Goal: Task Accomplishment & Management: Complete application form

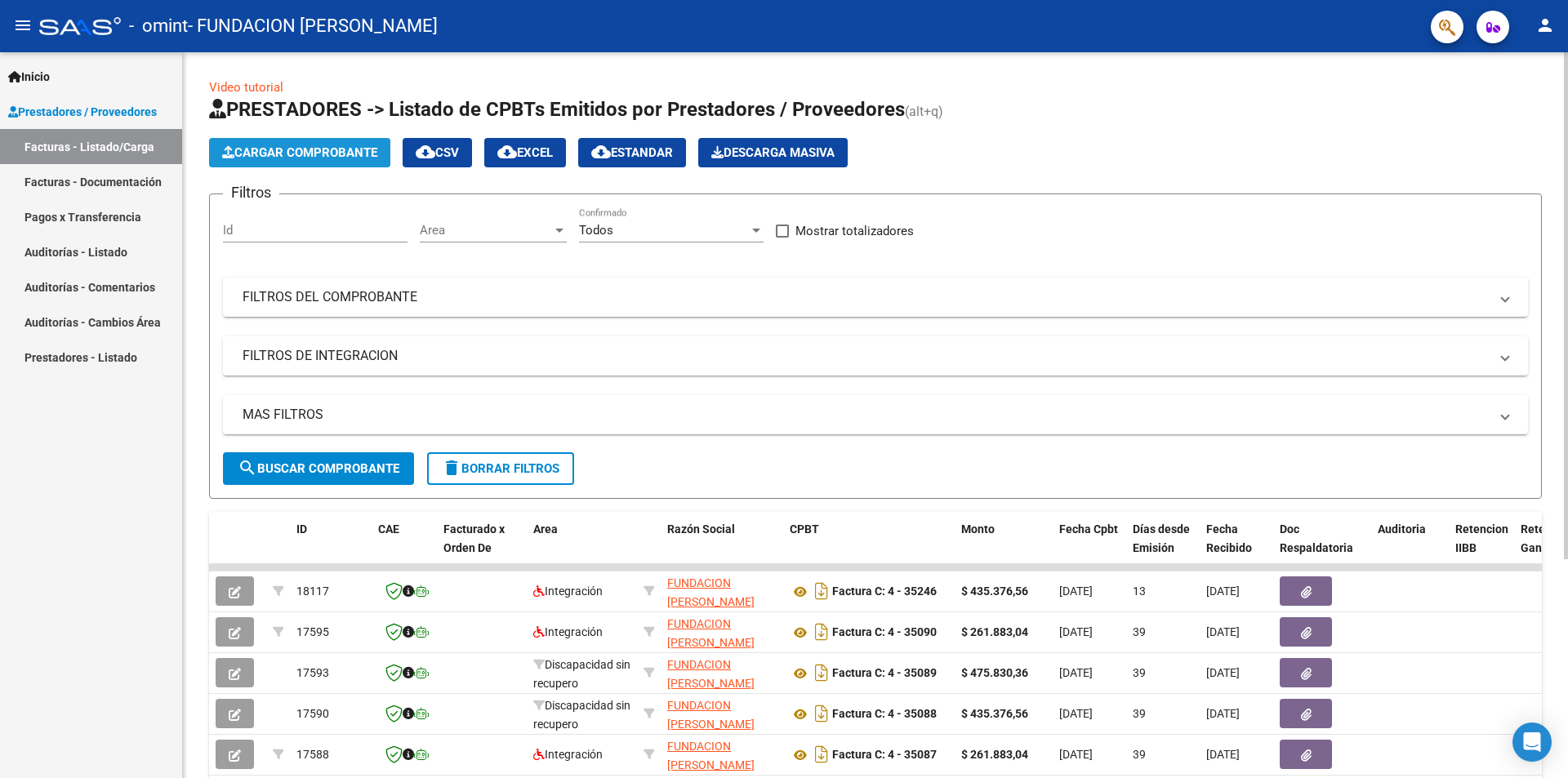
click at [299, 152] on span "Cargar Comprobante" at bounding box center [299, 152] width 155 height 15
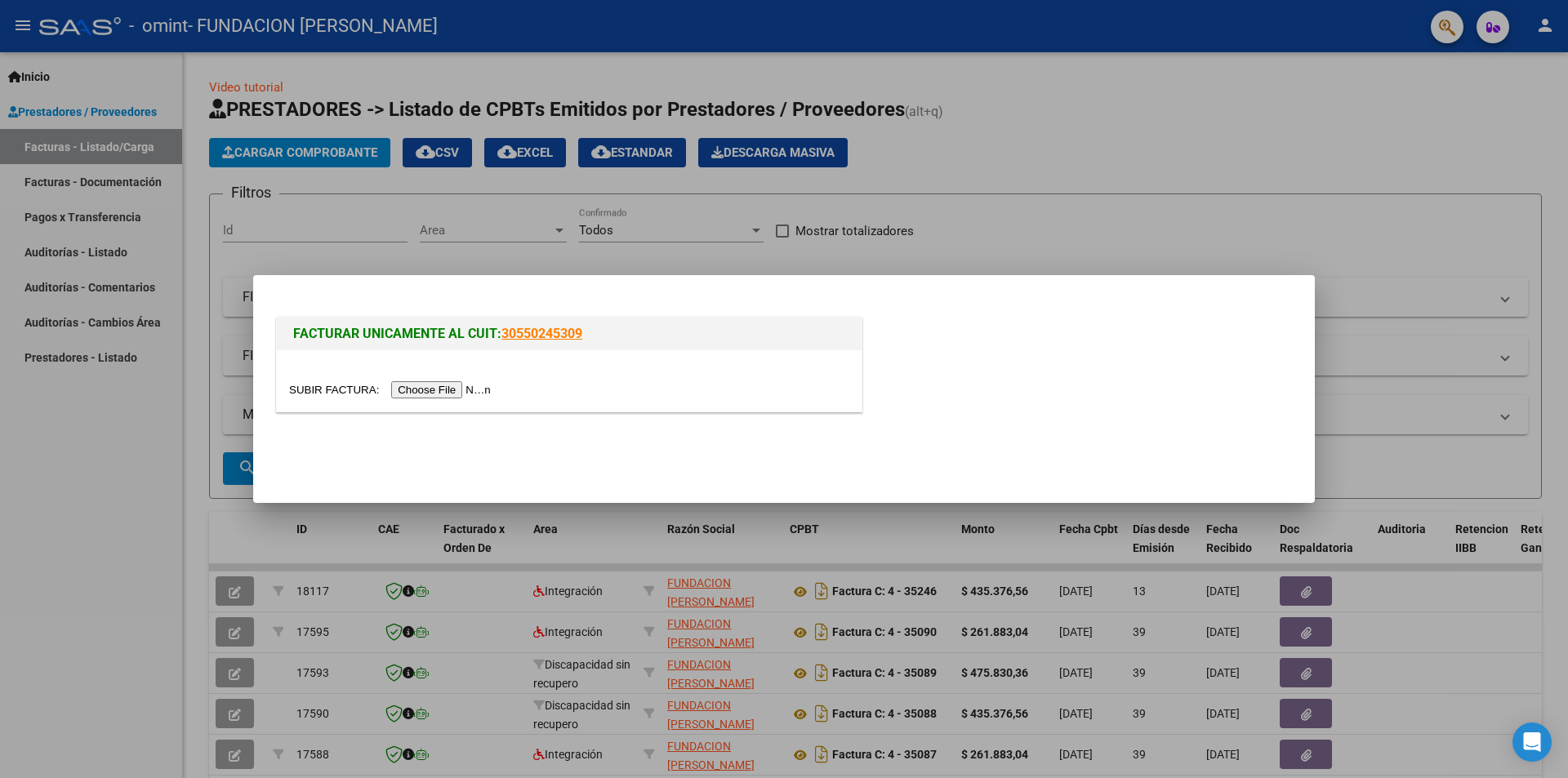
click at [442, 389] on input "file" at bounding box center [392, 390] width 207 height 18
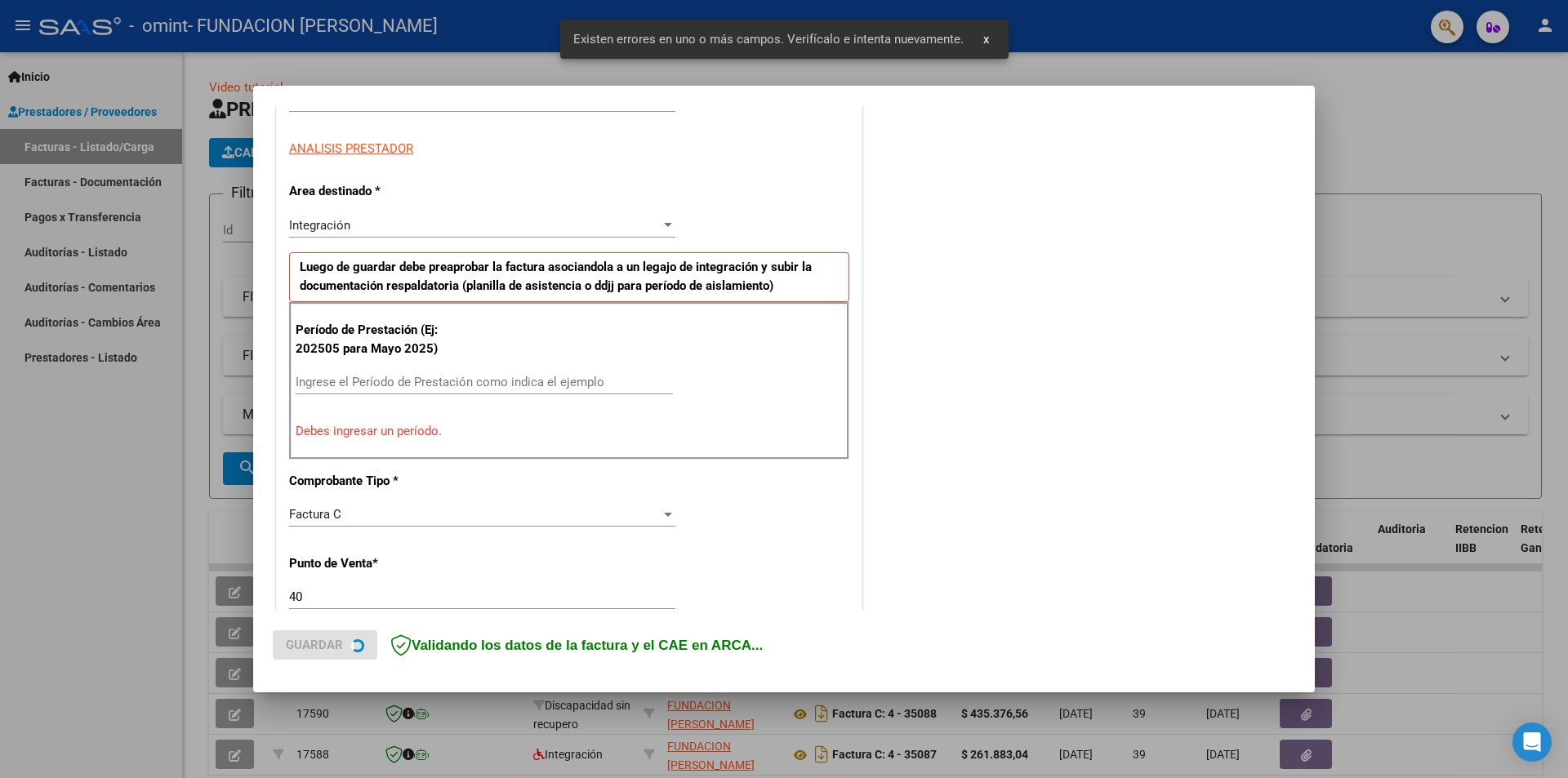
scroll to position [285, 0]
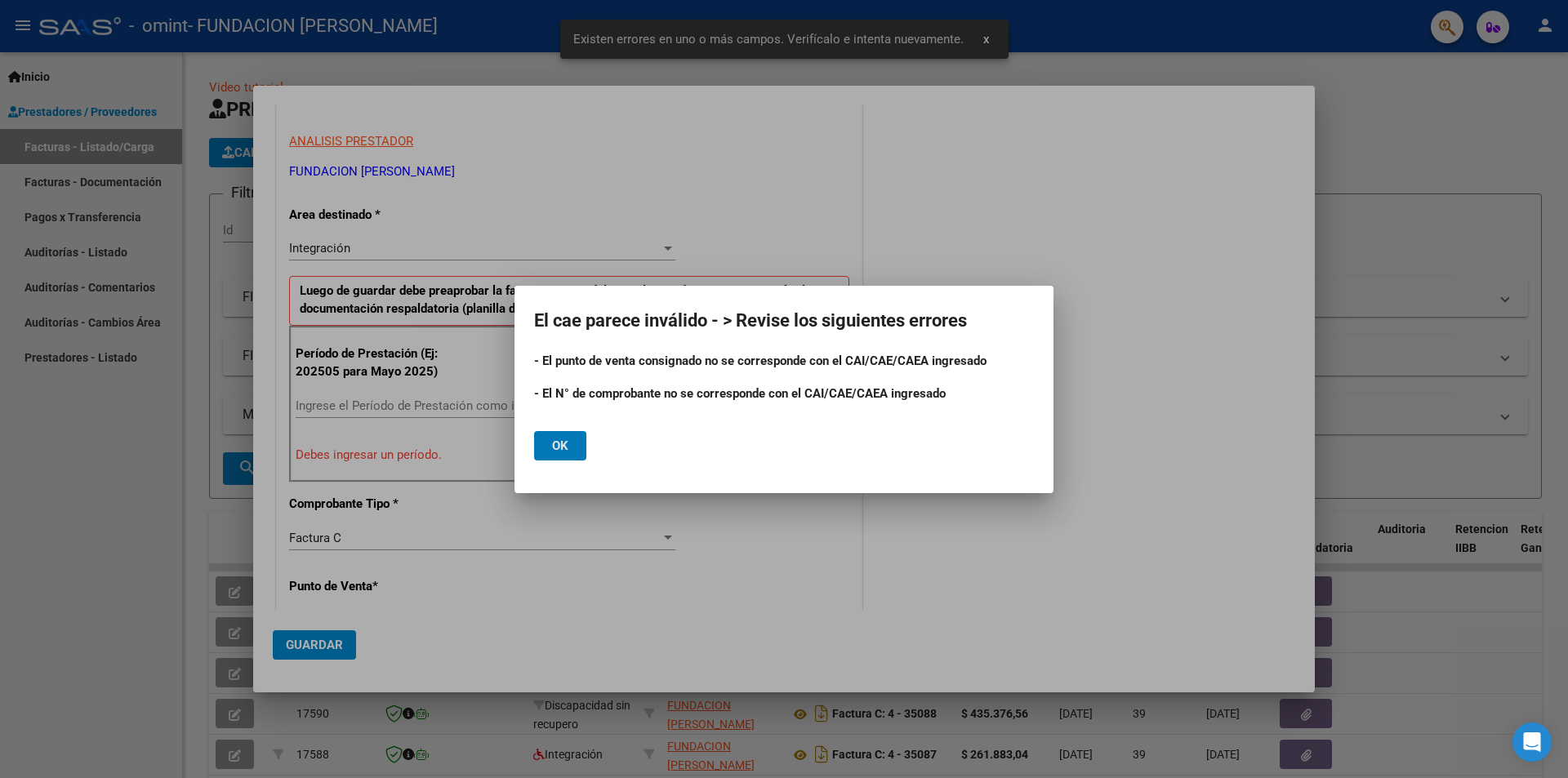
click at [562, 446] on span "Ok" at bounding box center [560, 446] width 17 height 15
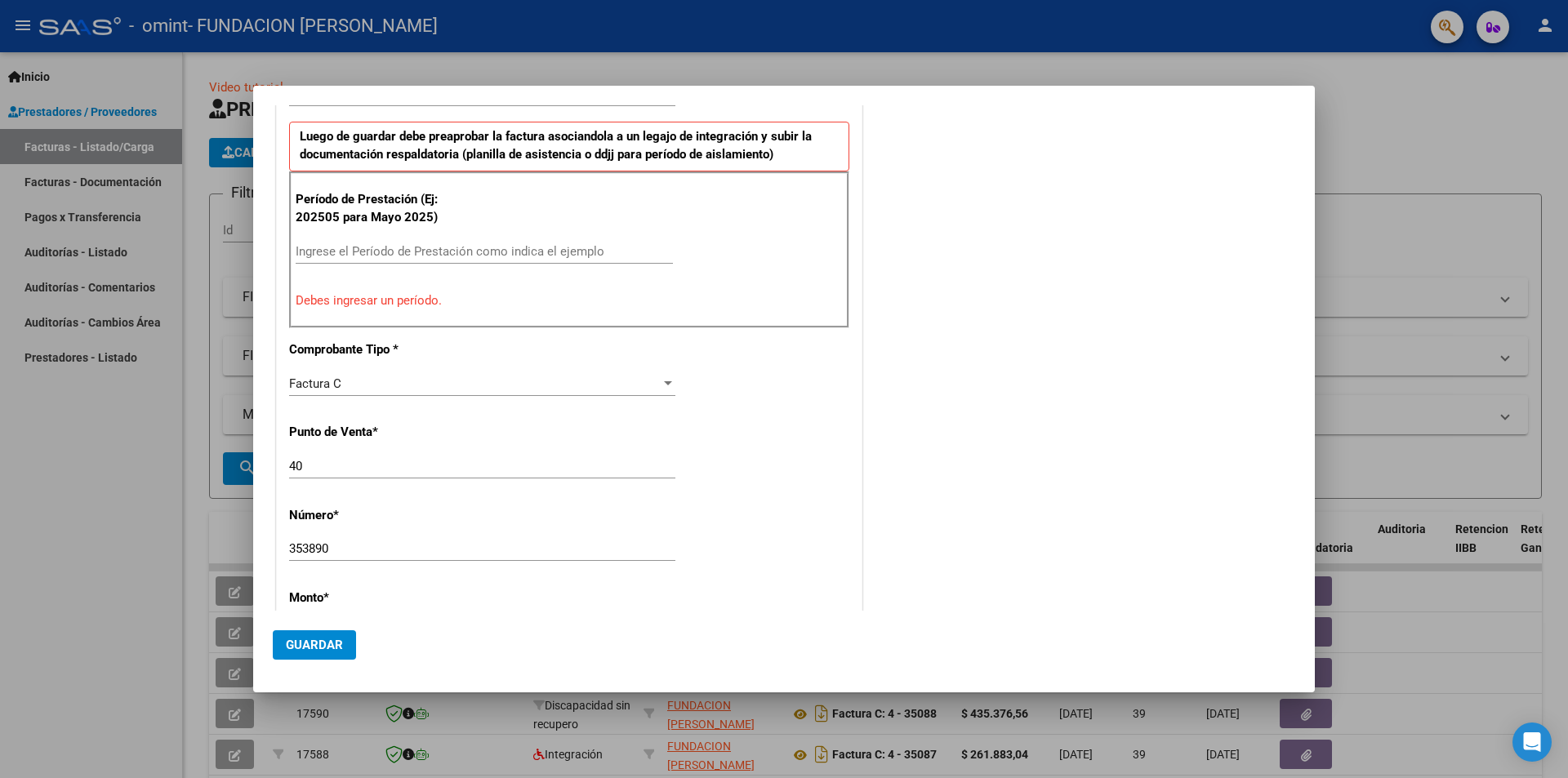
scroll to position [448, 0]
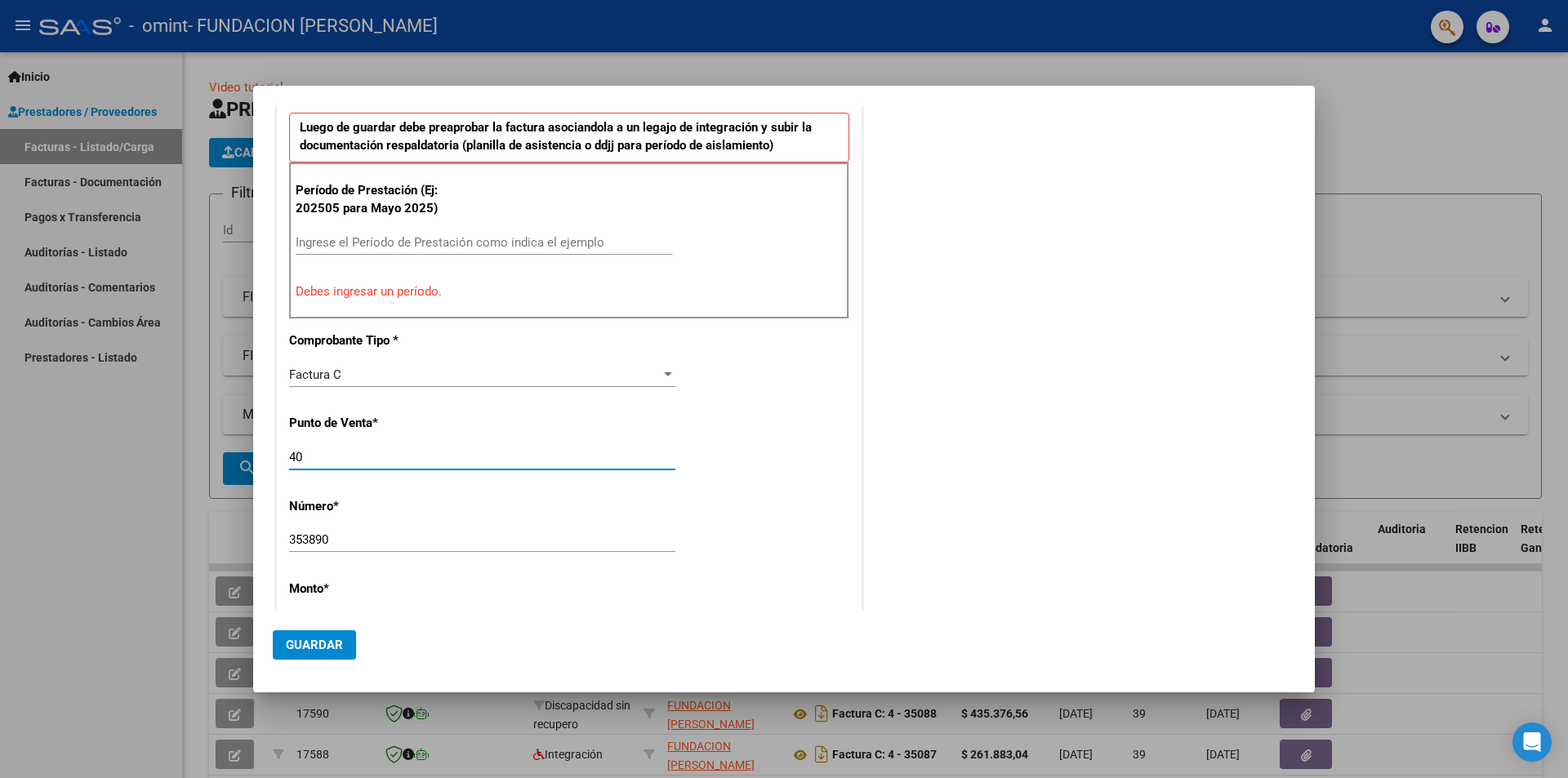
click at [338, 462] on input "40" at bounding box center [482, 456] width 386 height 15
type input "4"
click at [341, 543] on input "353890" at bounding box center [482, 539] width 386 height 15
type input "35389"
click at [346, 241] on input "Ingrese el Período de Prestación como indica el ejemplo" at bounding box center [484, 242] width 377 height 15
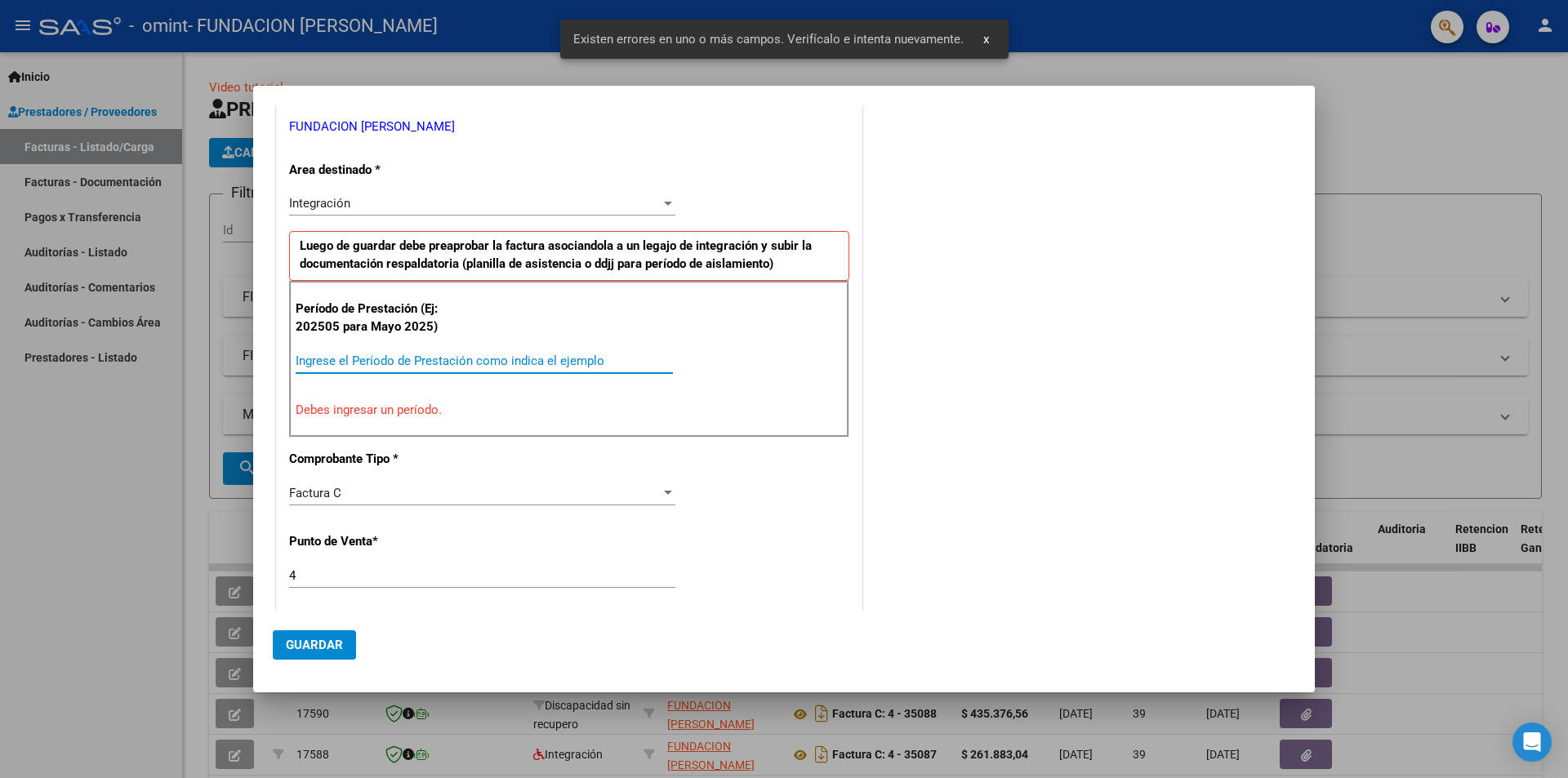
scroll to position [316, 0]
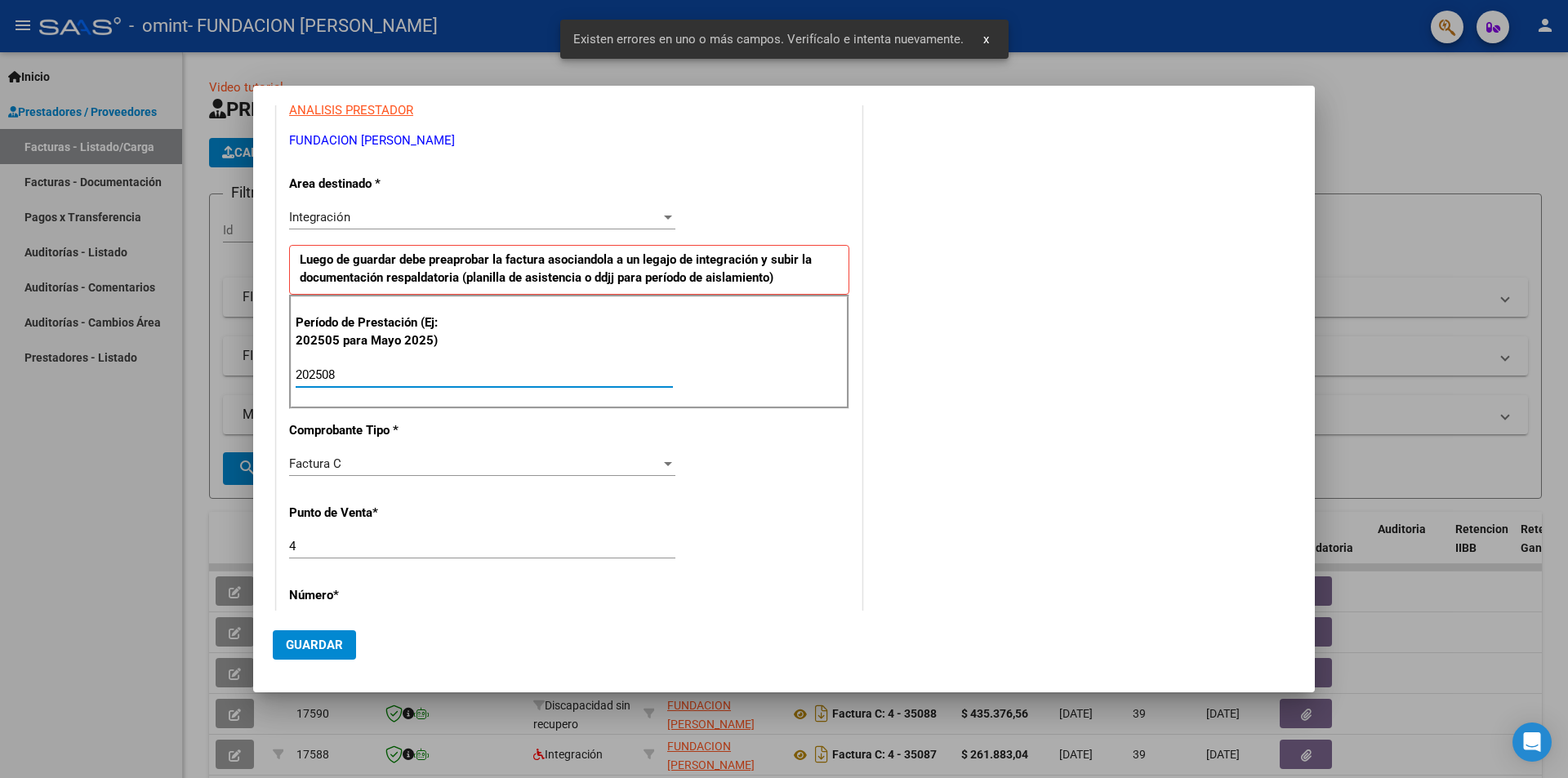
type input "202508"
click at [1109, 406] on div "COMENTARIOS Comentarios del Prestador / Gerenciador:" at bounding box center [1080, 516] width 429 height 1419
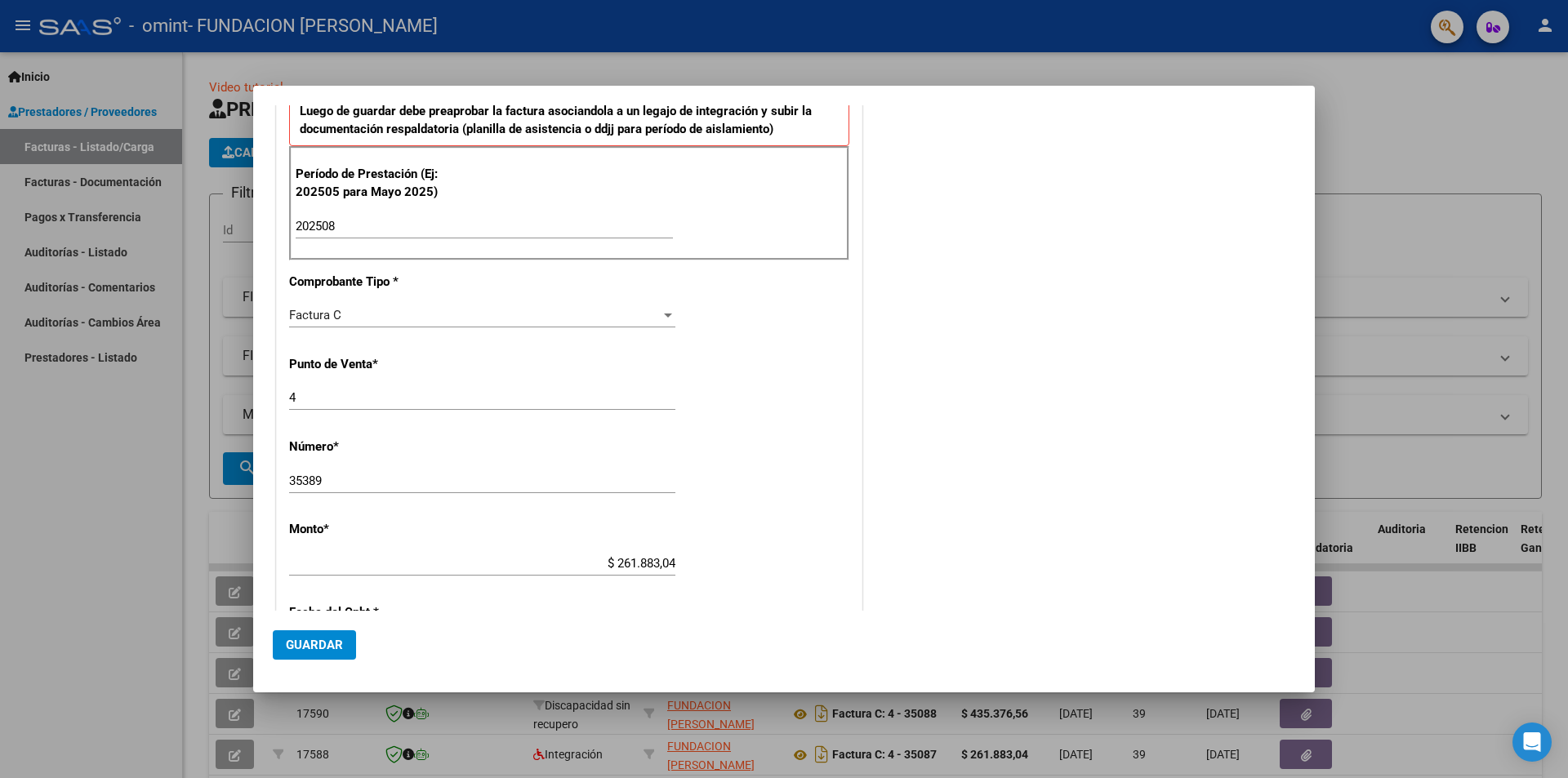
scroll to position [442, 0]
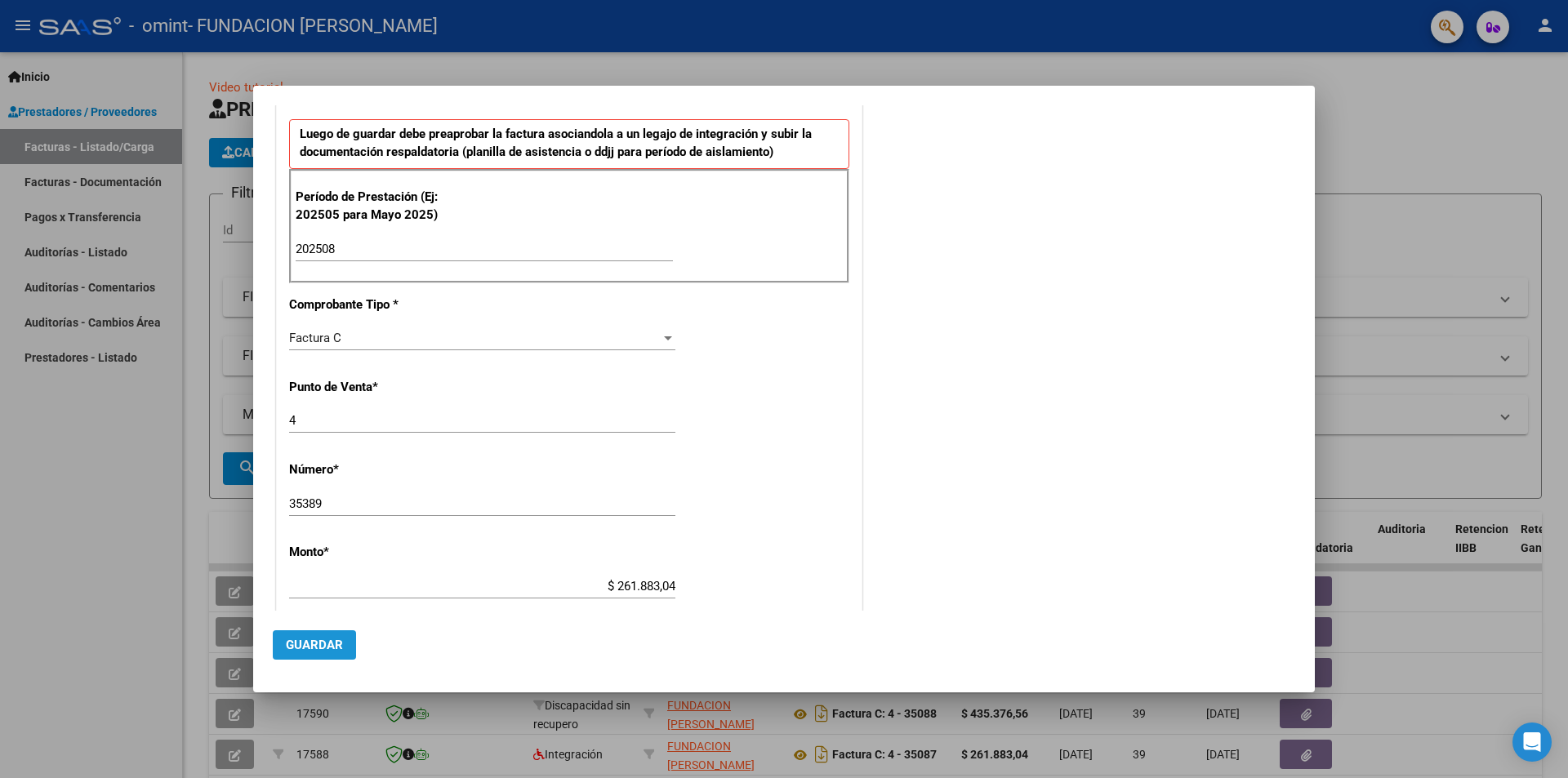
click at [307, 644] on span "Guardar" at bounding box center [314, 644] width 58 height 15
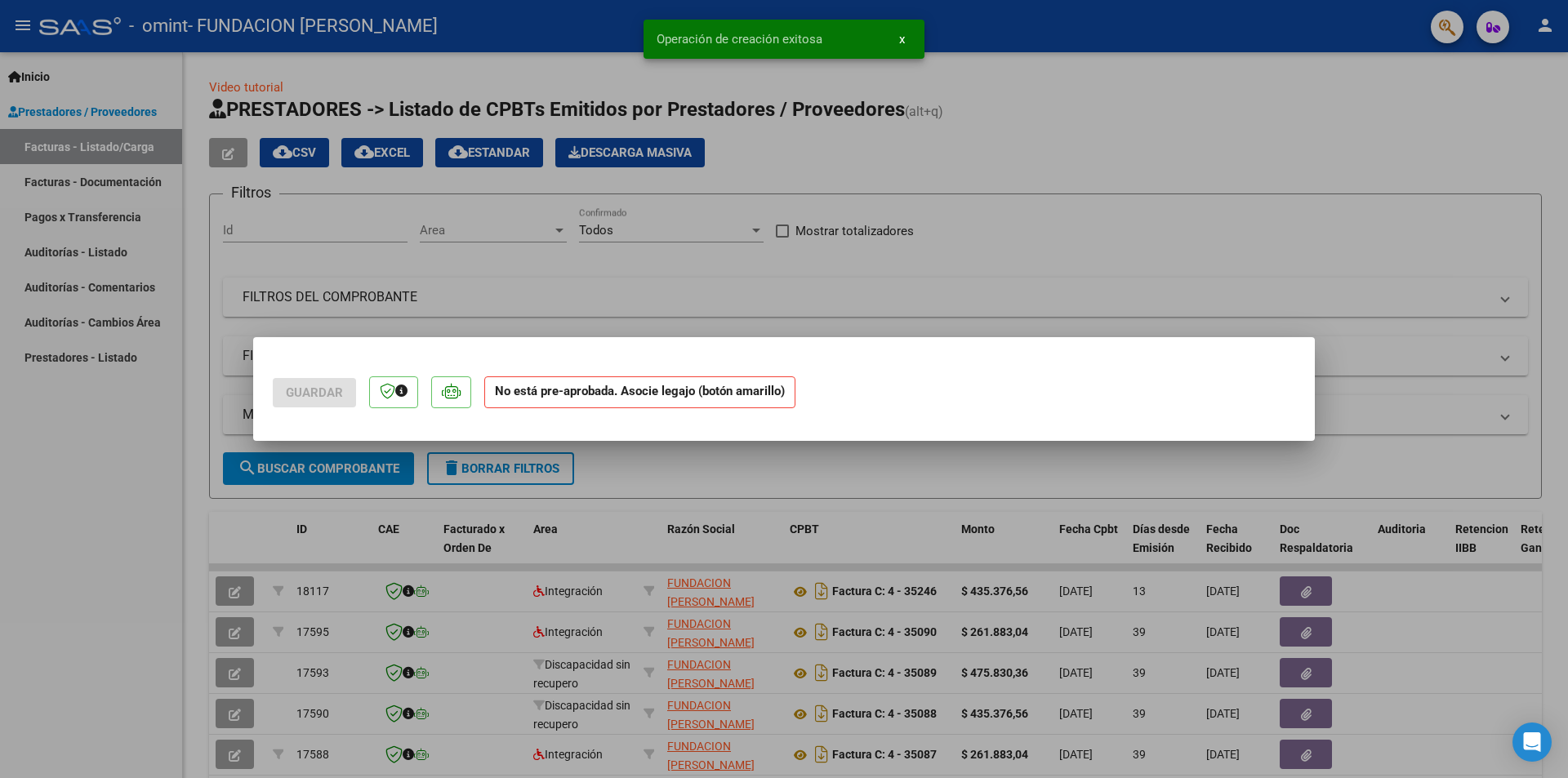
scroll to position [0, 0]
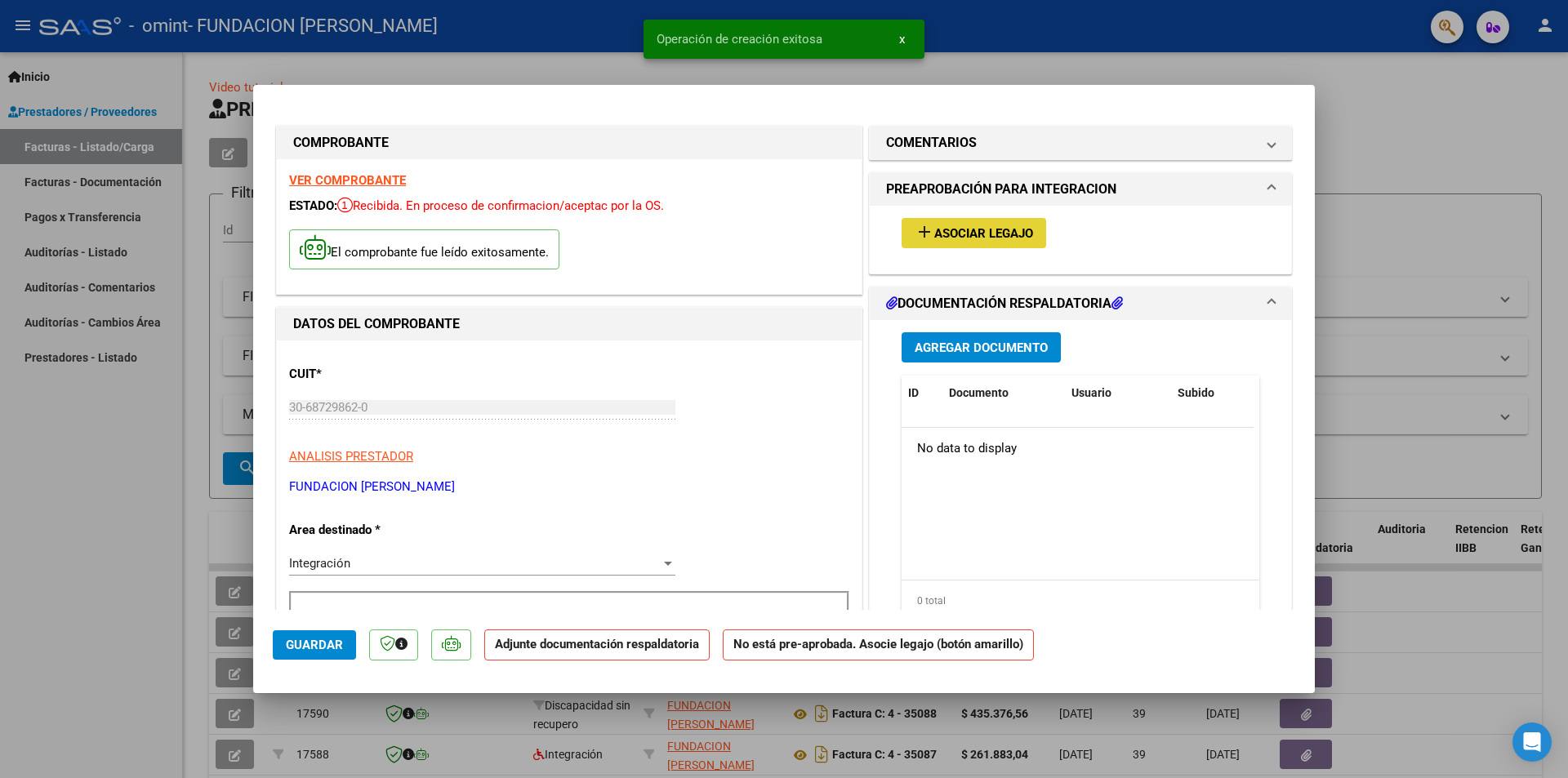
click at [981, 235] on span "Asociar Legajo" at bounding box center [983, 233] width 98 height 15
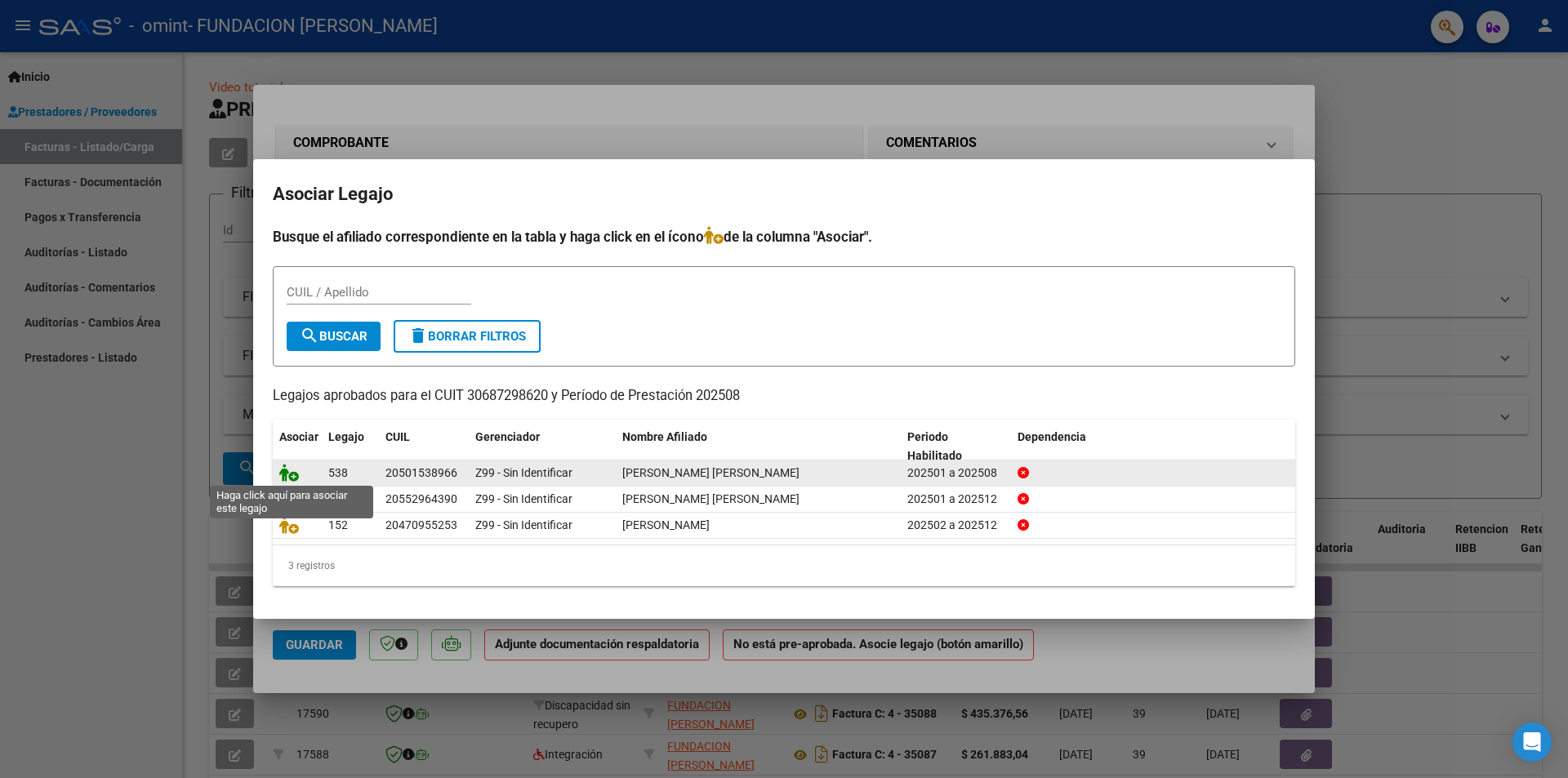
click at [289, 472] on icon at bounding box center [289, 473] width 20 height 18
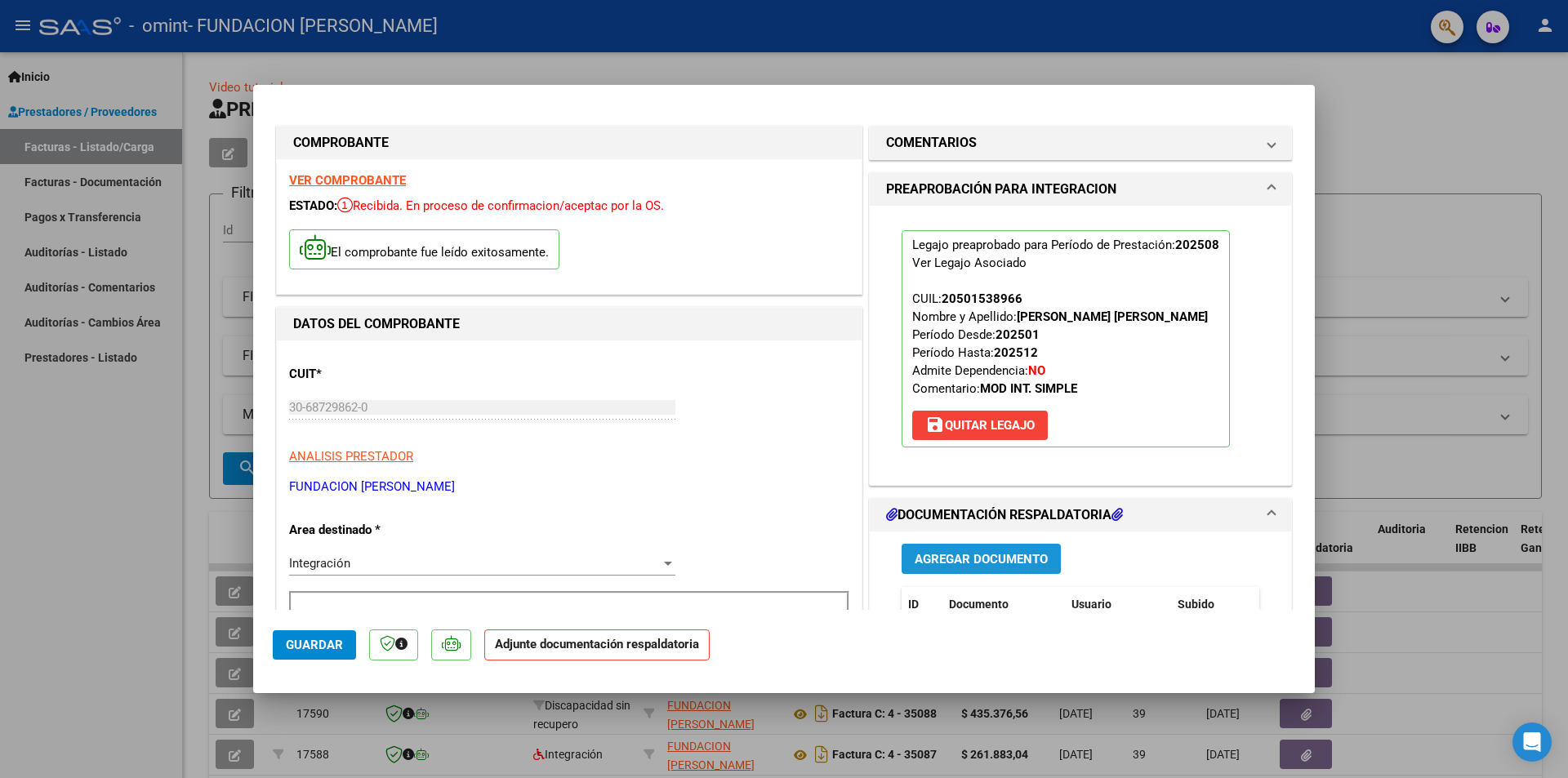
click at [967, 560] on span "Agregar Documento" at bounding box center [981, 559] width 133 height 15
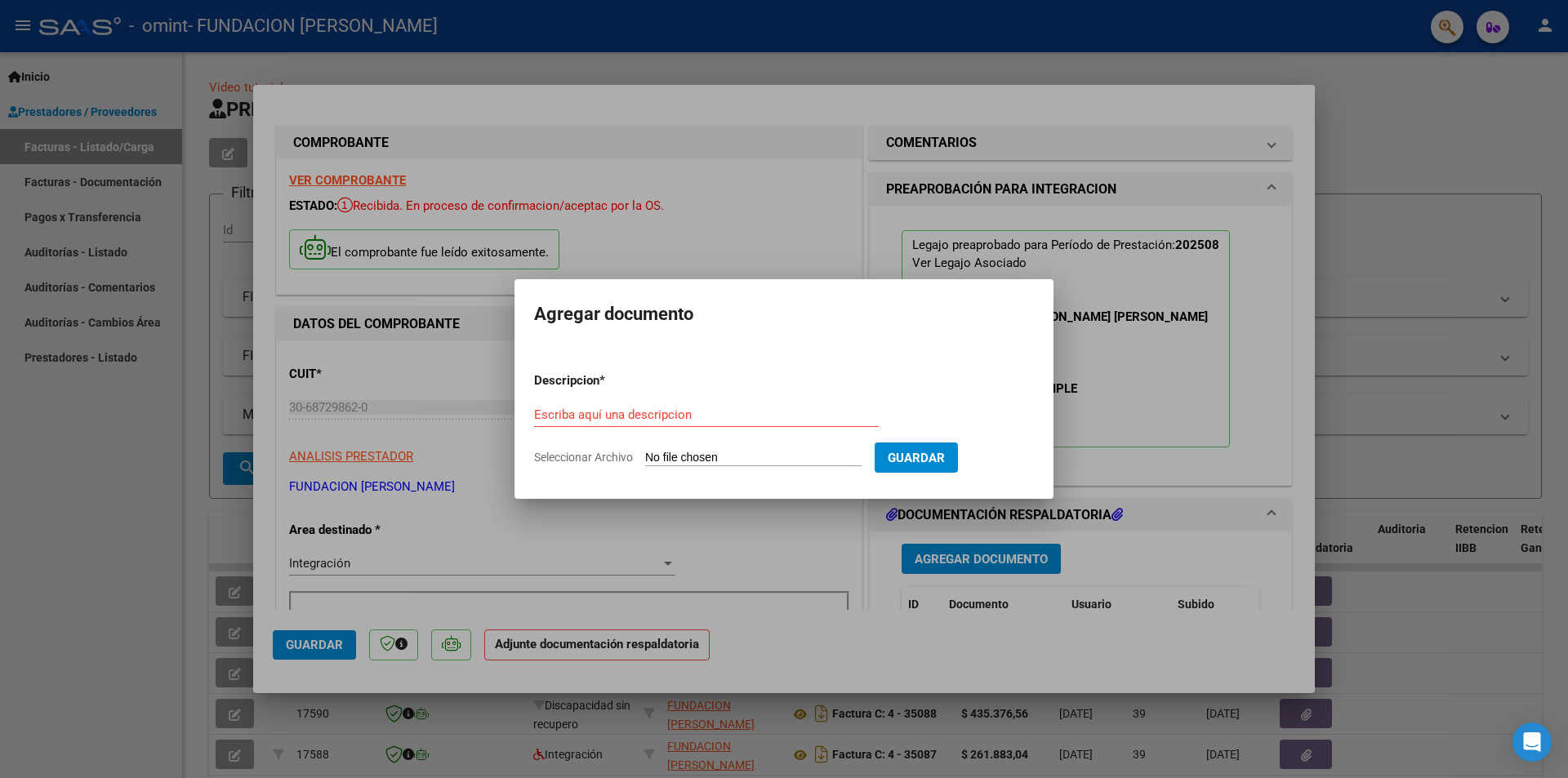
click at [639, 403] on div "Escriba aquí una descripcion" at bounding box center [706, 414] width 344 height 24
type input "planilla de asistencia"
click at [600, 459] on span "Seleccionar Archivo" at bounding box center [583, 456] width 98 height 13
click at [645, 459] on input "Seleccionar Archivo" at bounding box center [753, 458] width 216 height 16
type input "C:\fakepath\PA [PERSON_NAME][DATE].pdf"
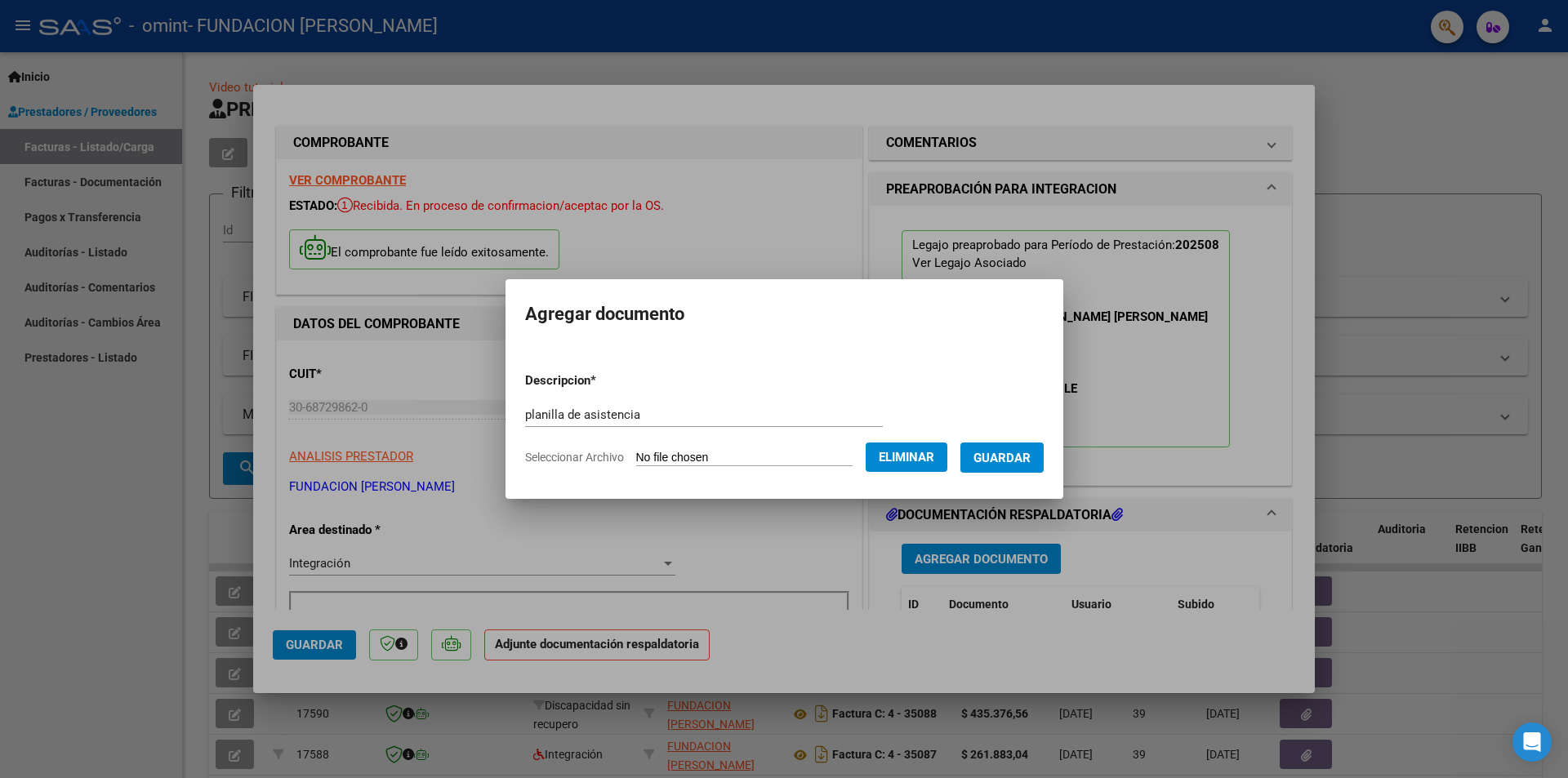
click at [1024, 452] on span "Guardar" at bounding box center [1001, 457] width 58 height 15
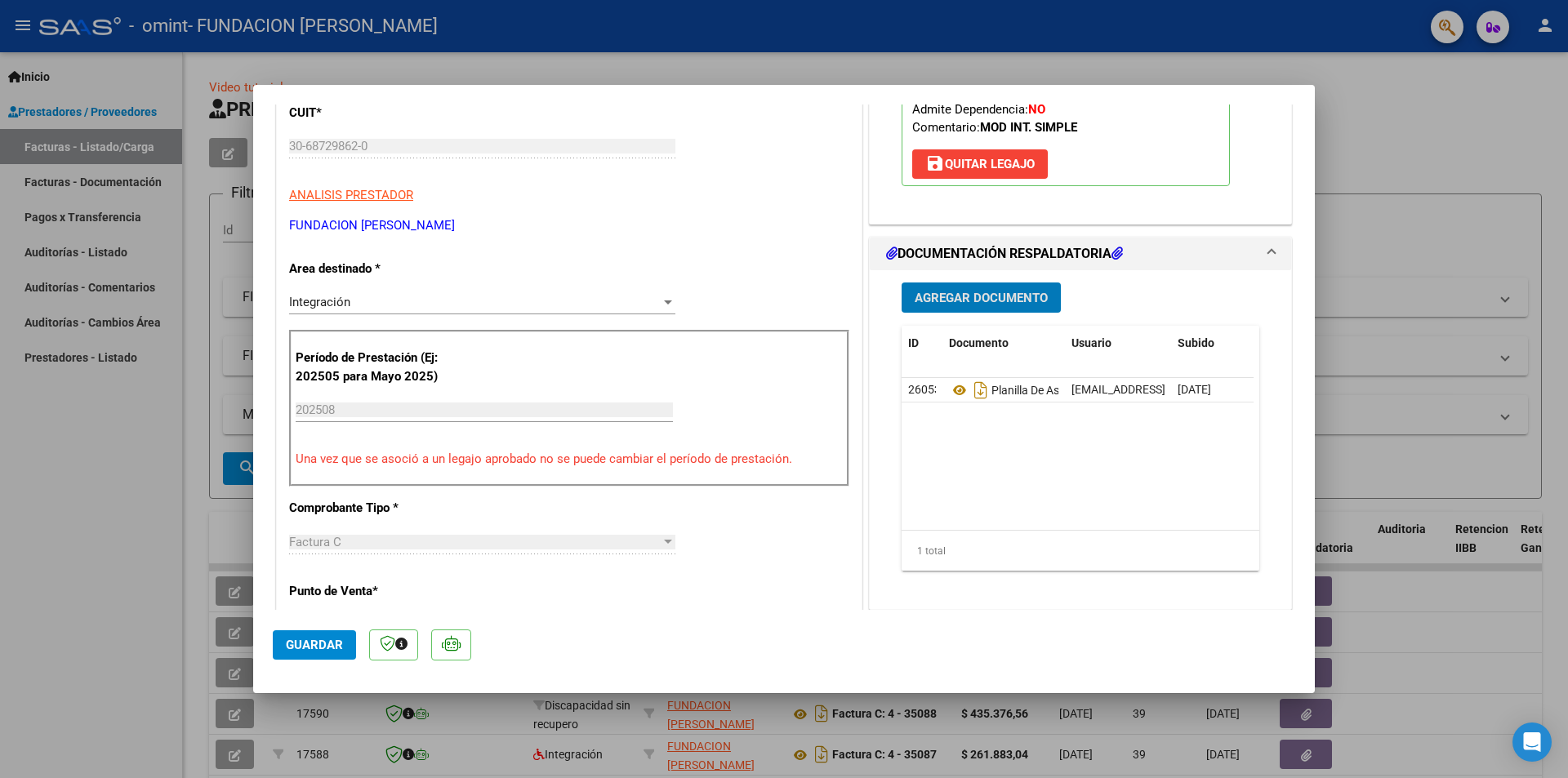
scroll to position [327, 0]
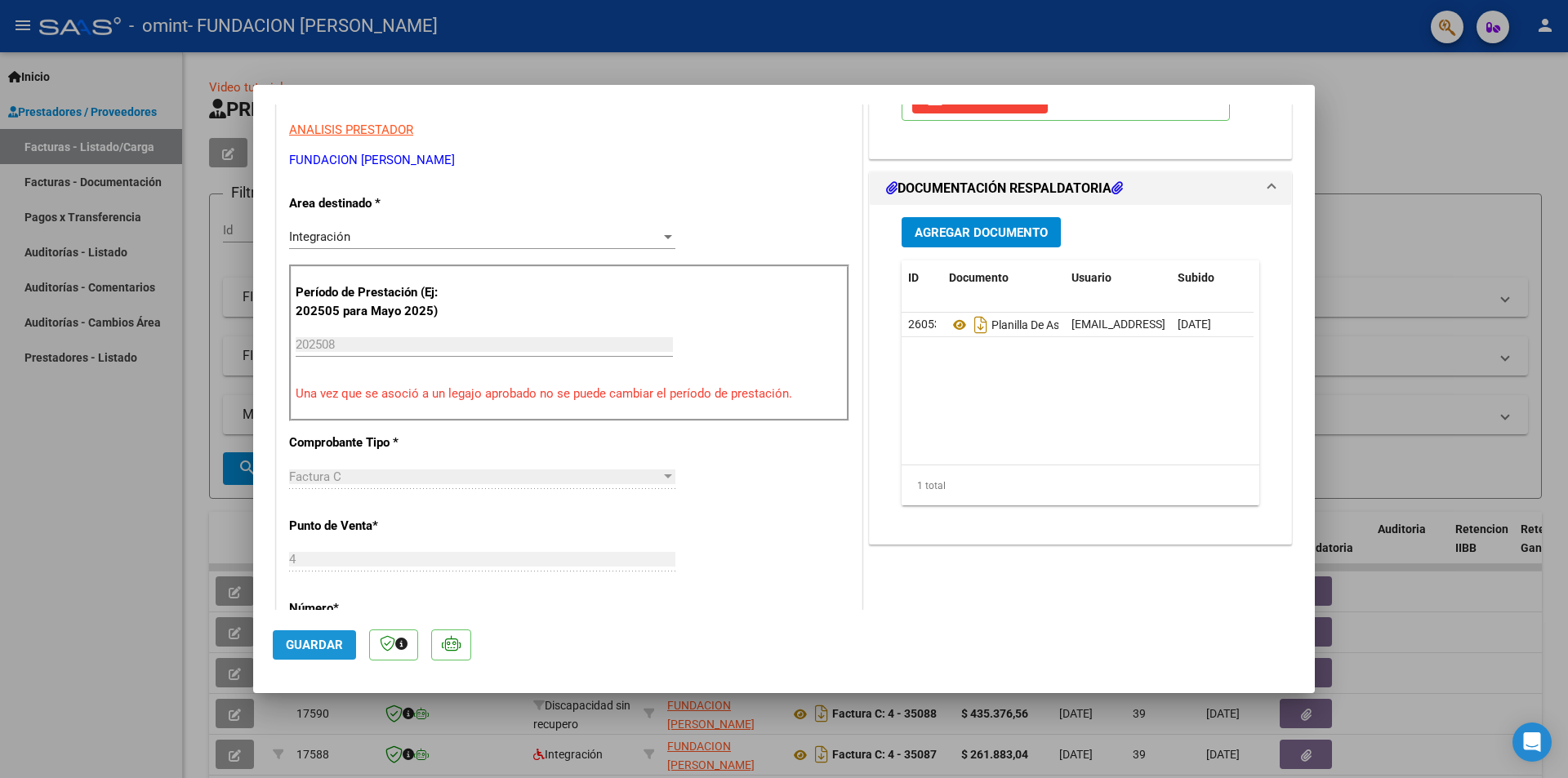
click at [303, 640] on span "Guardar" at bounding box center [314, 644] width 58 height 15
type input "$ 0,00"
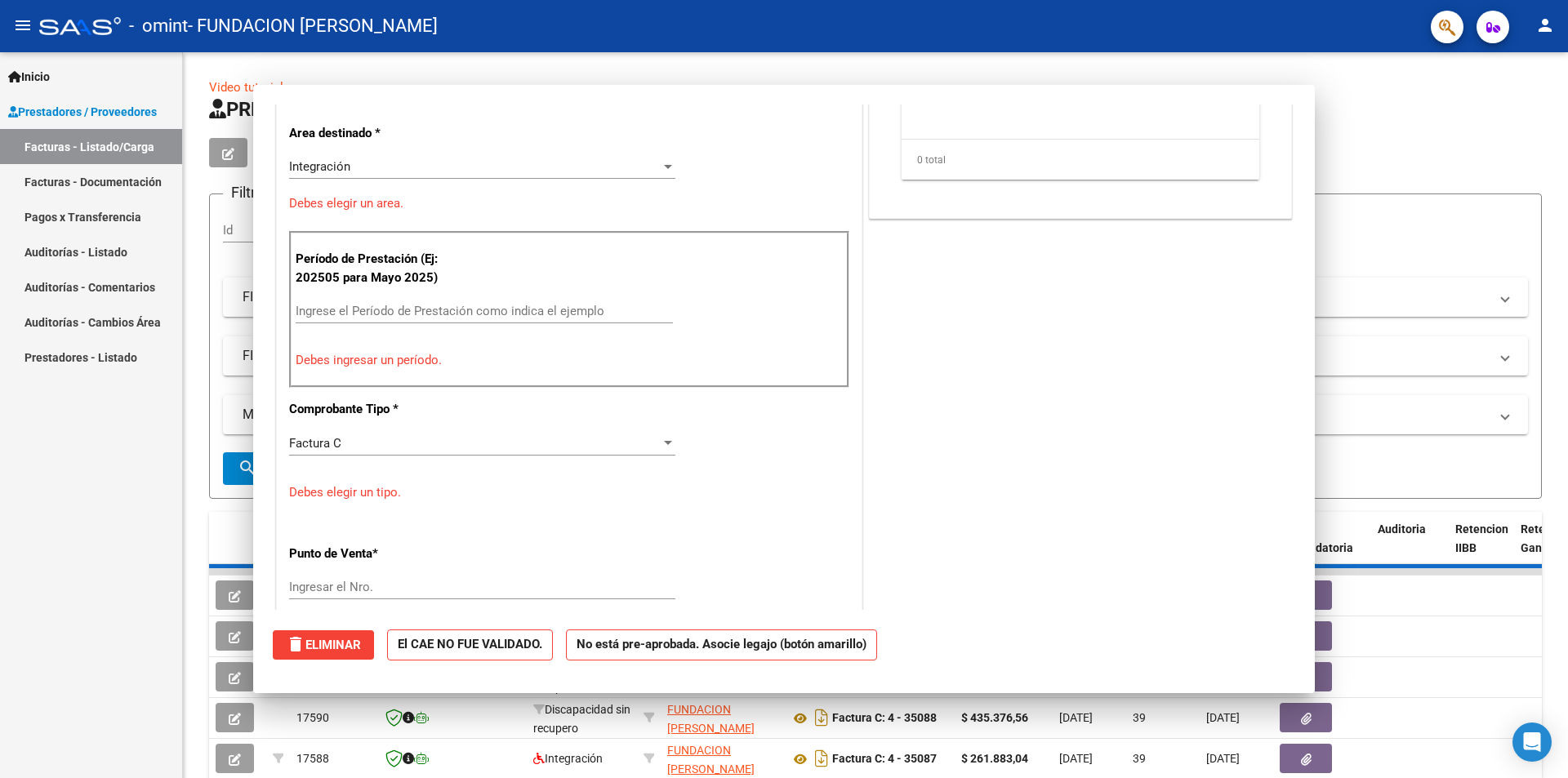
scroll to position [277, 0]
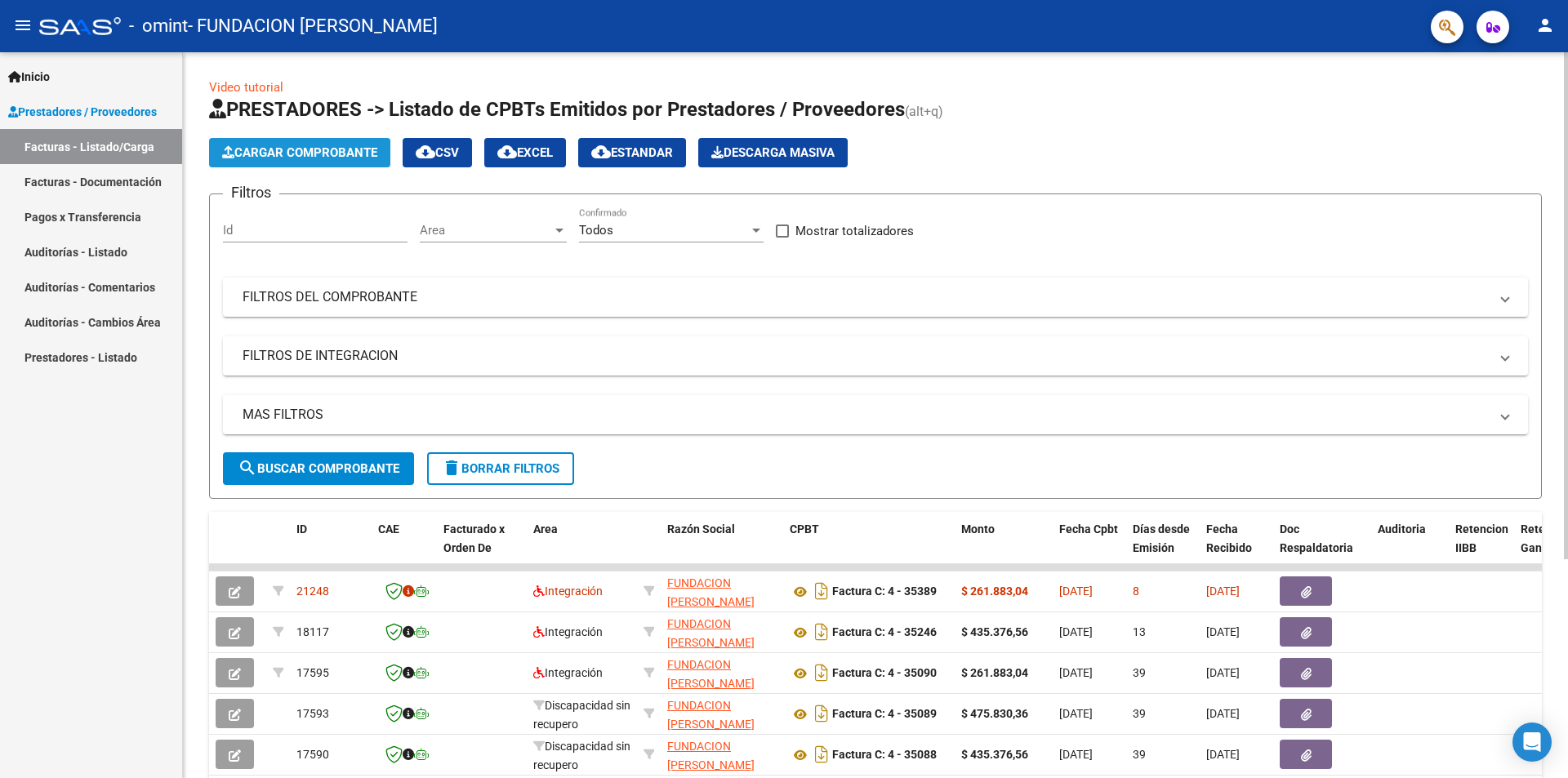
click at [321, 149] on span "Cargar Comprobante" at bounding box center [299, 152] width 155 height 15
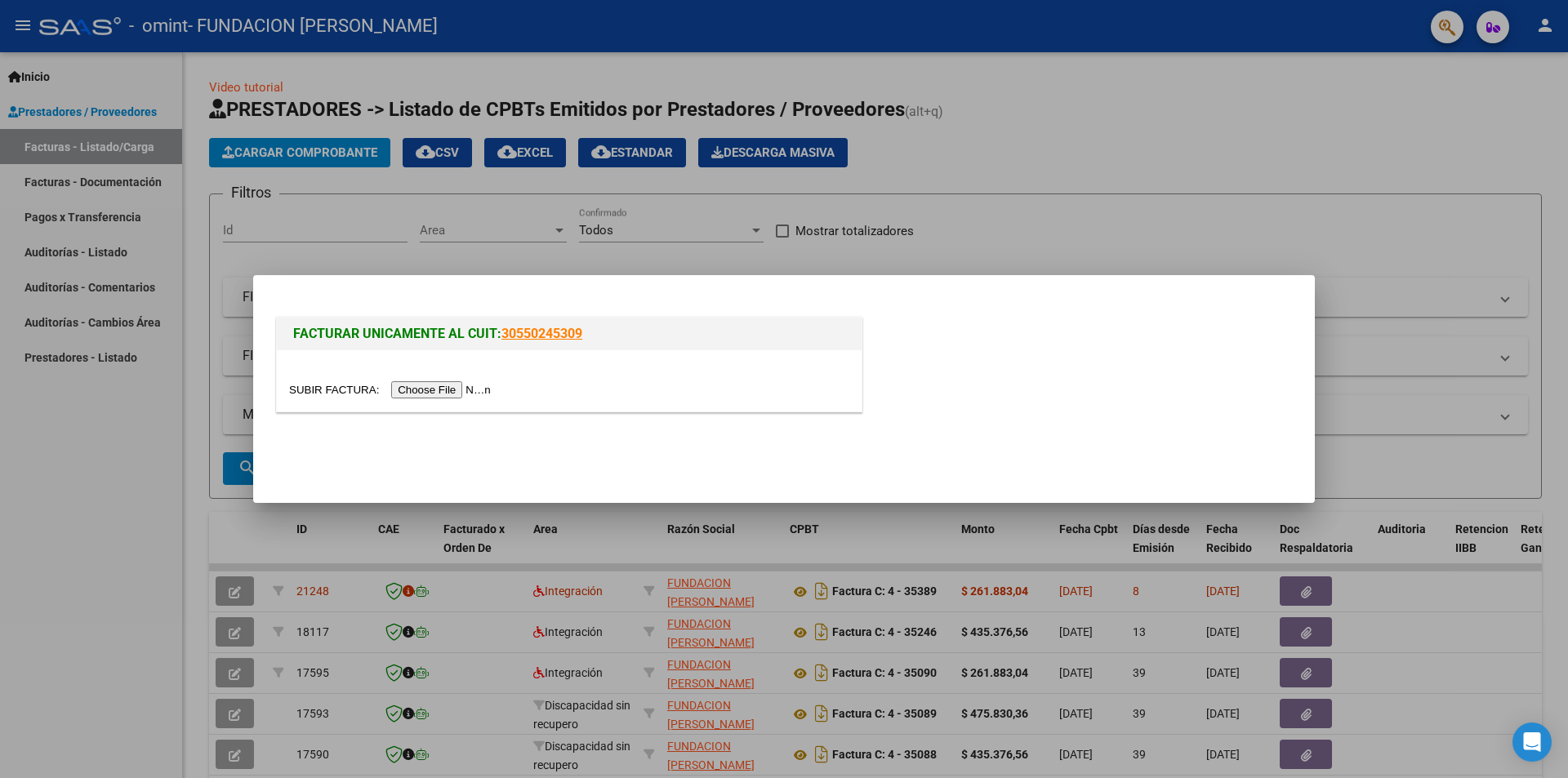
click at [427, 389] on input "file" at bounding box center [392, 390] width 207 height 18
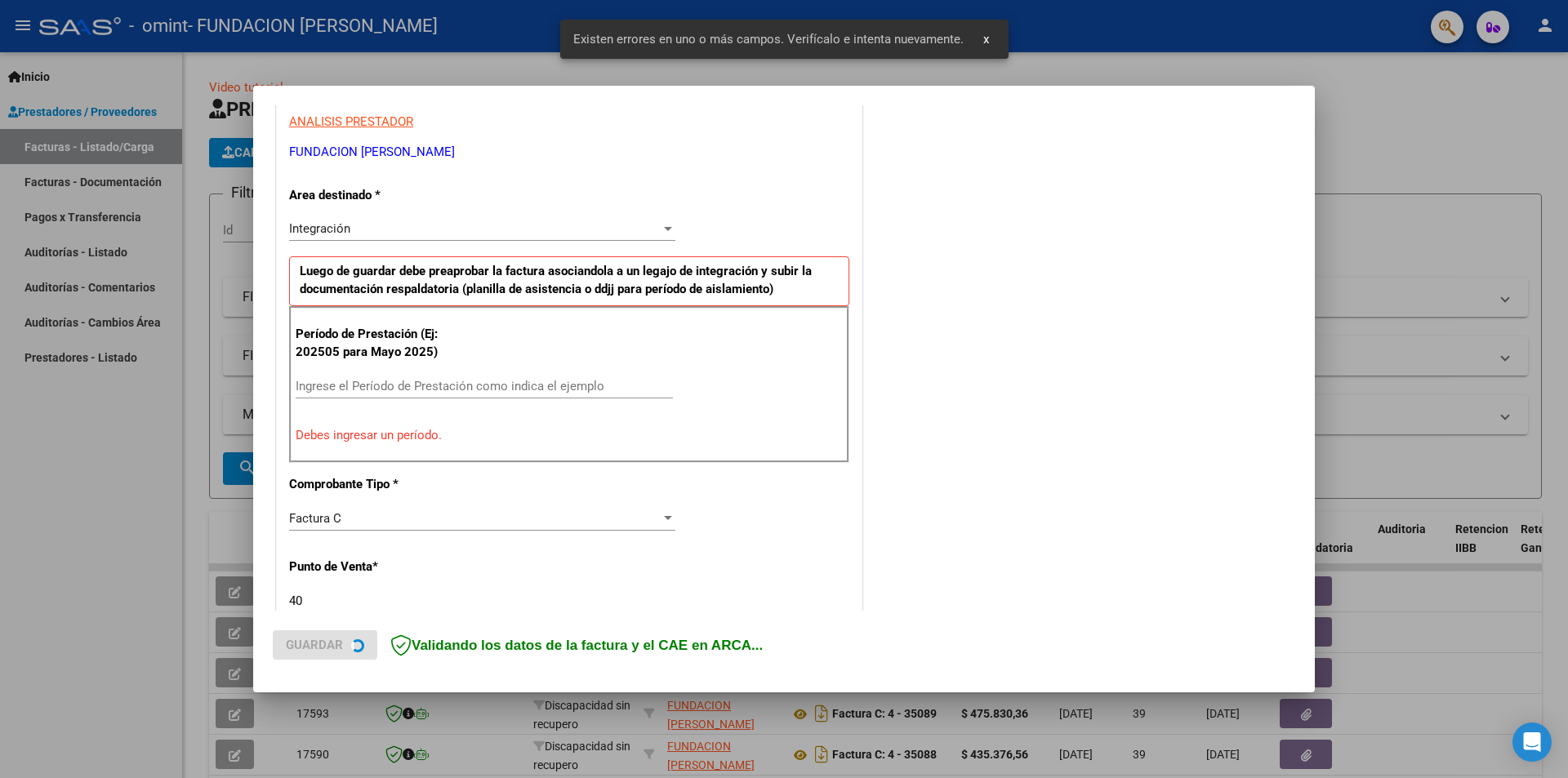
scroll to position [316, 0]
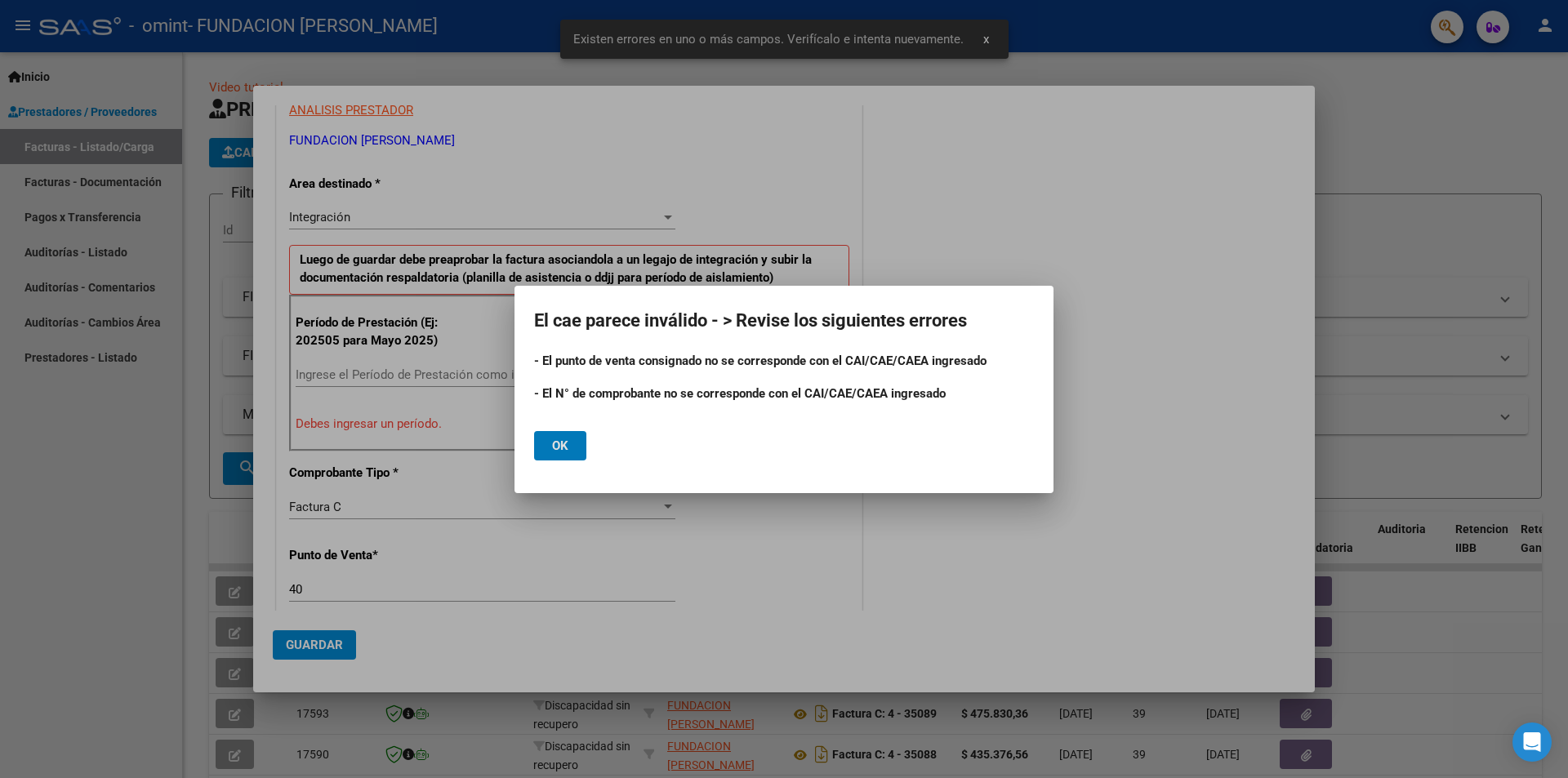
click at [555, 447] on span "Ok" at bounding box center [560, 446] width 17 height 15
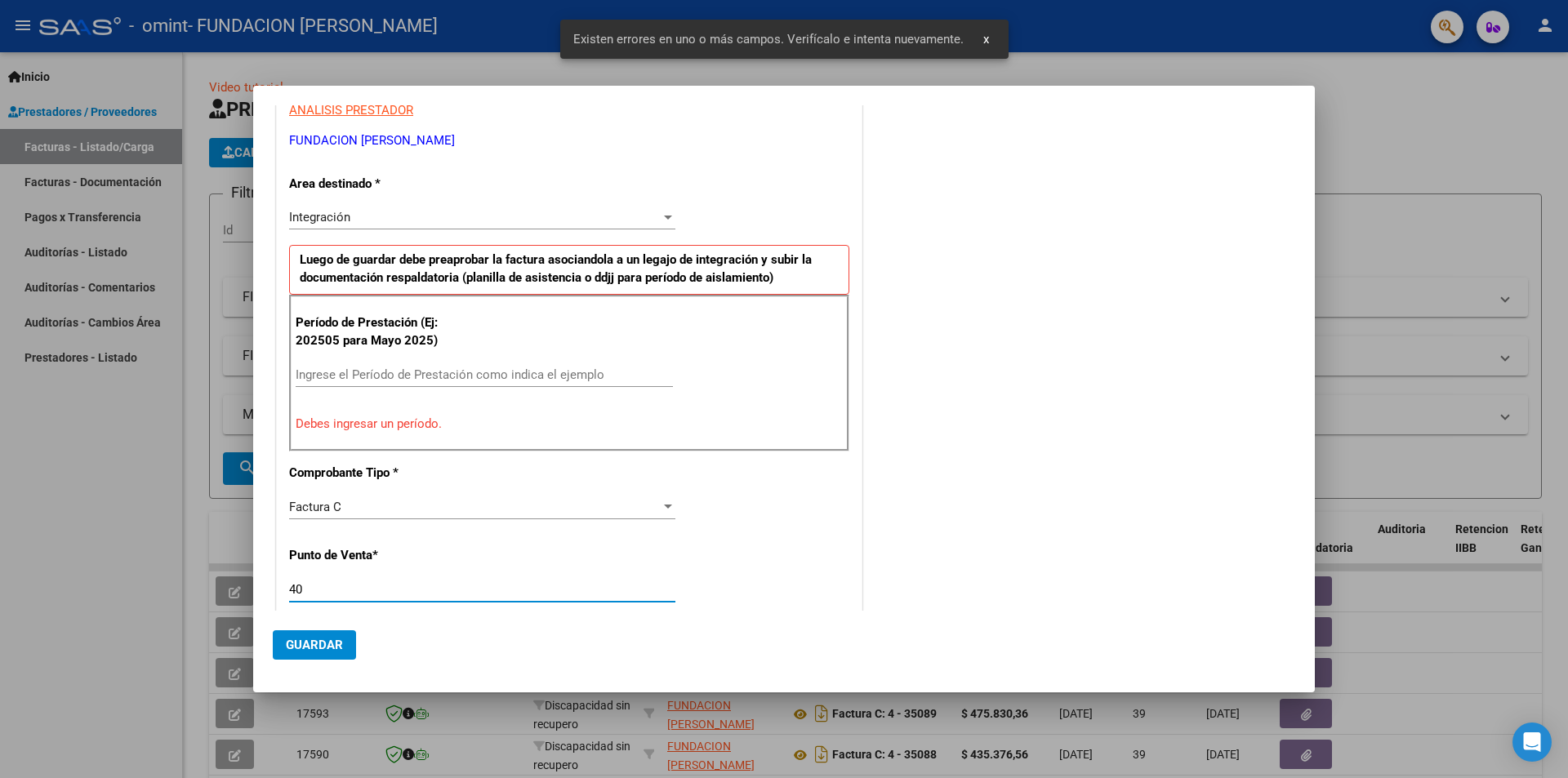
click at [304, 591] on input "40" at bounding box center [482, 589] width 386 height 15
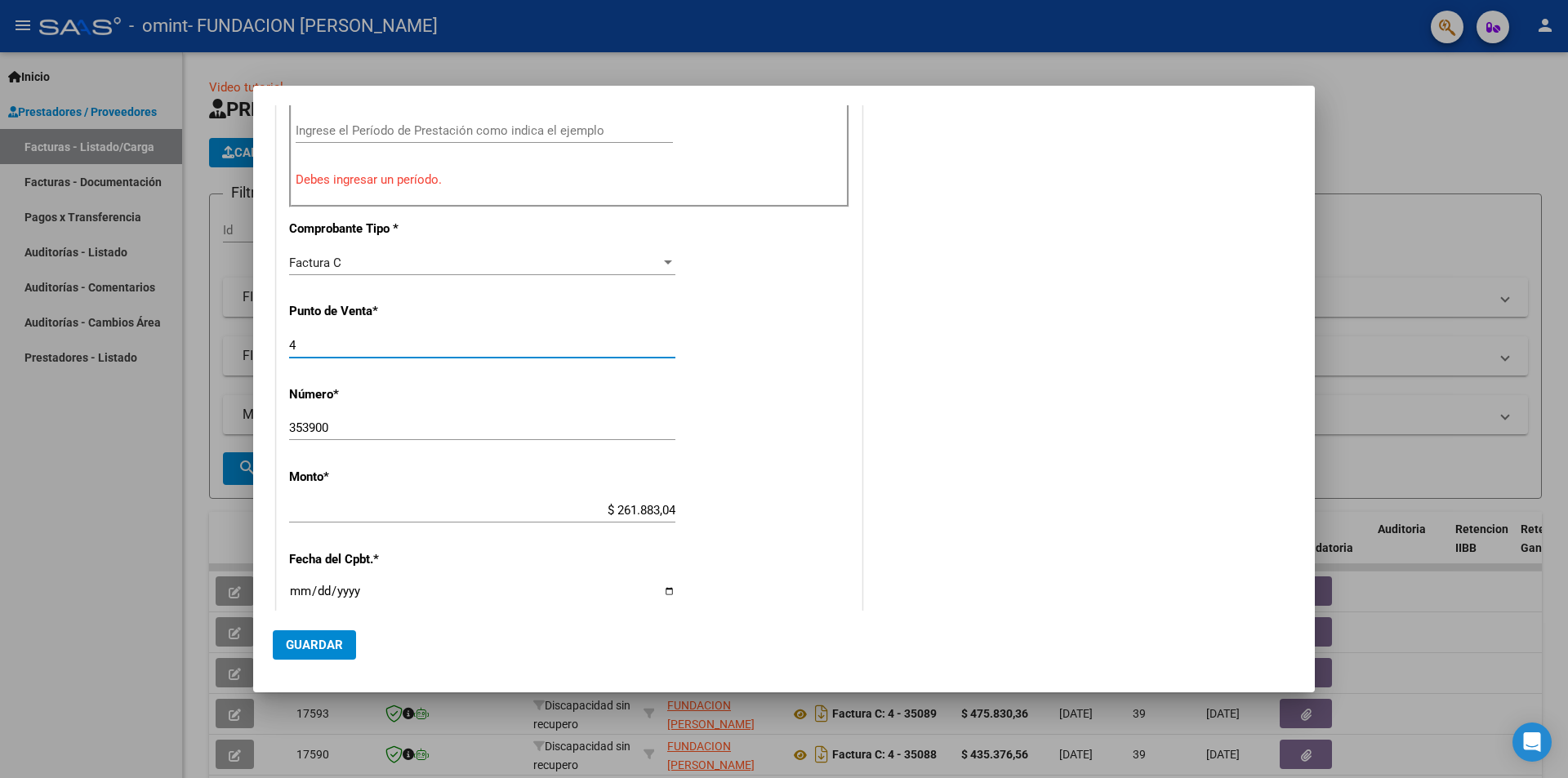
scroll to position [561, 0]
type input "4"
click at [352, 419] on div "353900 Ingresar el Nro." at bounding box center [482, 426] width 386 height 24
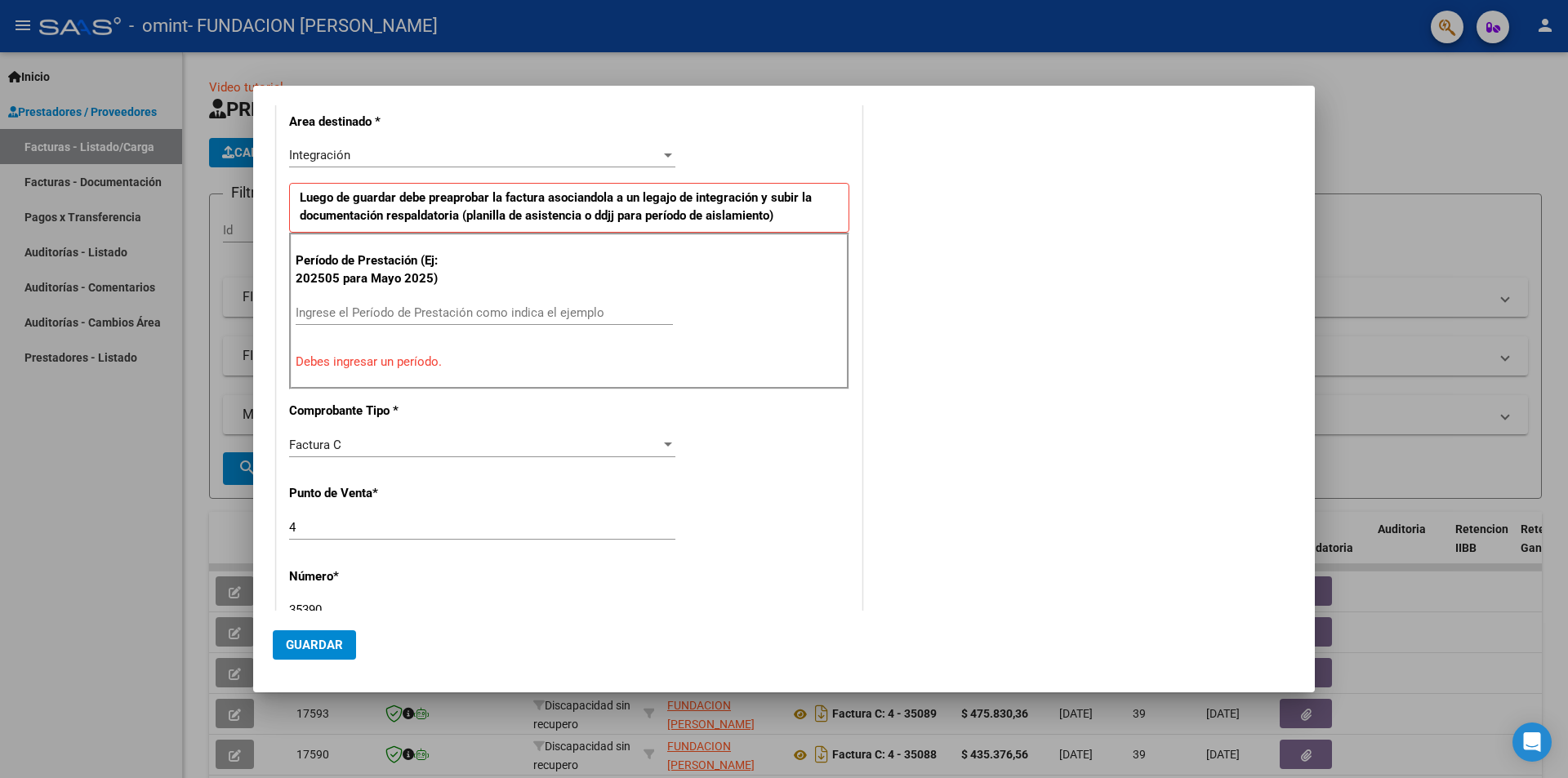
scroll to position [316, 0]
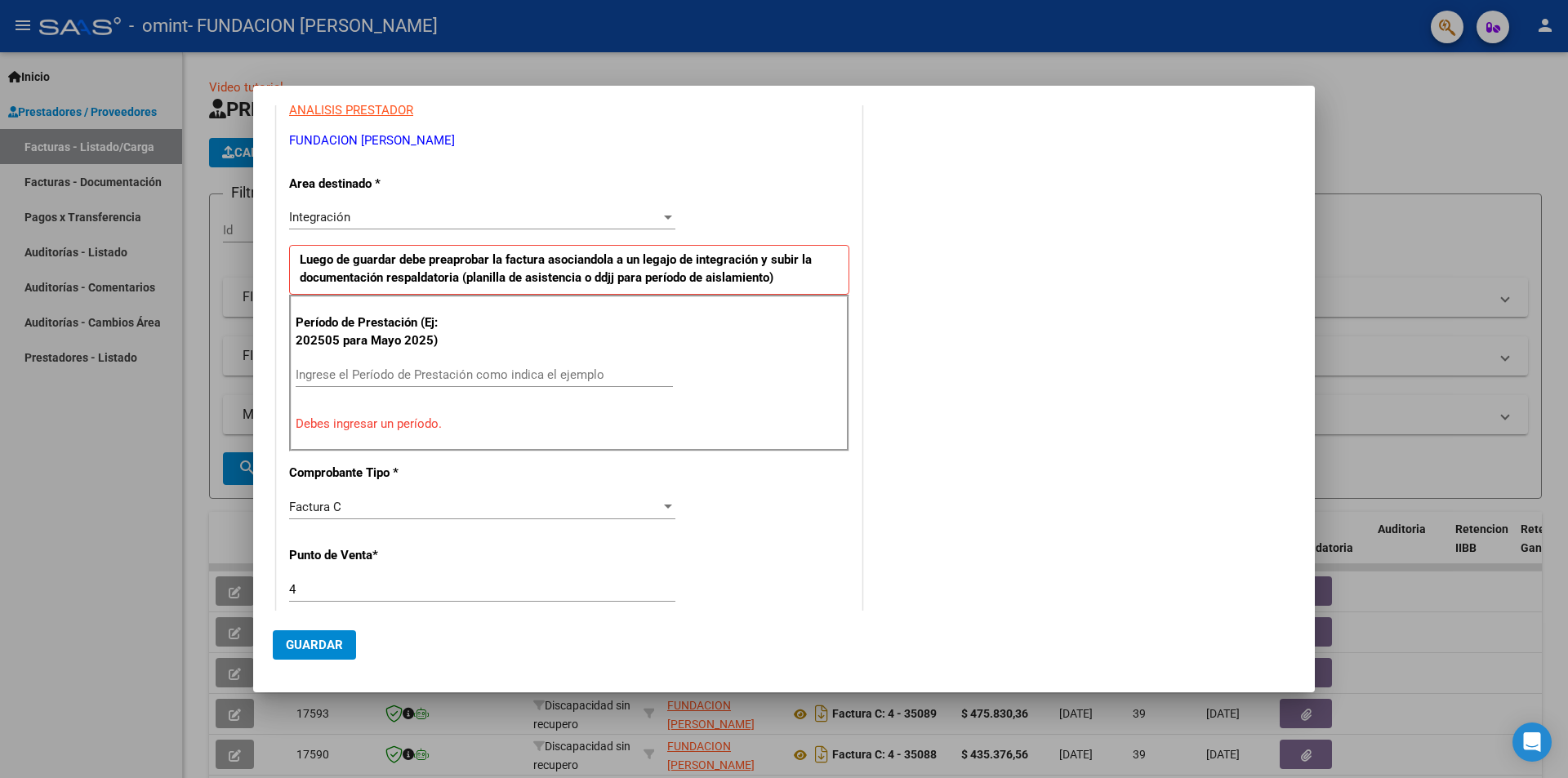
type input "35390"
click at [341, 371] on input "Ingrese el Período de Prestación como indica el ejemplo" at bounding box center [484, 374] width 377 height 15
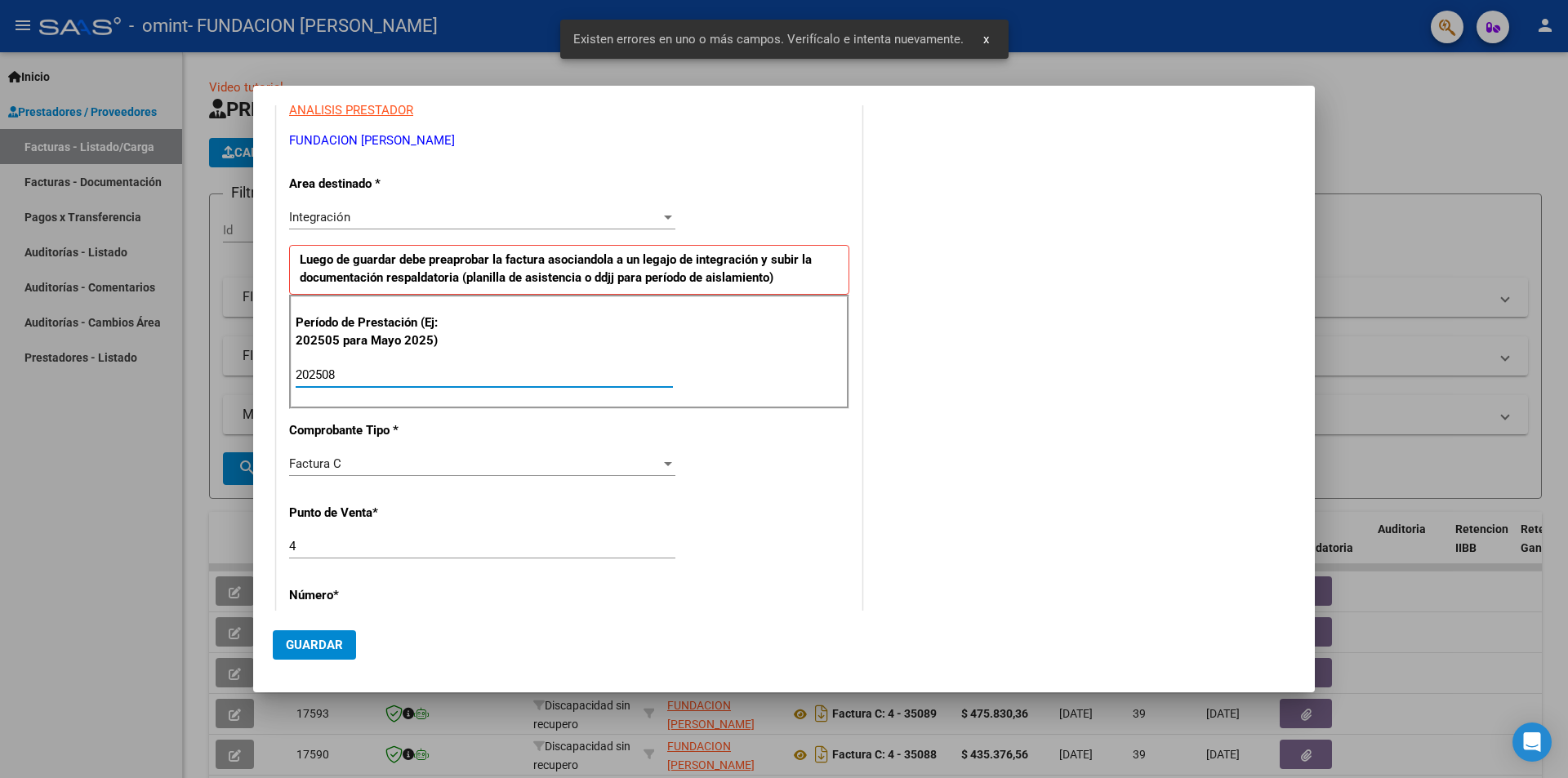
type input "202508"
click at [1094, 408] on div "COMENTARIOS Comentarios del Prestador / Gerenciador:" at bounding box center [1080, 516] width 429 height 1419
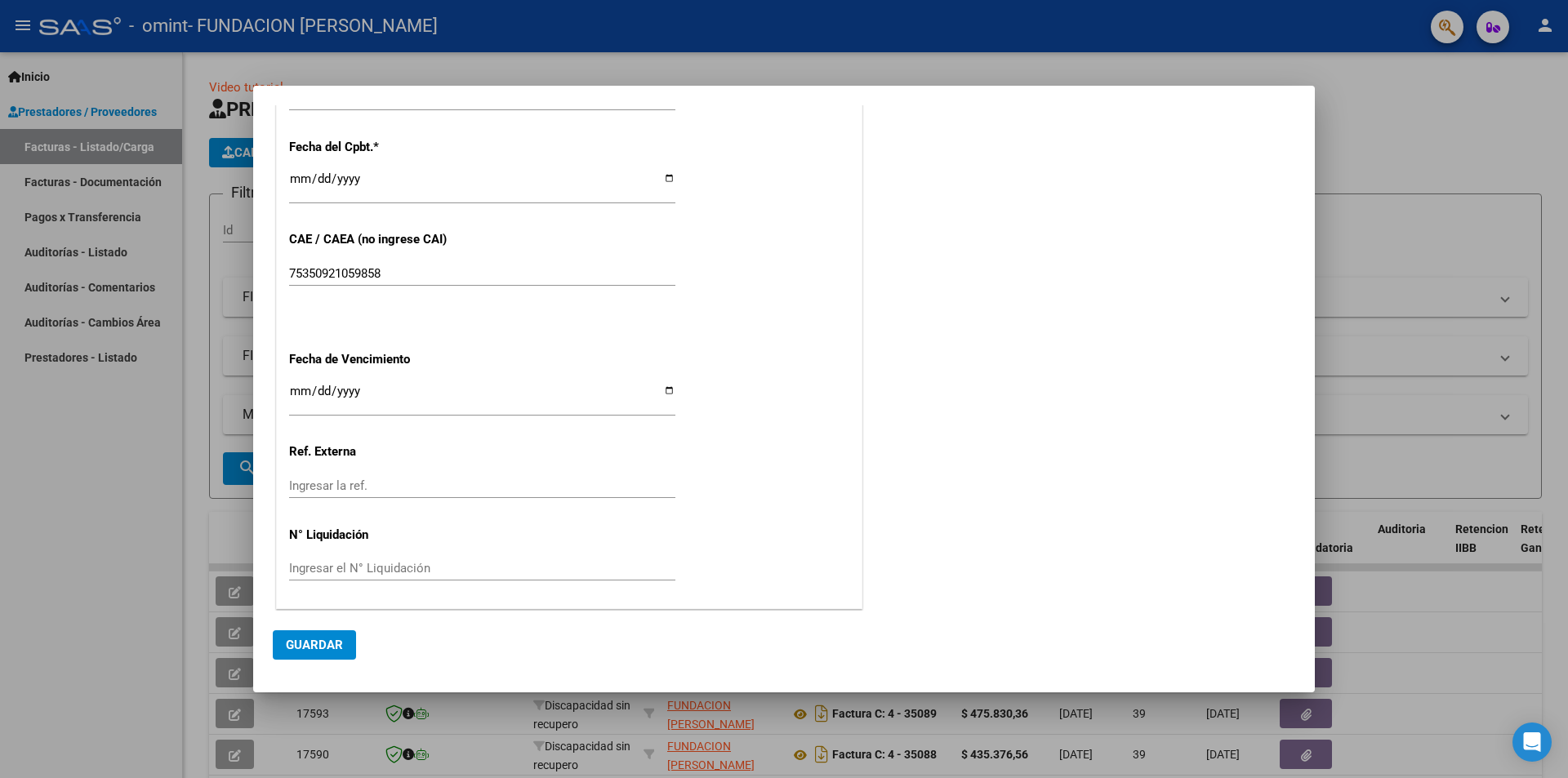
scroll to position [931, 0]
click at [307, 640] on span "Guardar" at bounding box center [314, 644] width 58 height 15
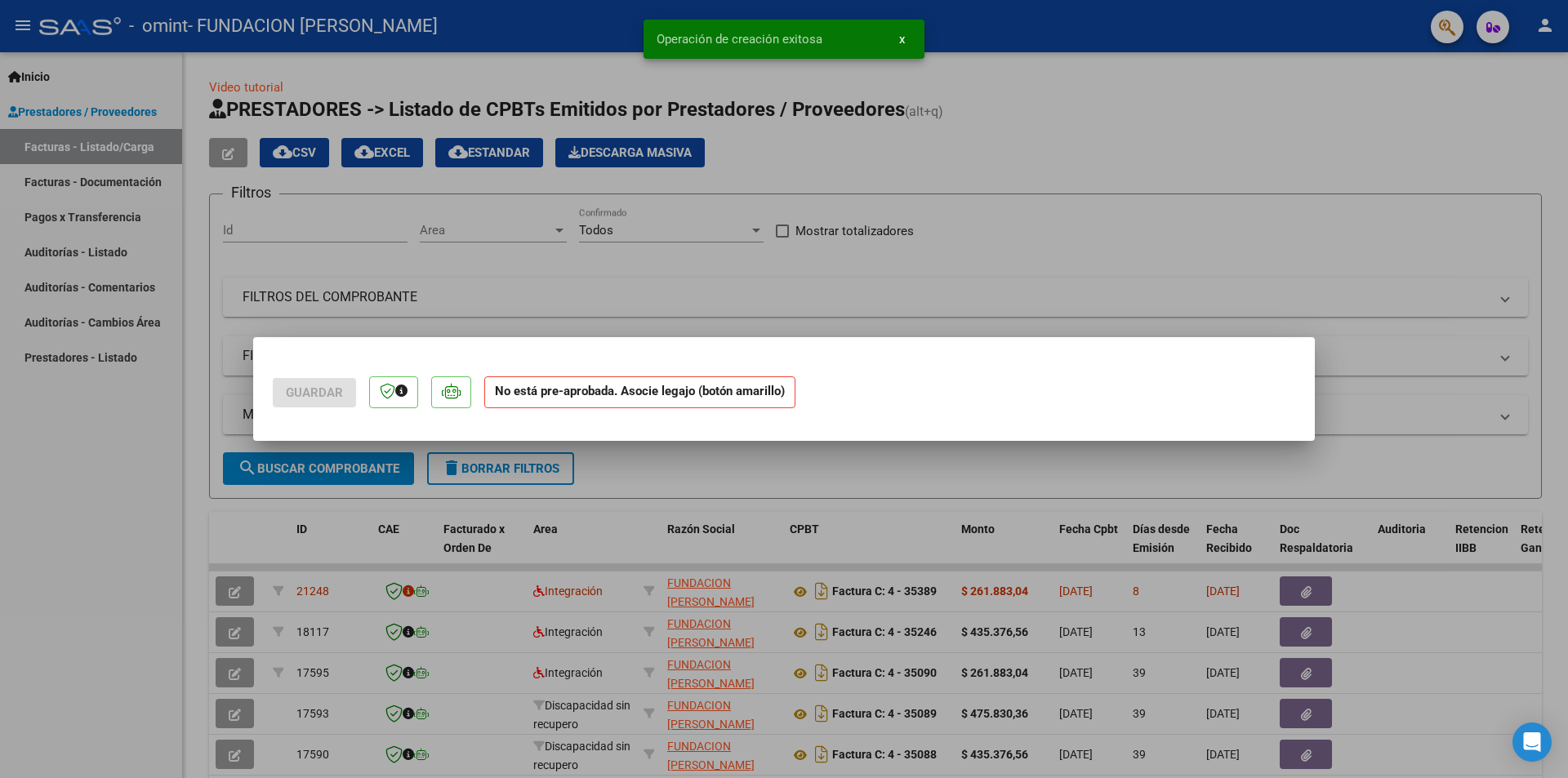
scroll to position [0, 0]
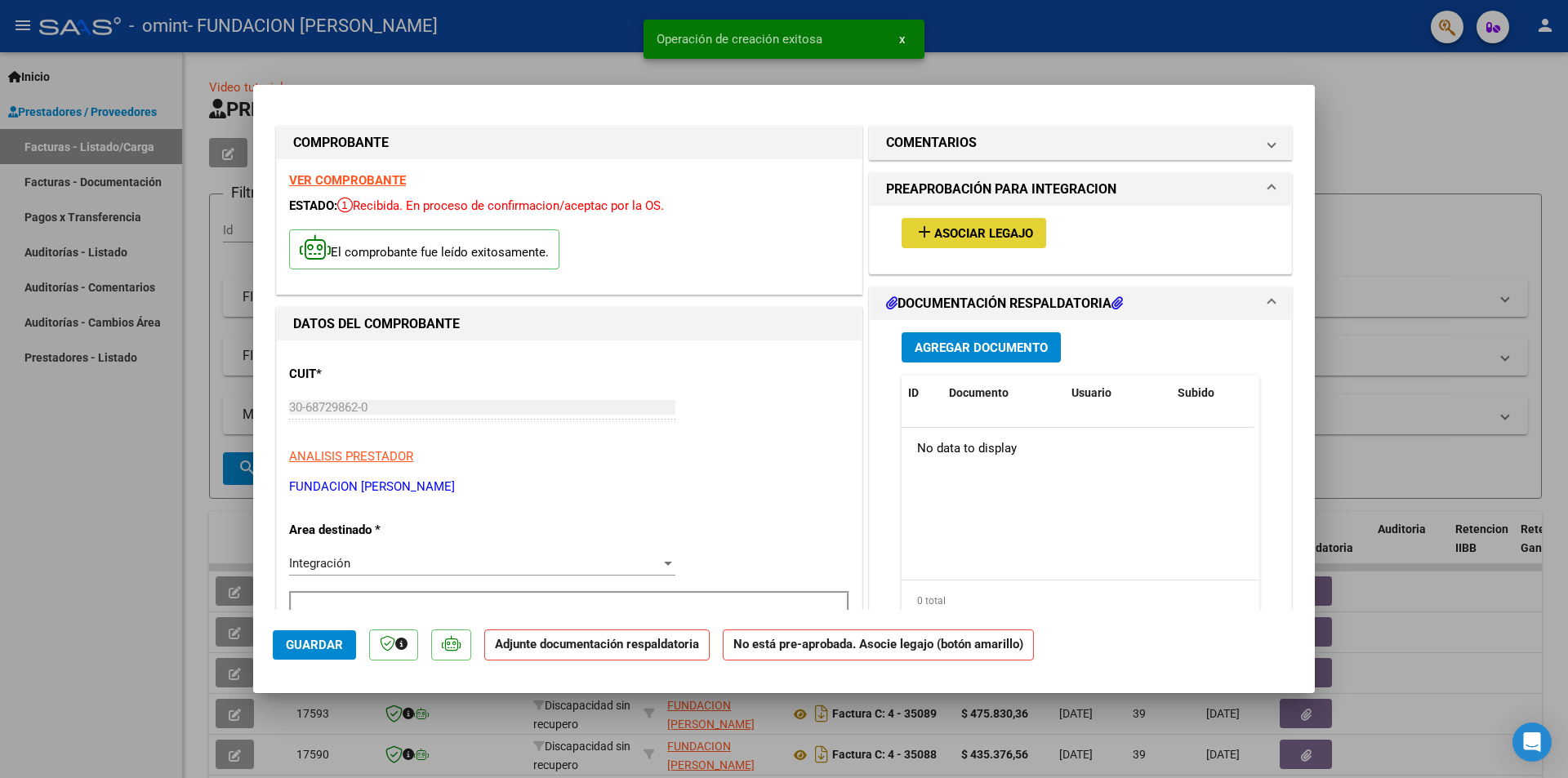
click at [970, 229] on span "Asociar Legajo" at bounding box center [983, 233] width 98 height 15
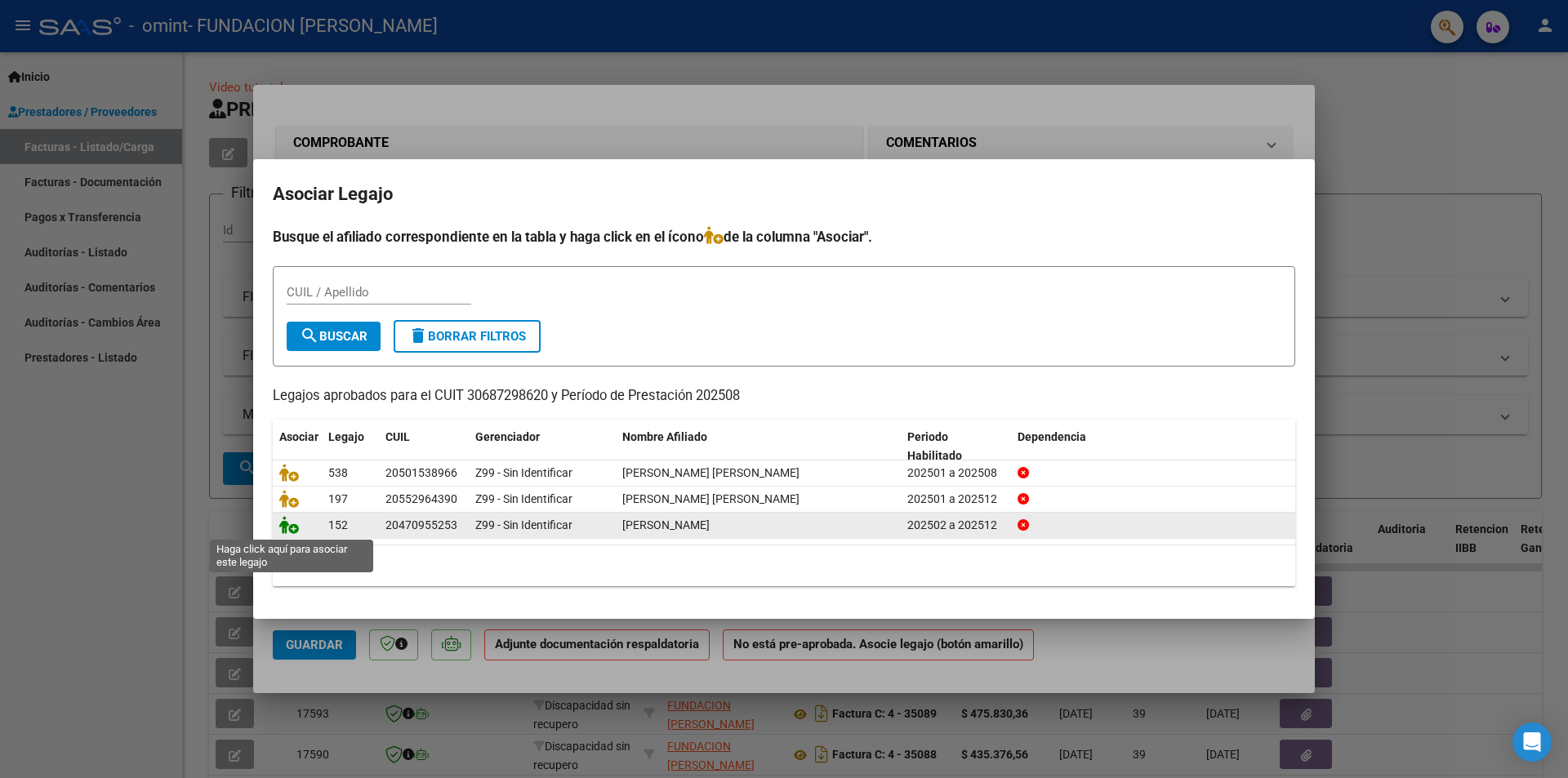
click at [291, 524] on icon at bounding box center [289, 525] width 20 height 18
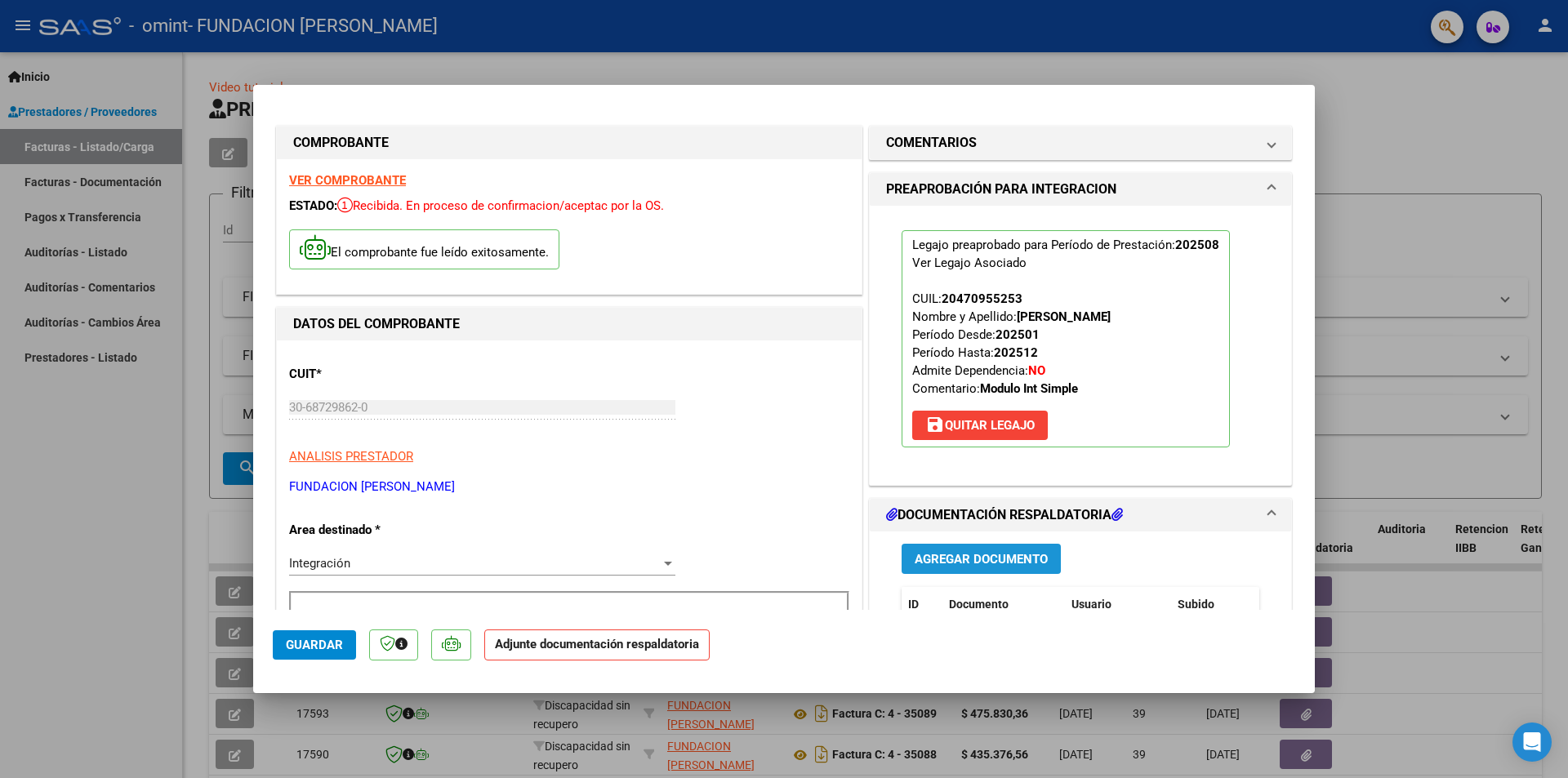
click at [960, 555] on span "Agregar Documento" at bounding box center [981, 559] width 133 height 15
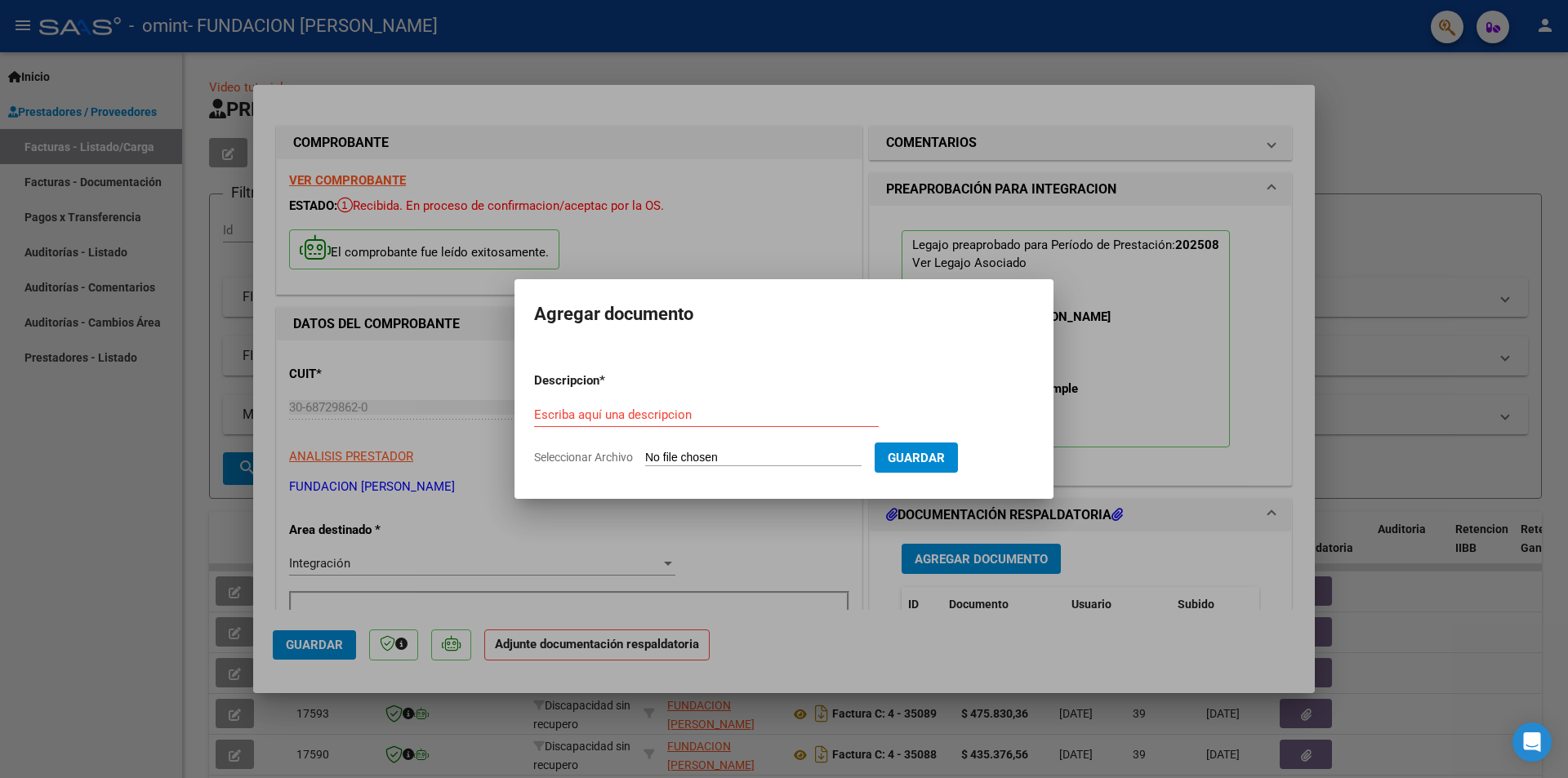
drag, startPoint x: 637, startPoint y: 401, endPoint x: 626, endPoint y: 414, distance: 17.0
click at [636, 402] on form "Descripcion * Escriba aquí una descripcion Seleccionar Archivo Guardar" at bounding box center [784, 418] width 499 height 119
click at [625, 414] on input "Escriba aquí una descripcion" at bounding box center [706, 414] width 344 height 15
type input "planilla de asistencia"
click at [588, 461] on span "Seleccionar Archivo" at bounding box center [583, 456] width 98 height 13
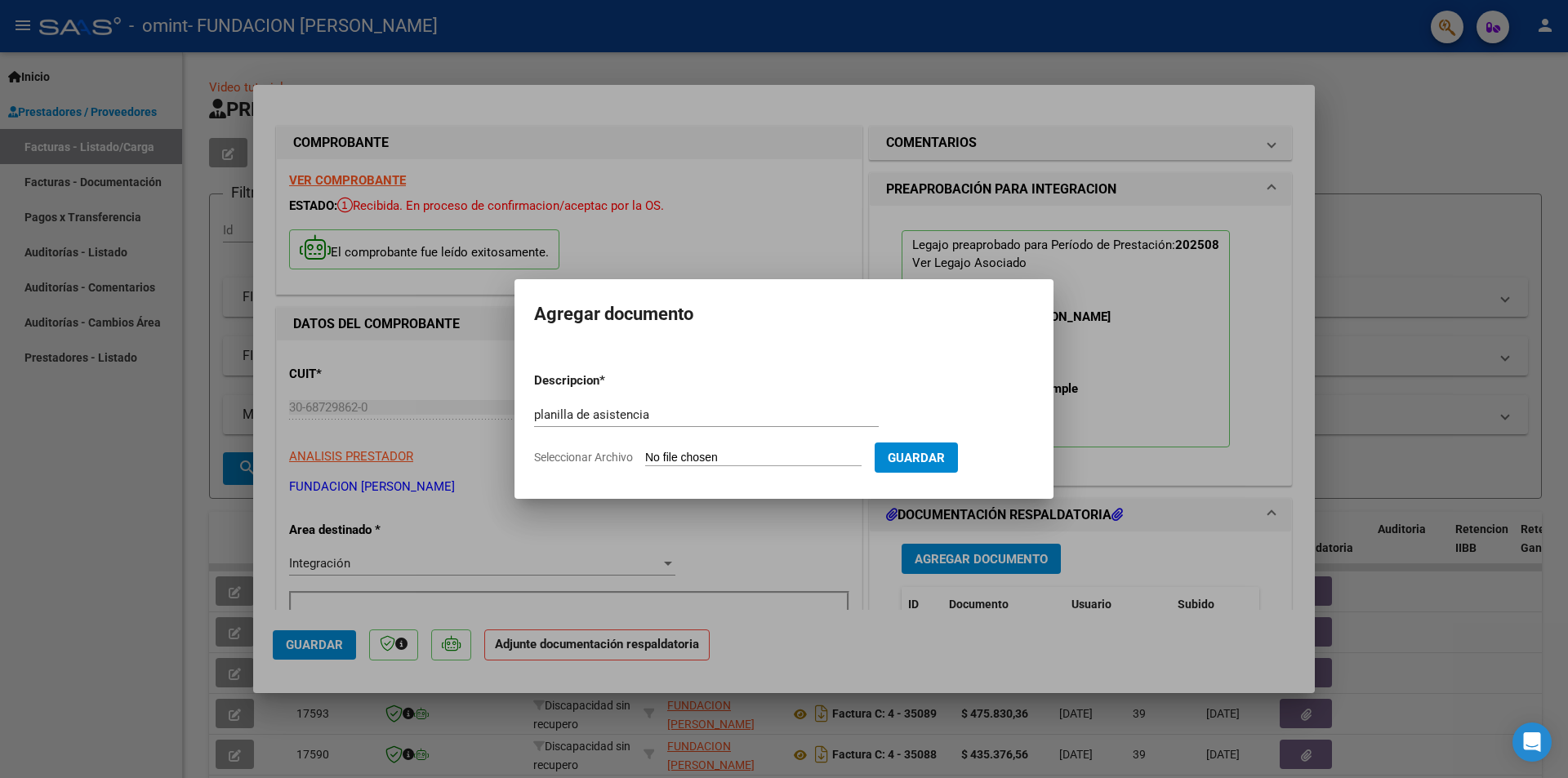
click at [645, 461] on input "Seleccionar Archivo" at bounding box center [753, 458] width 216 height 16
type input "C:\fakepath\PA [PERSON_NAME] MIS (4).pdf"
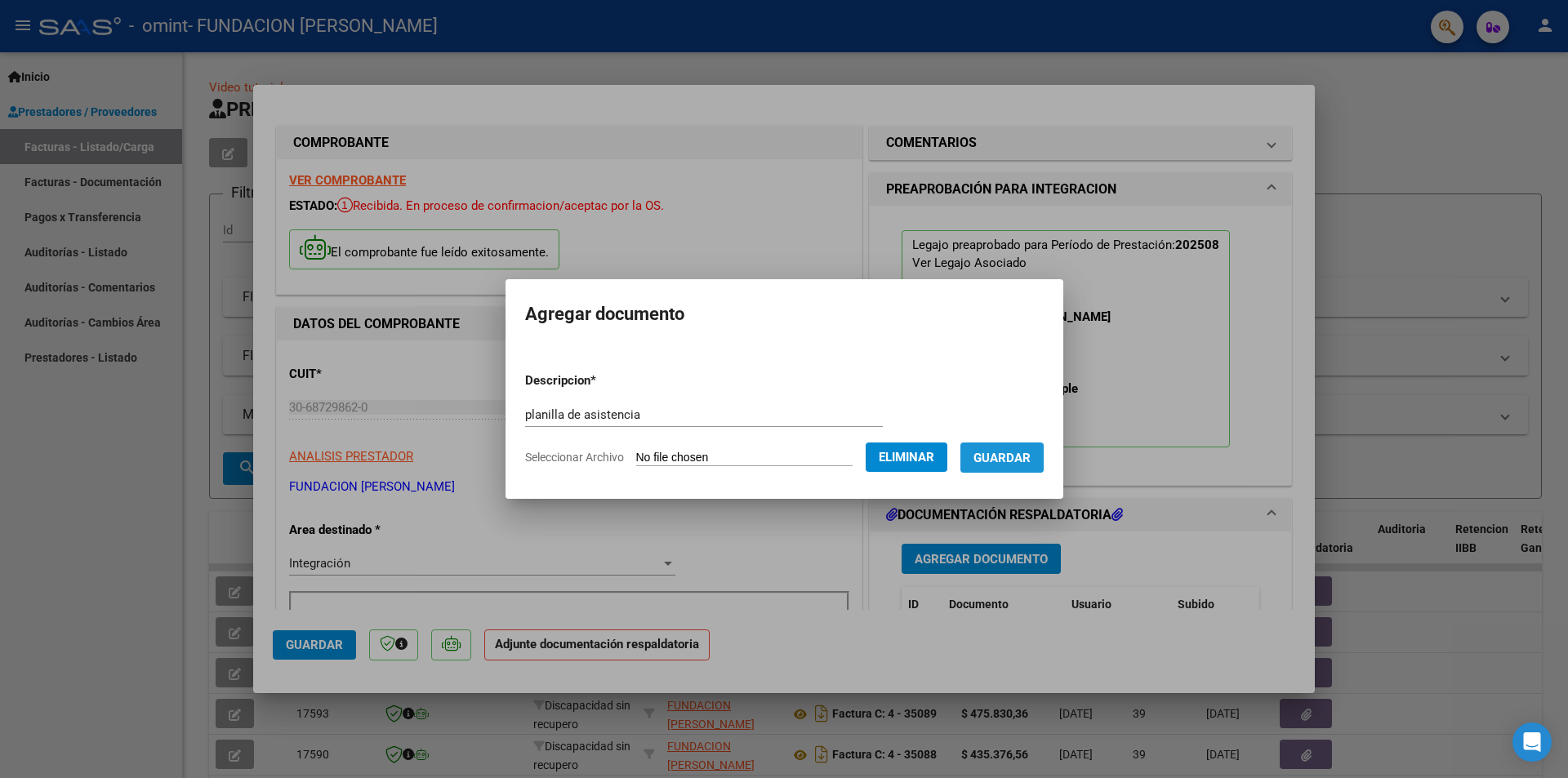
click at [1018, 450] on span "Guardar" at bounding box center [1001, 457] width 58 height 15
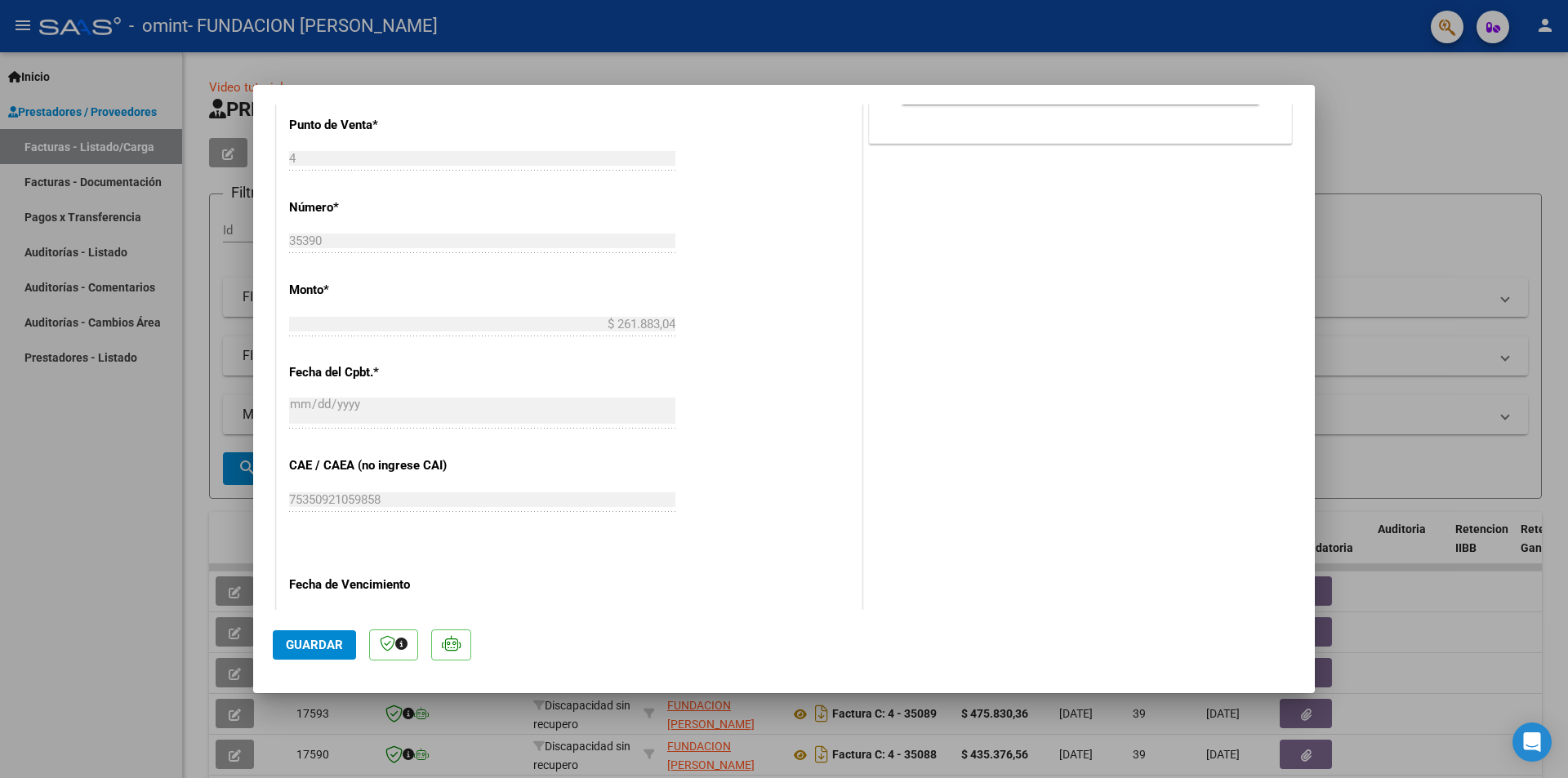
scroll to position [735, 0]
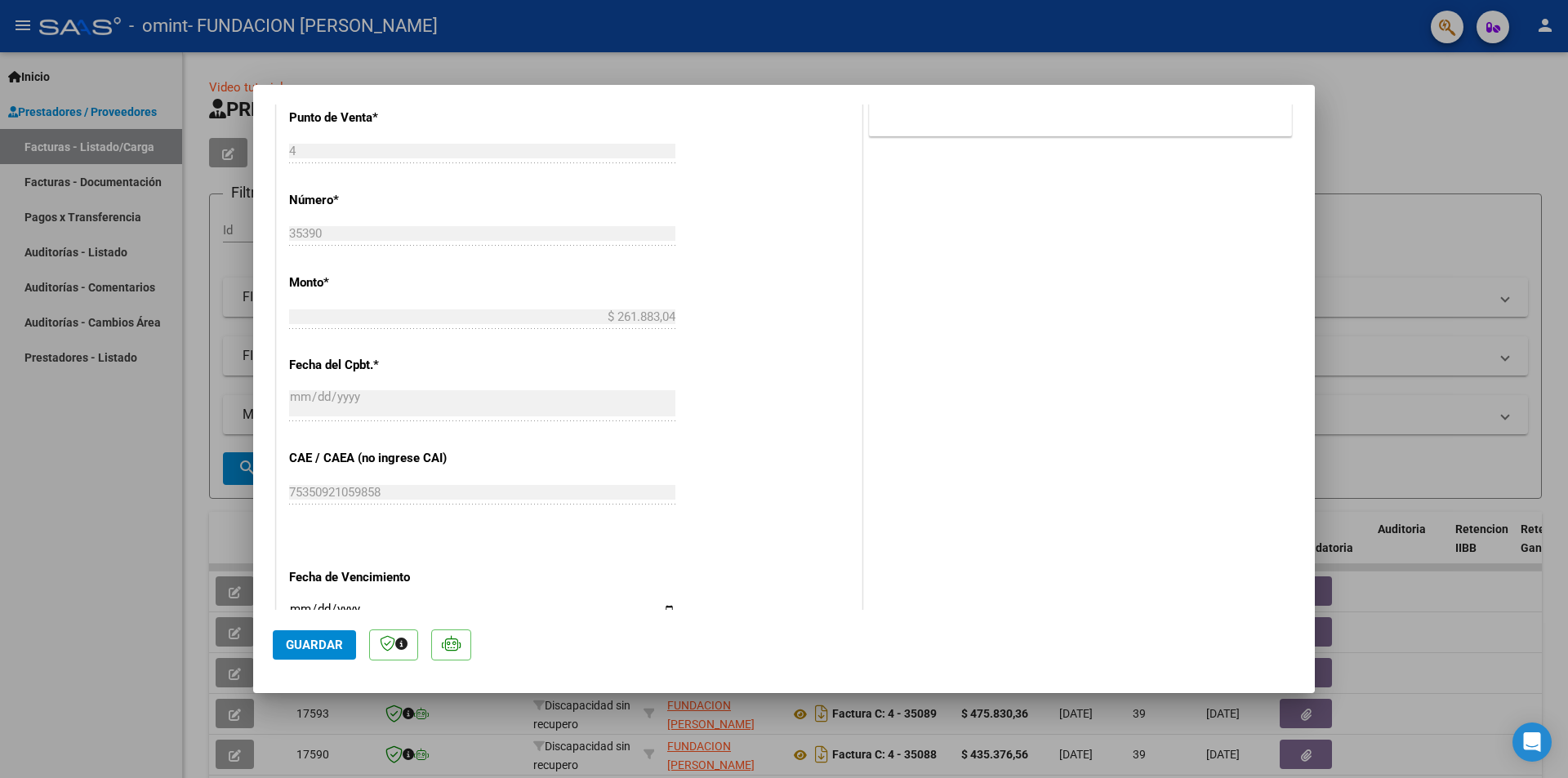
click at [303, 644] on span "Guardar" at bounding box center [314, 644] width 58 height 15
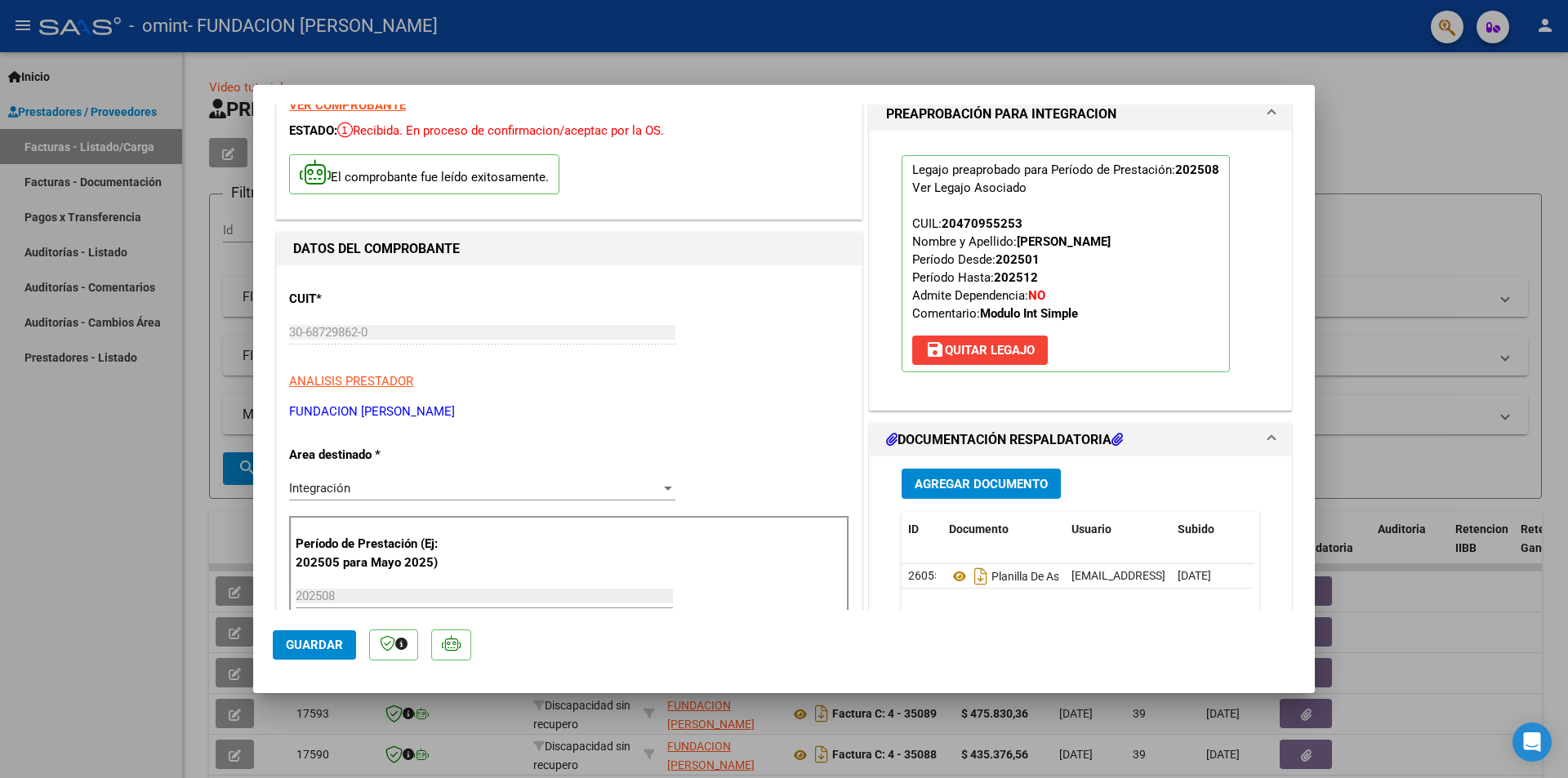
scroll to position [0, 0]
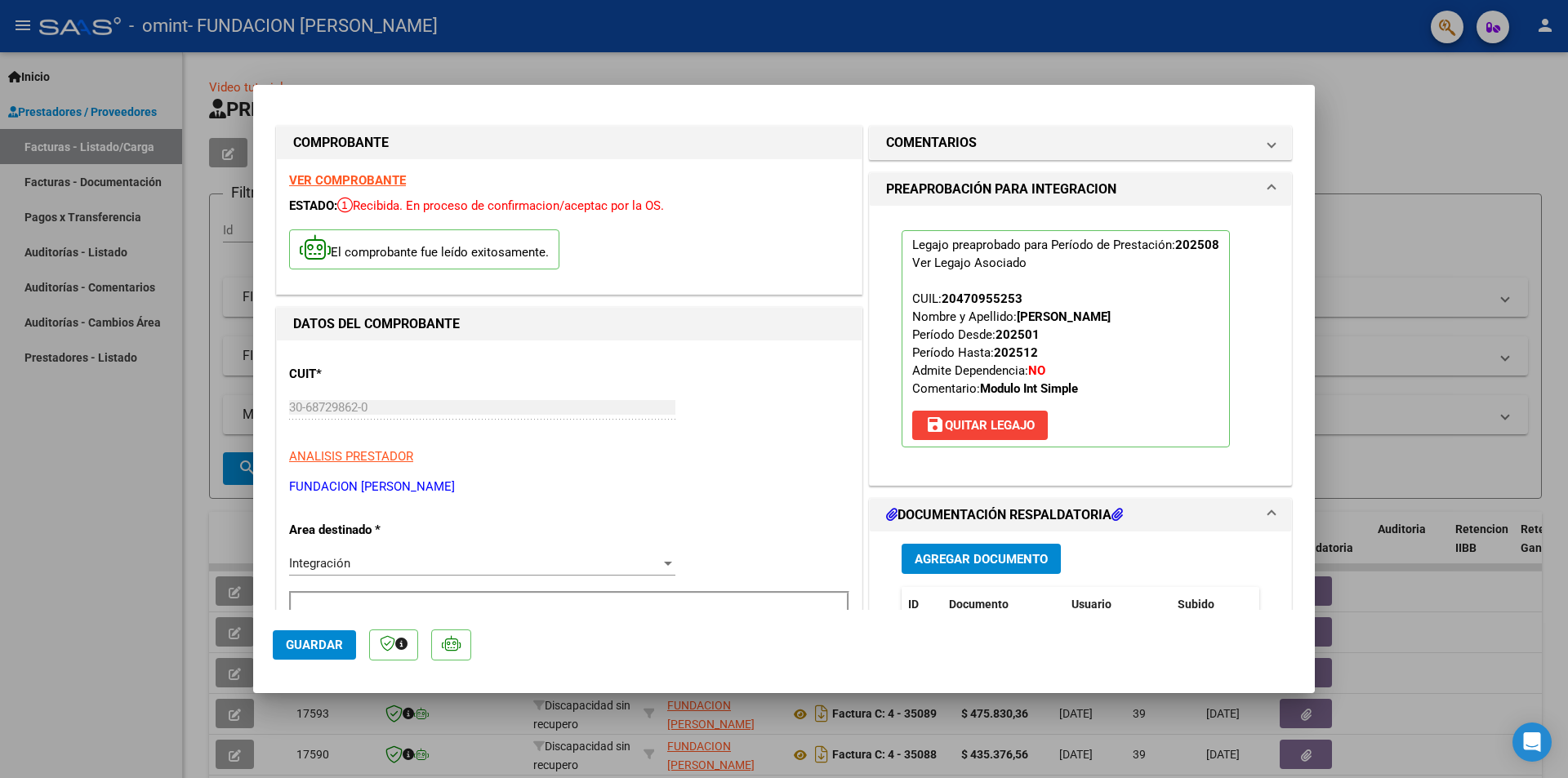
type input "$ 0,00"
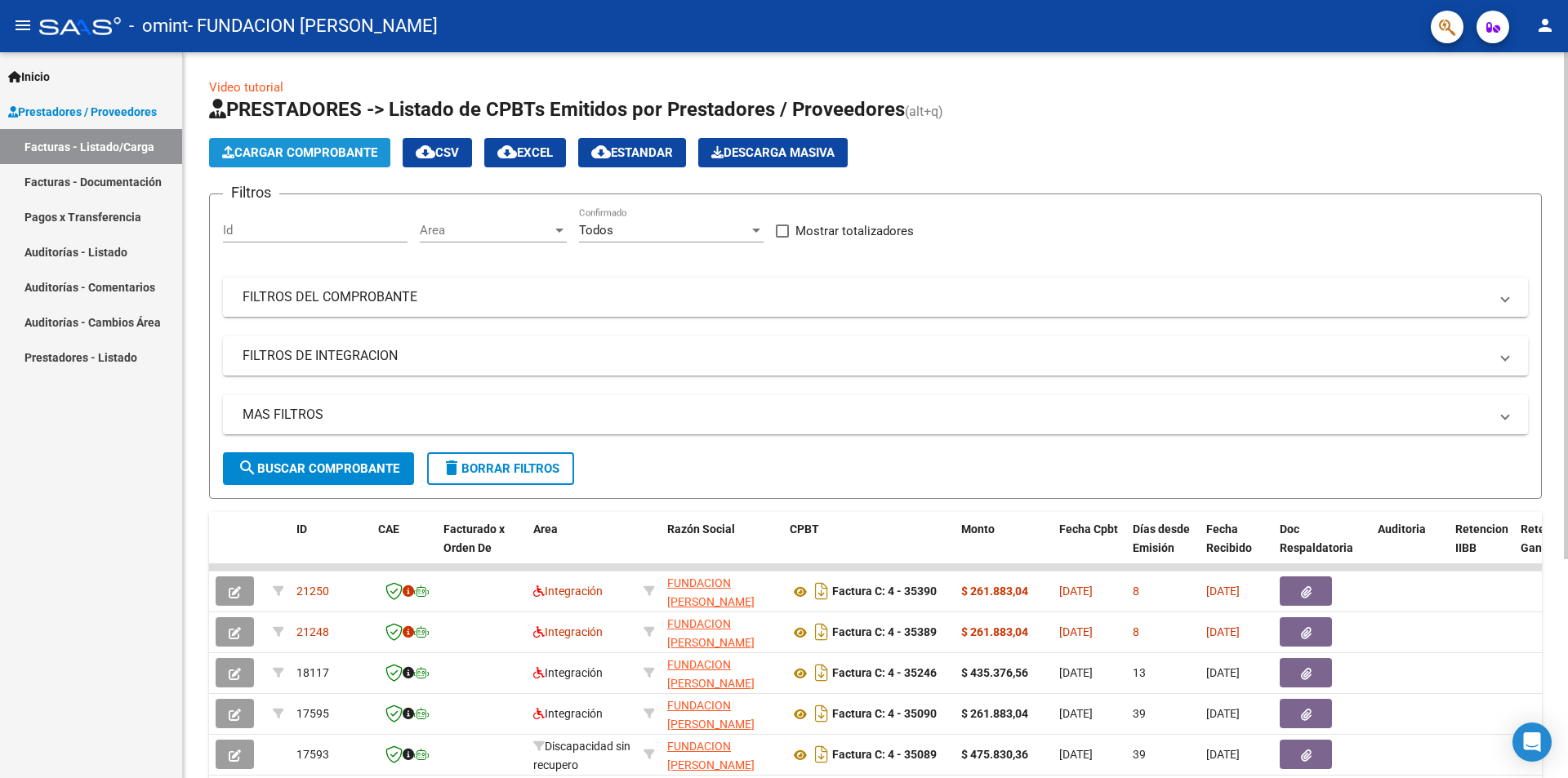
click at [314, 147] on span "Cargar Comprobante" at bounding box center [299, 152] width 155 height 15
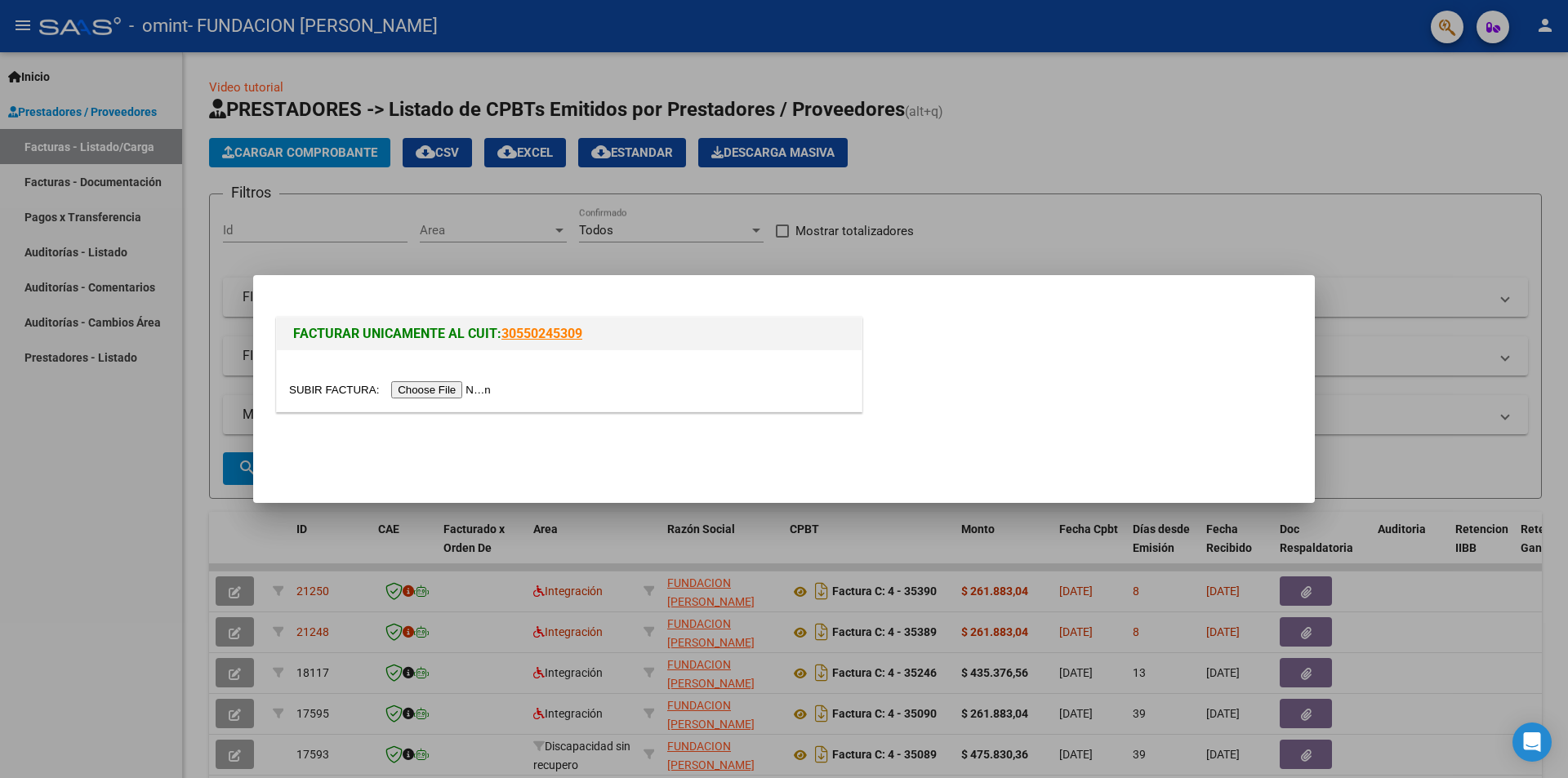
click at [446, 386] on input "file" at bounding box center [392, 390] width 207 height 18
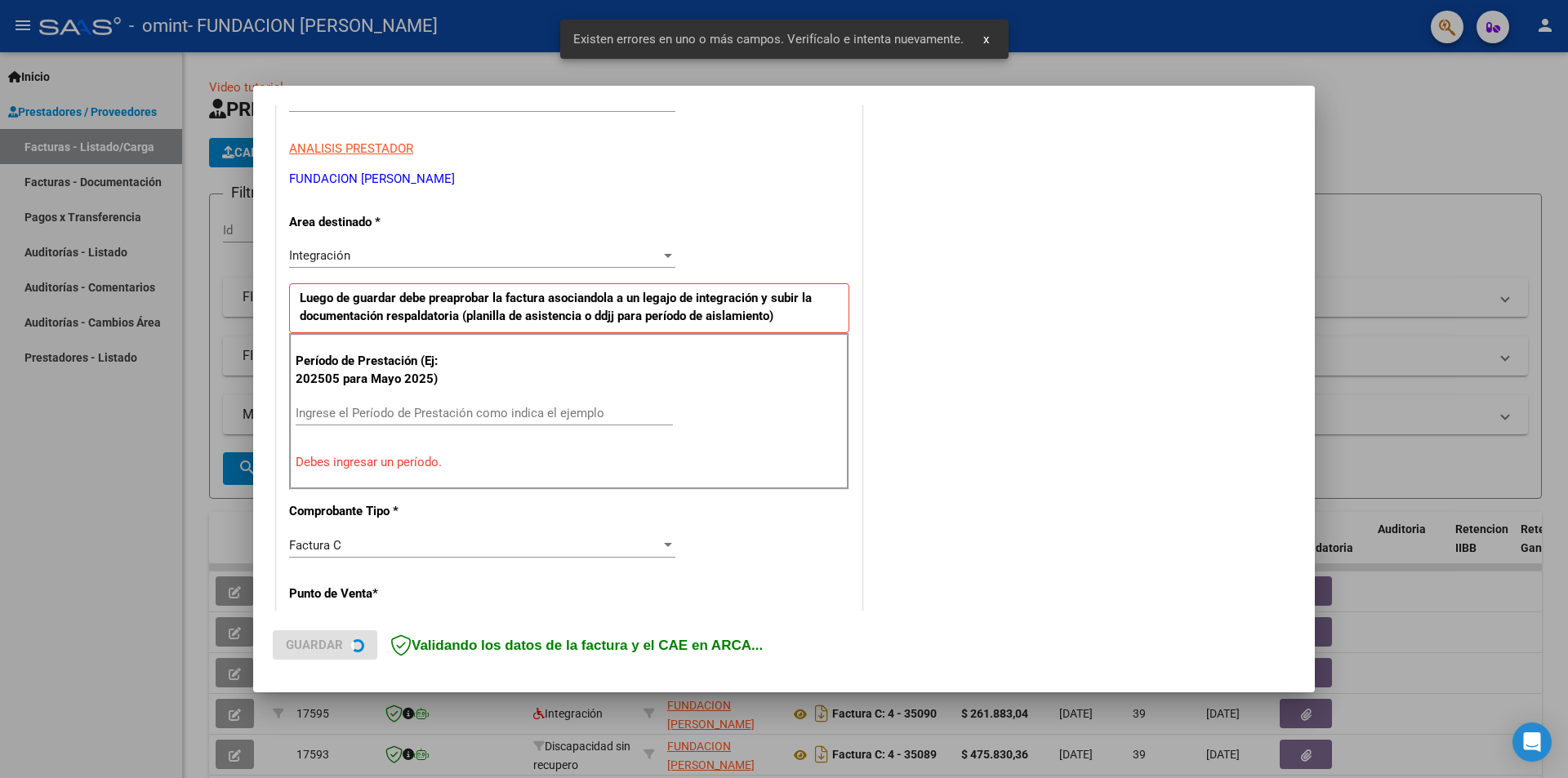
scroll to position [285, 0]
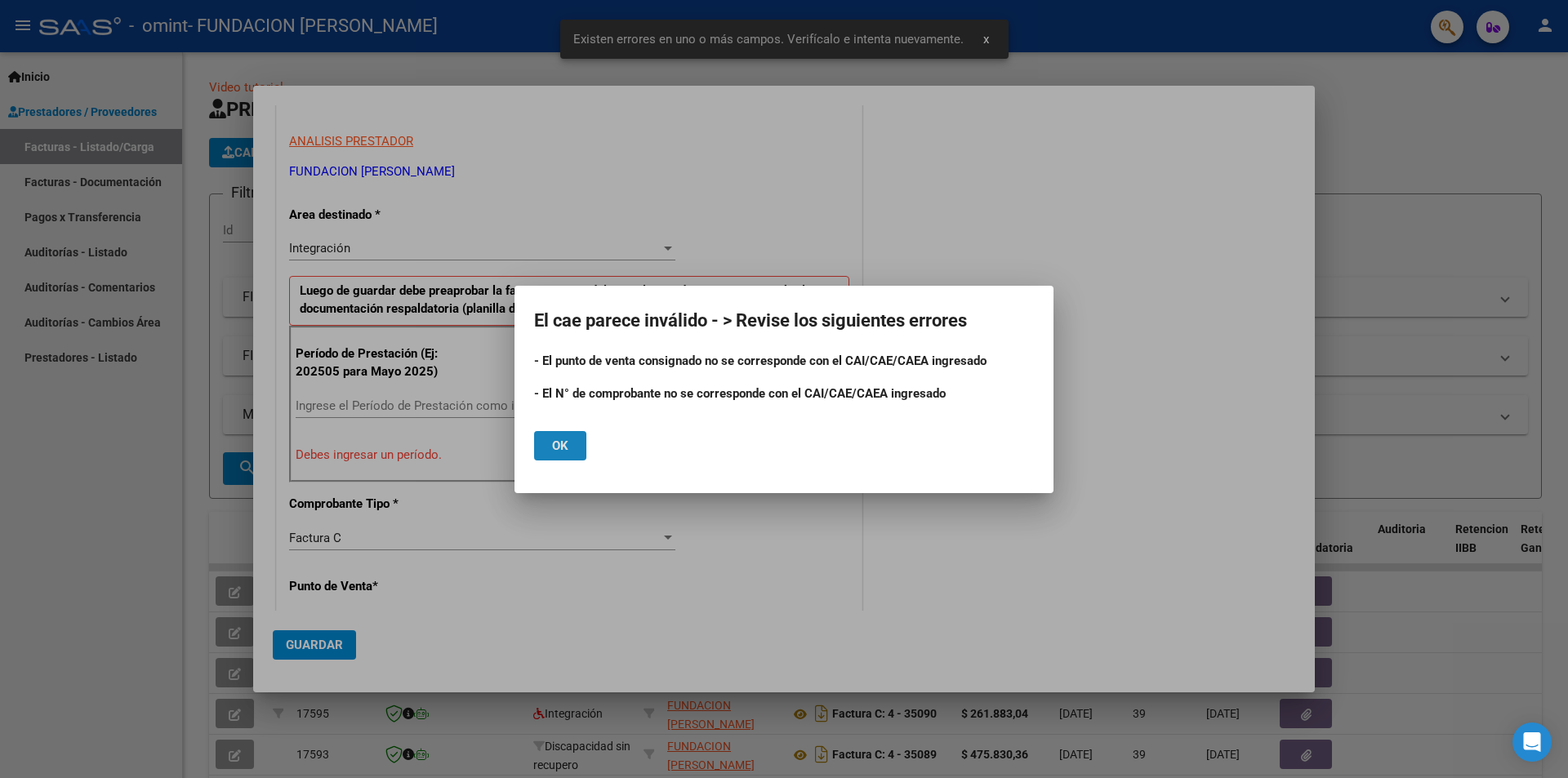
click at [574, 443] on button "Ok" at bounding box center [561, 446] width 53 height 29
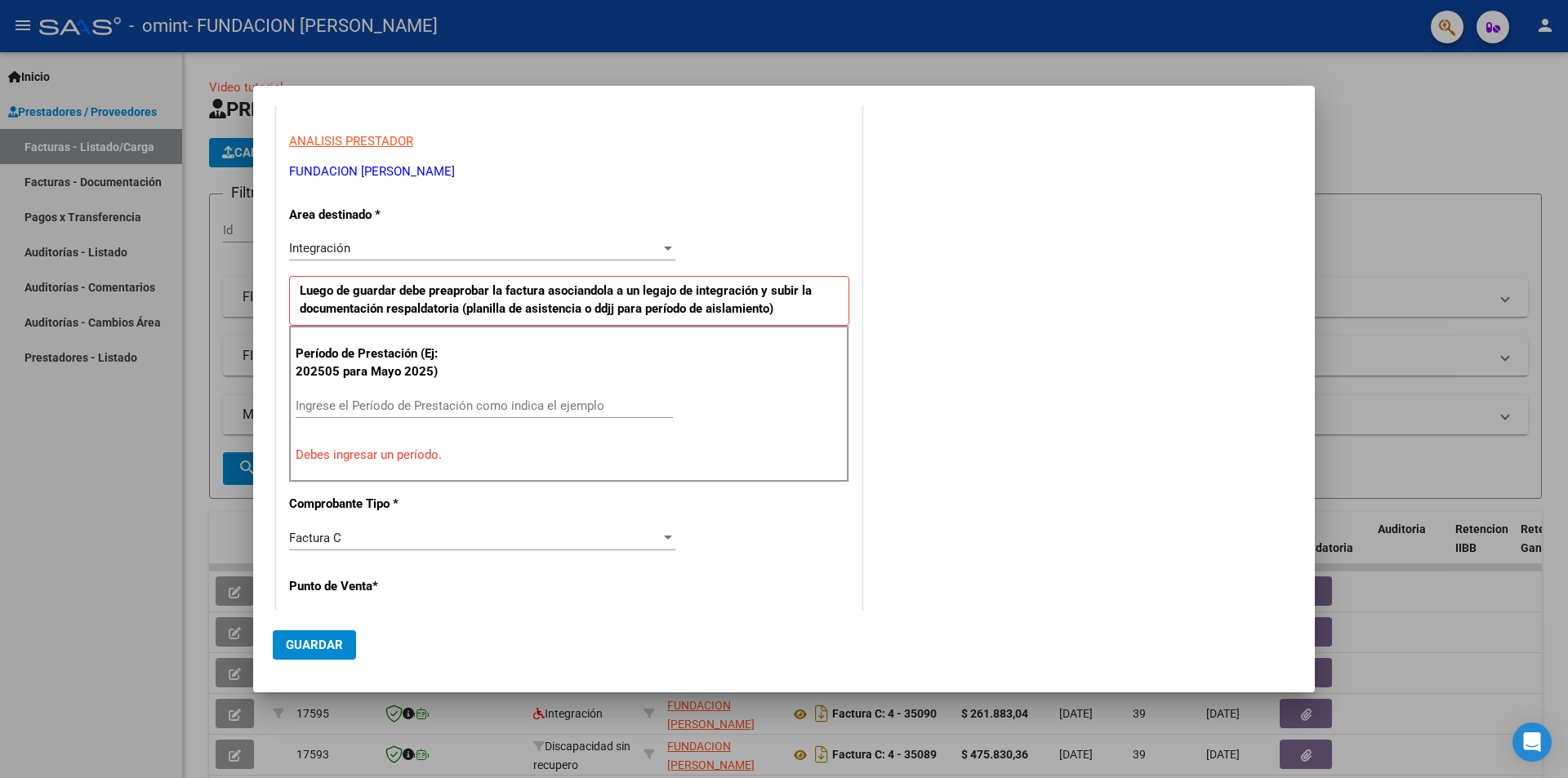
click at [332, 408] on input "Ingrese el Período de Prestación como indica el ejemplo" at bounding box center [484, 406] width 377 height 15
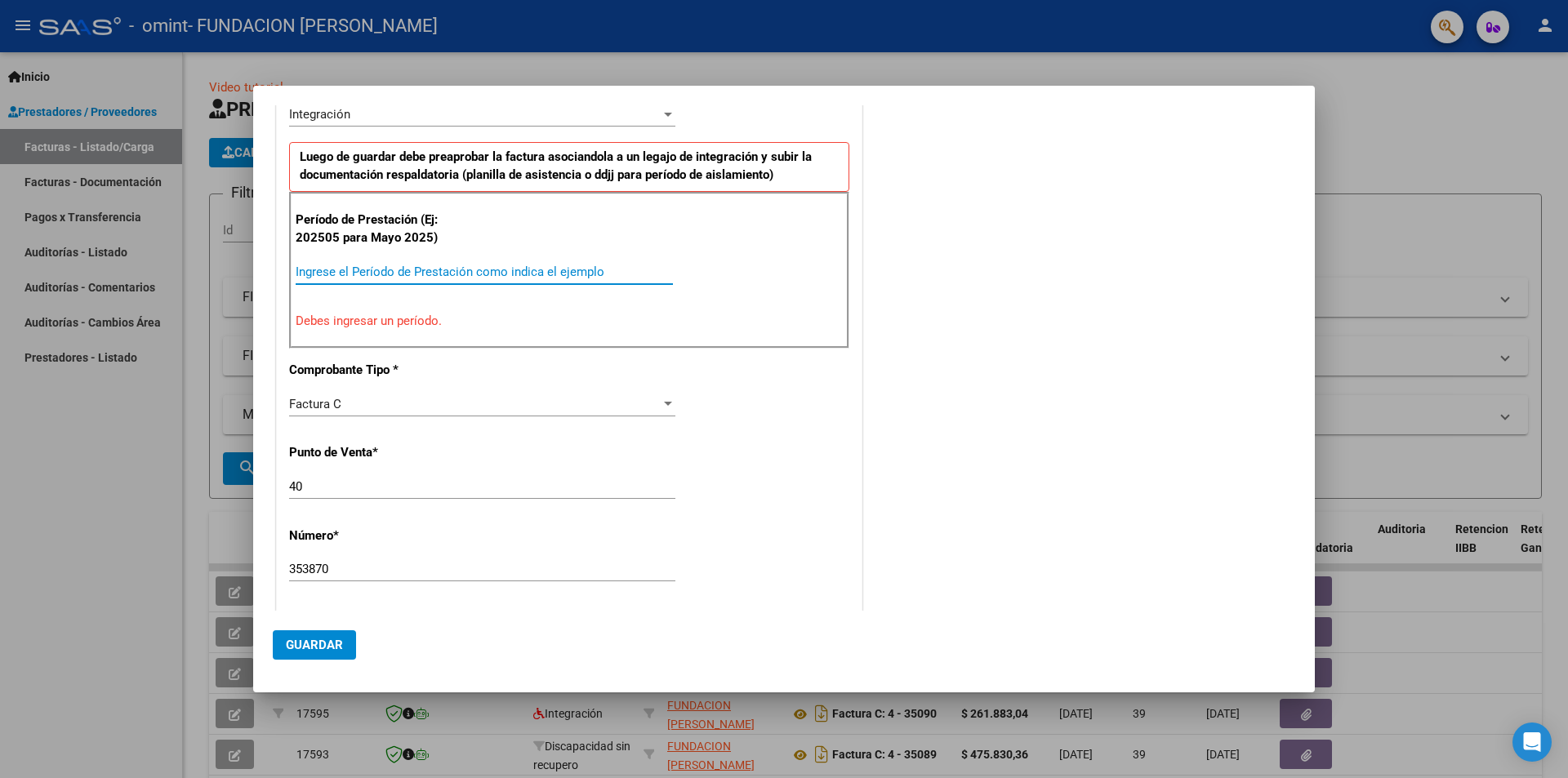
scroll to position [448, 0]
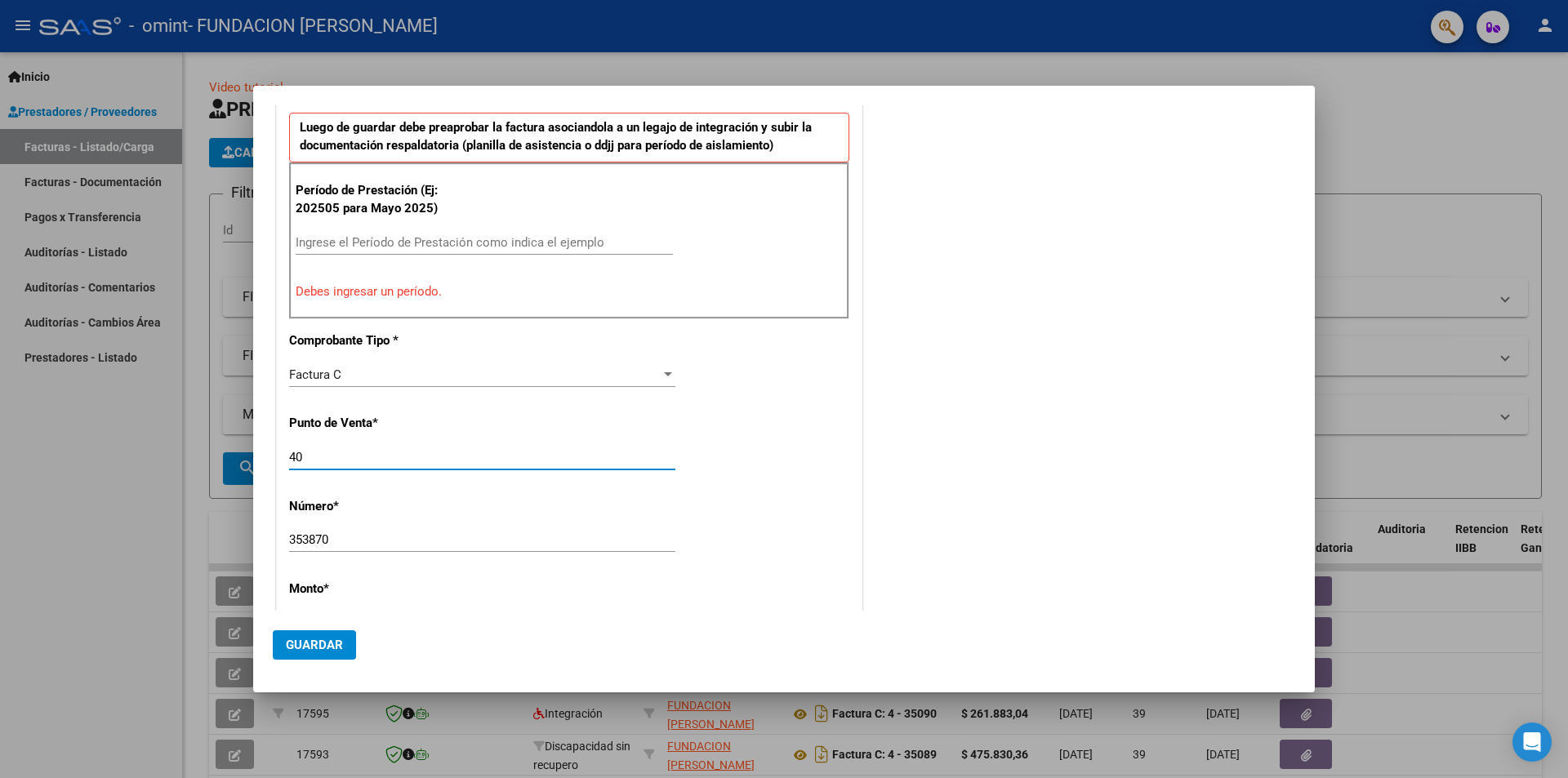
click at [322, 459] on input "40" at bounding box center [482, 456] width 386 height 15
type input "4"
click at [344, 533] on input "353870" at bounding box center [482, 539] width 386 height 15
type input "35387"
click at [374, 244] on input "Ingrese el Período de Prestación como indica el ejemplo" at bounding box center [484, 242] width 377 height 15
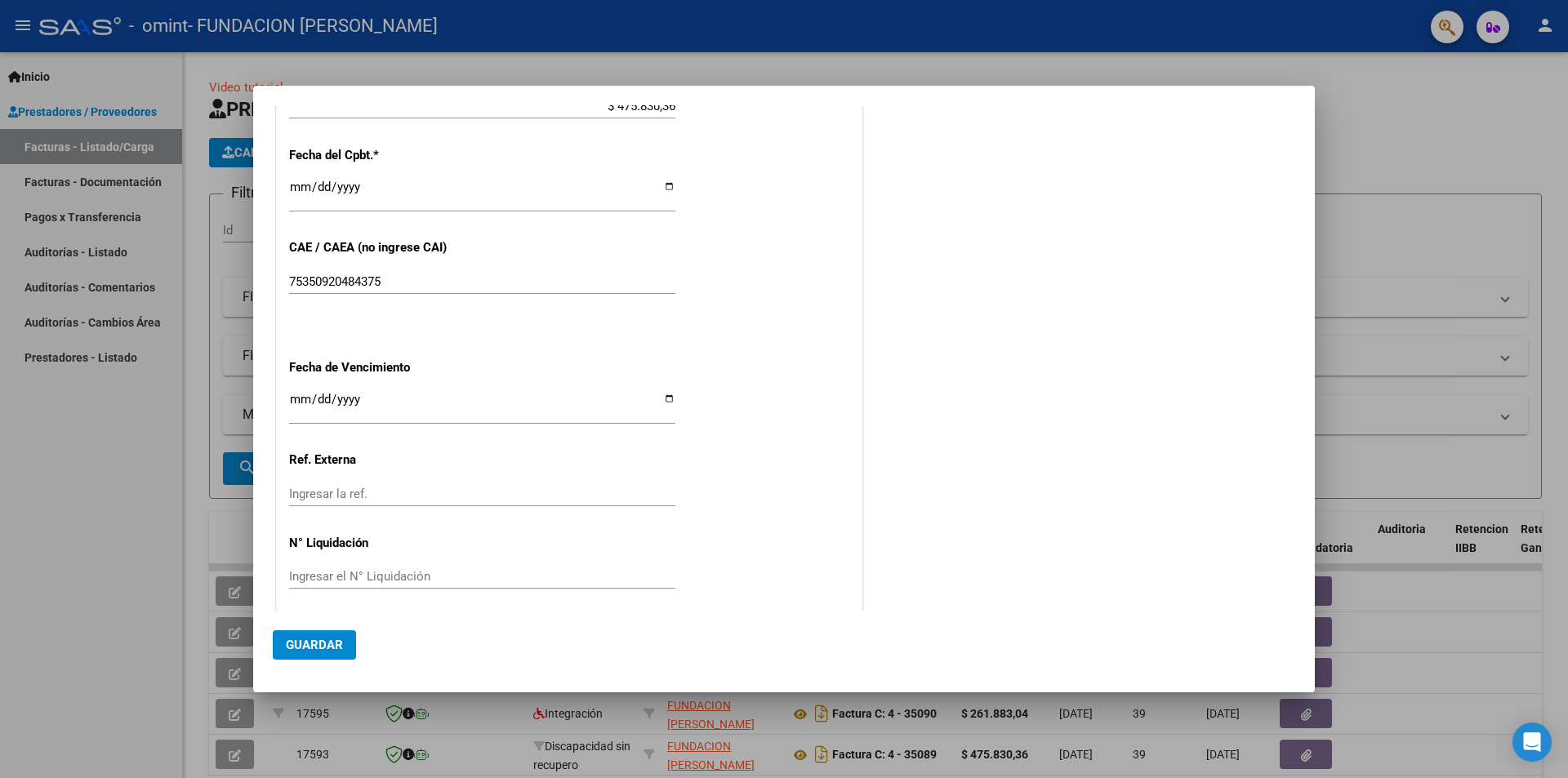
scroll to position [931, 0]
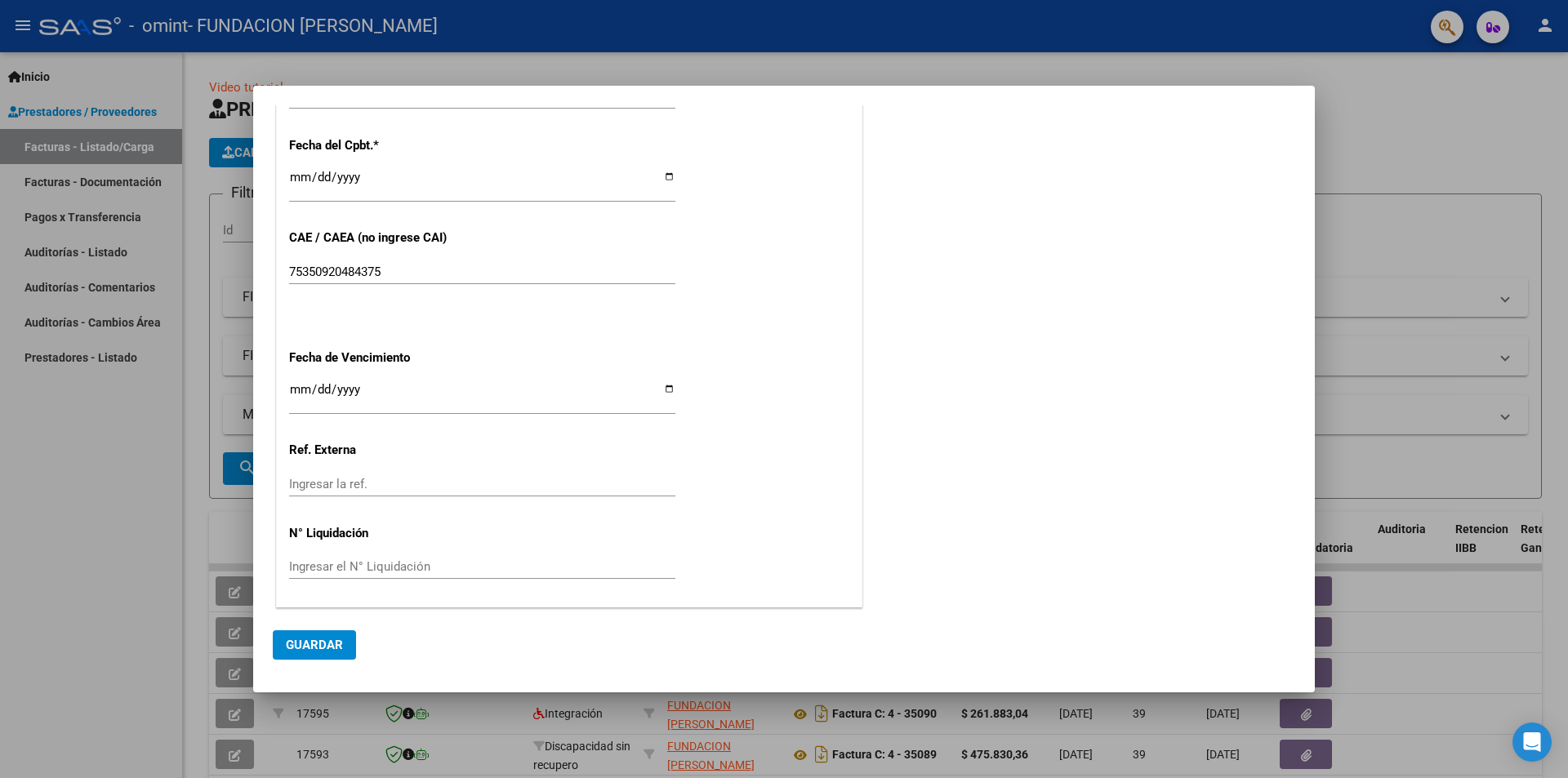
type input "202508"
click at [298, 642] on span "Guardar" at bounding box center [314, 644] width 58 height 15
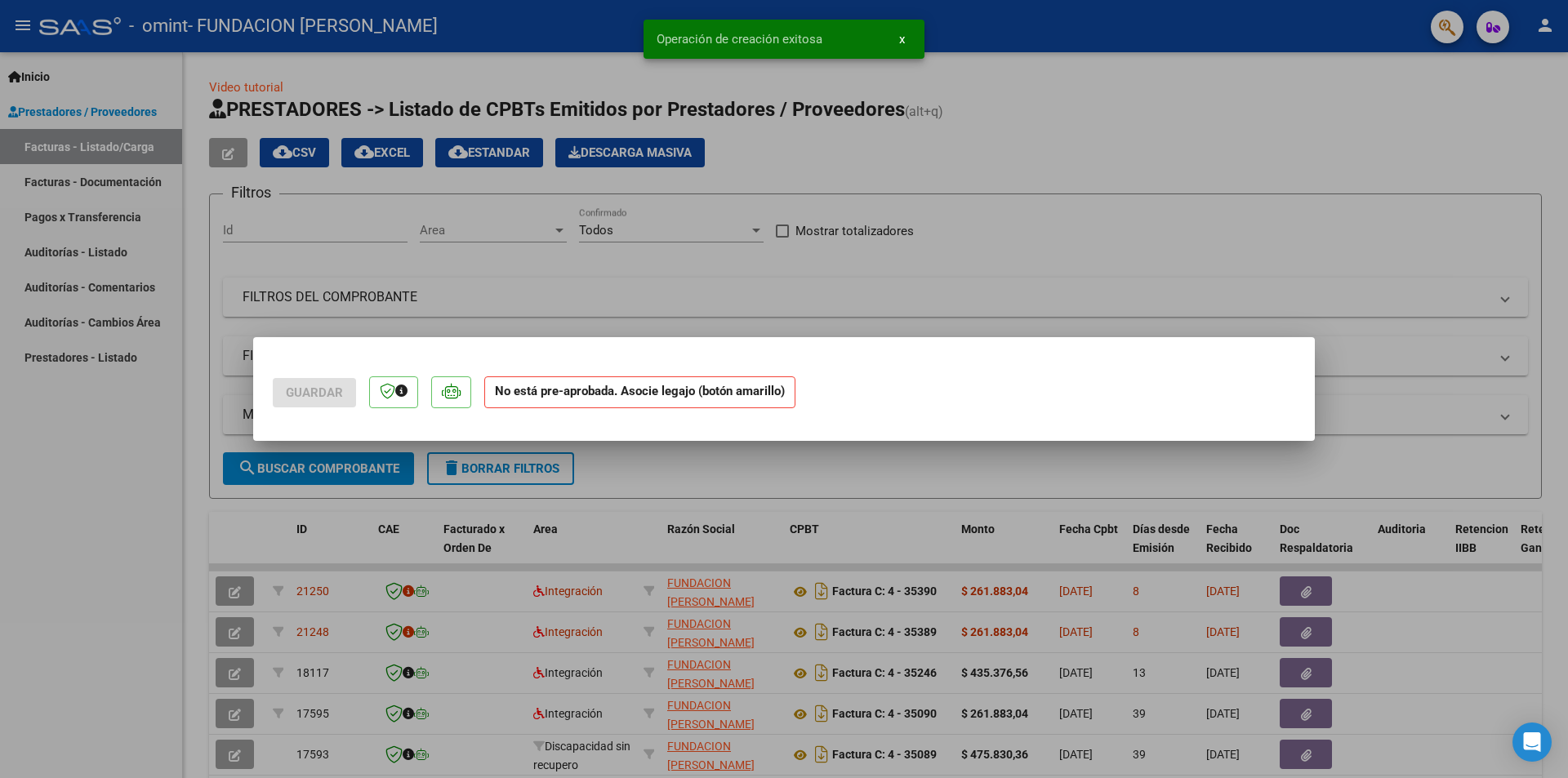
scroll to position [0, 0]
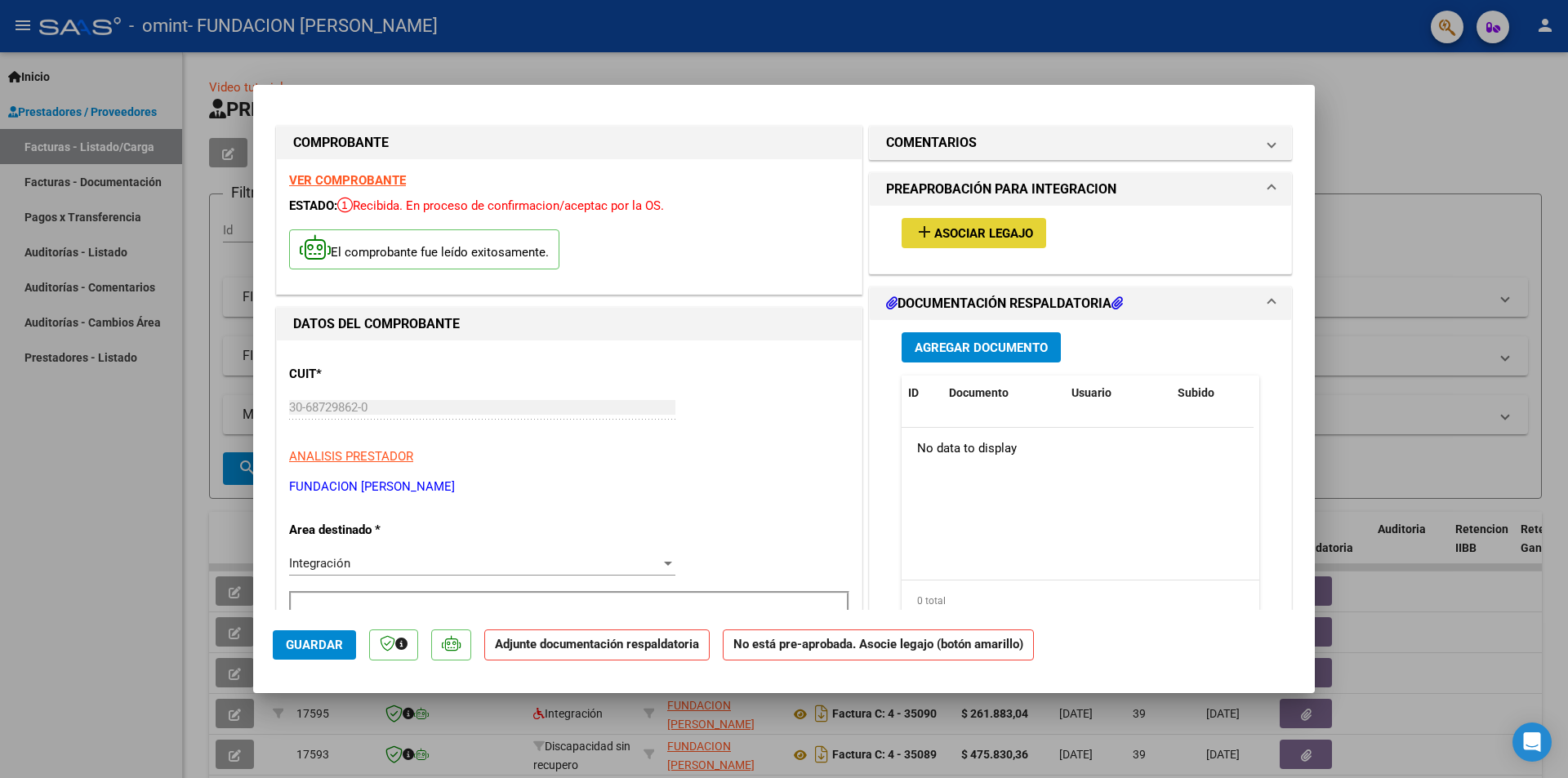
click at [961, 233] on span "Asociar Legajo" at bounding box center [983, 233] width 98 height 15
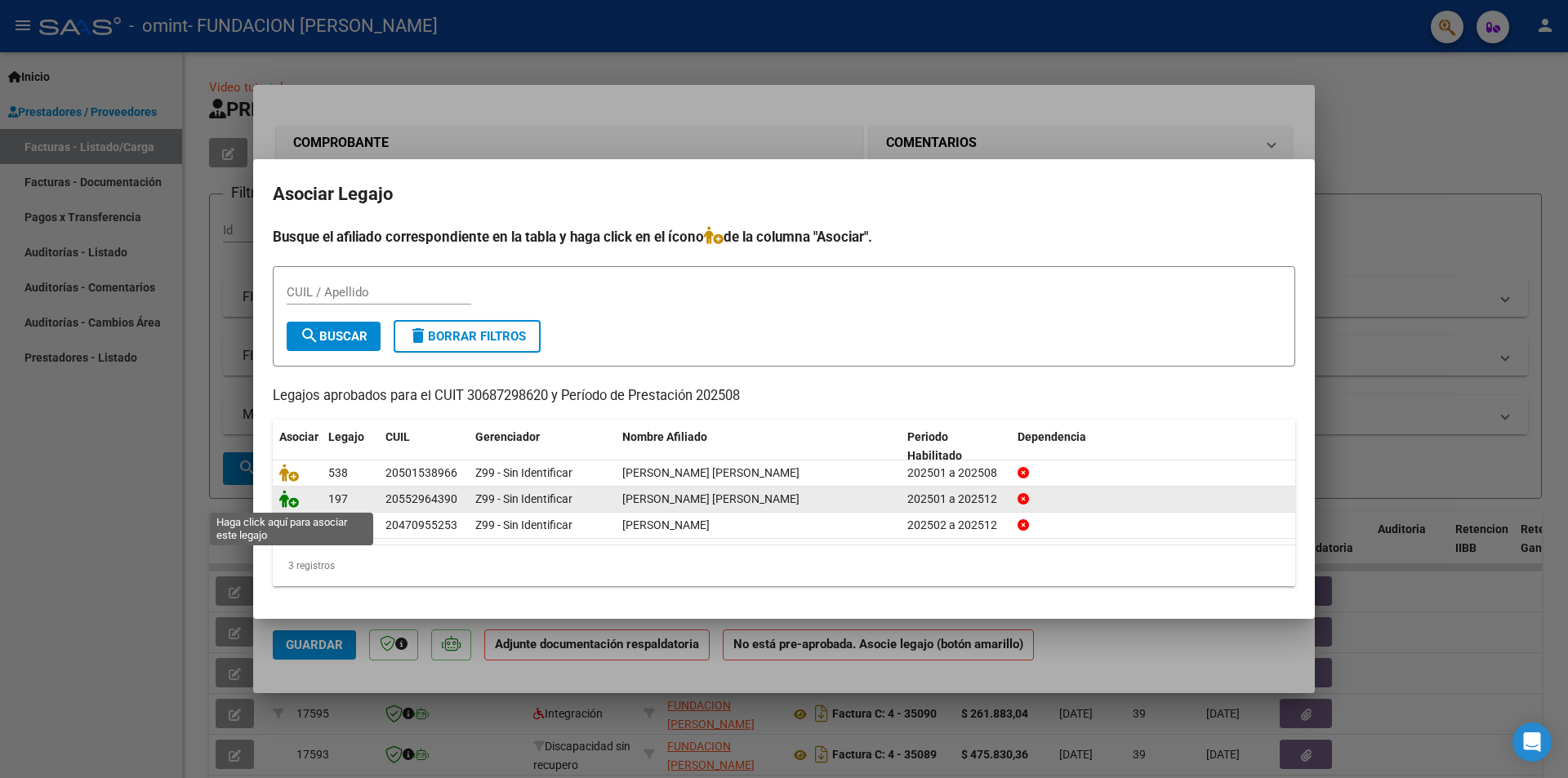
click at [287, 499] on icon at bounding box center [289, 498] width 20 height 18
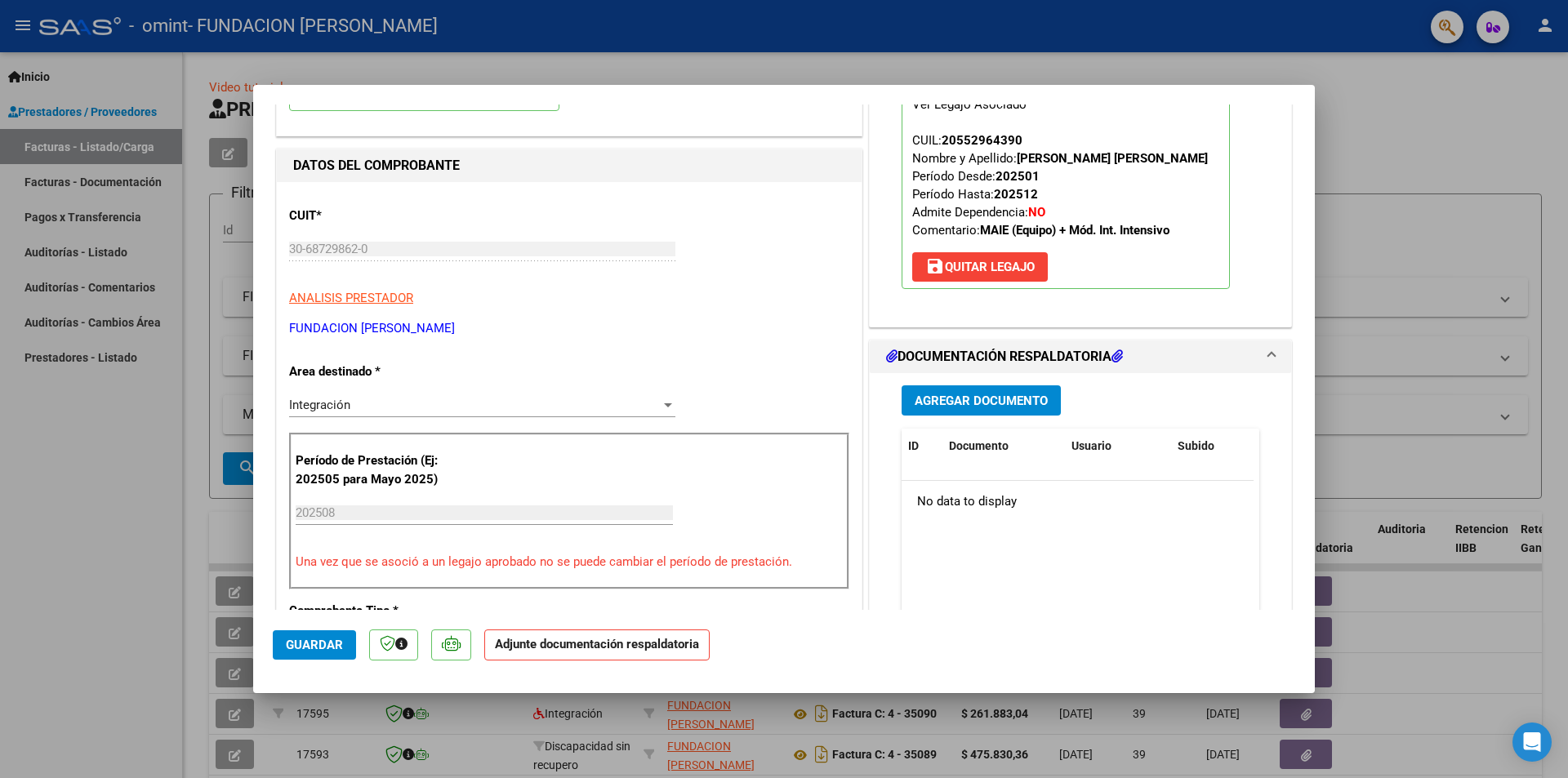
scroll to position [163, 0]
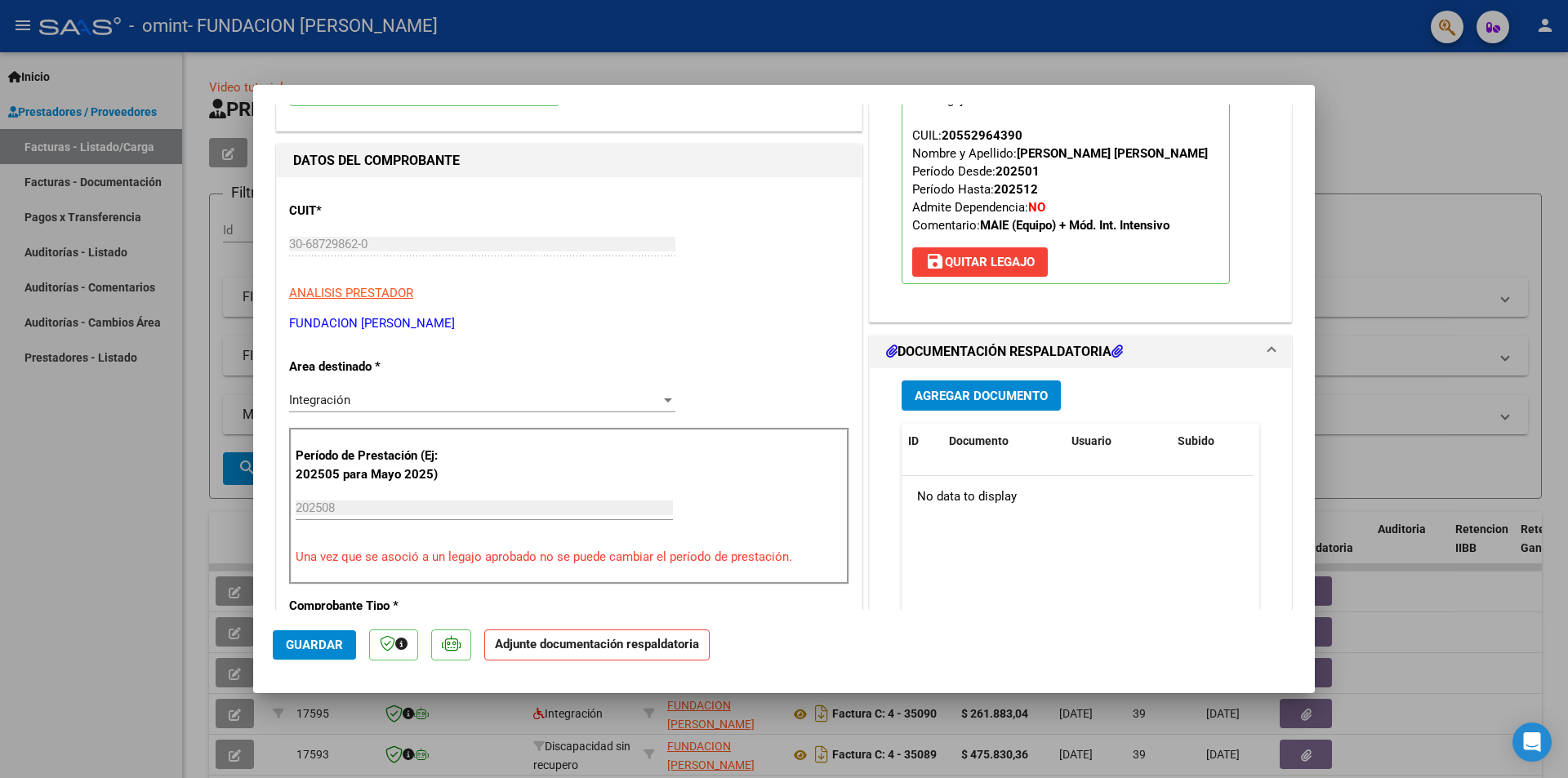
click at [966, 399] on span "Agregar Documento" at bounding box center [981, 396] width 133 height 15
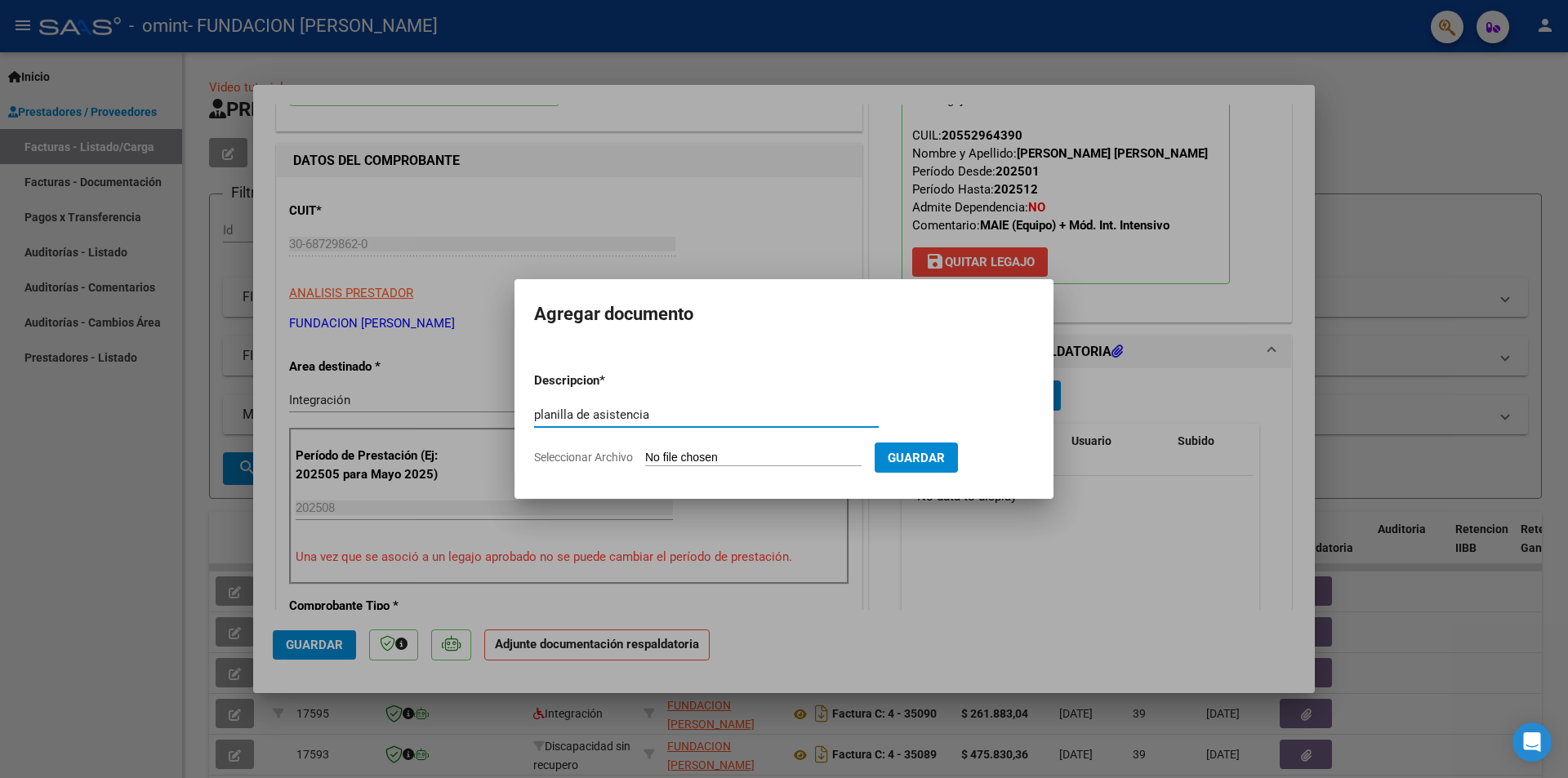
type input "planilla de asistencia"
click at [569, 458] on span "Seleccionar Archivo" at bounding box center [583, 456] width 98 height 13
click at [645, 458] on input "Seleccionar Archivo" at bounding box center [753, 458] width 216 height 16
type input "C:\fakepath\FC 35387 IE [PERSON_NAME].pdf"
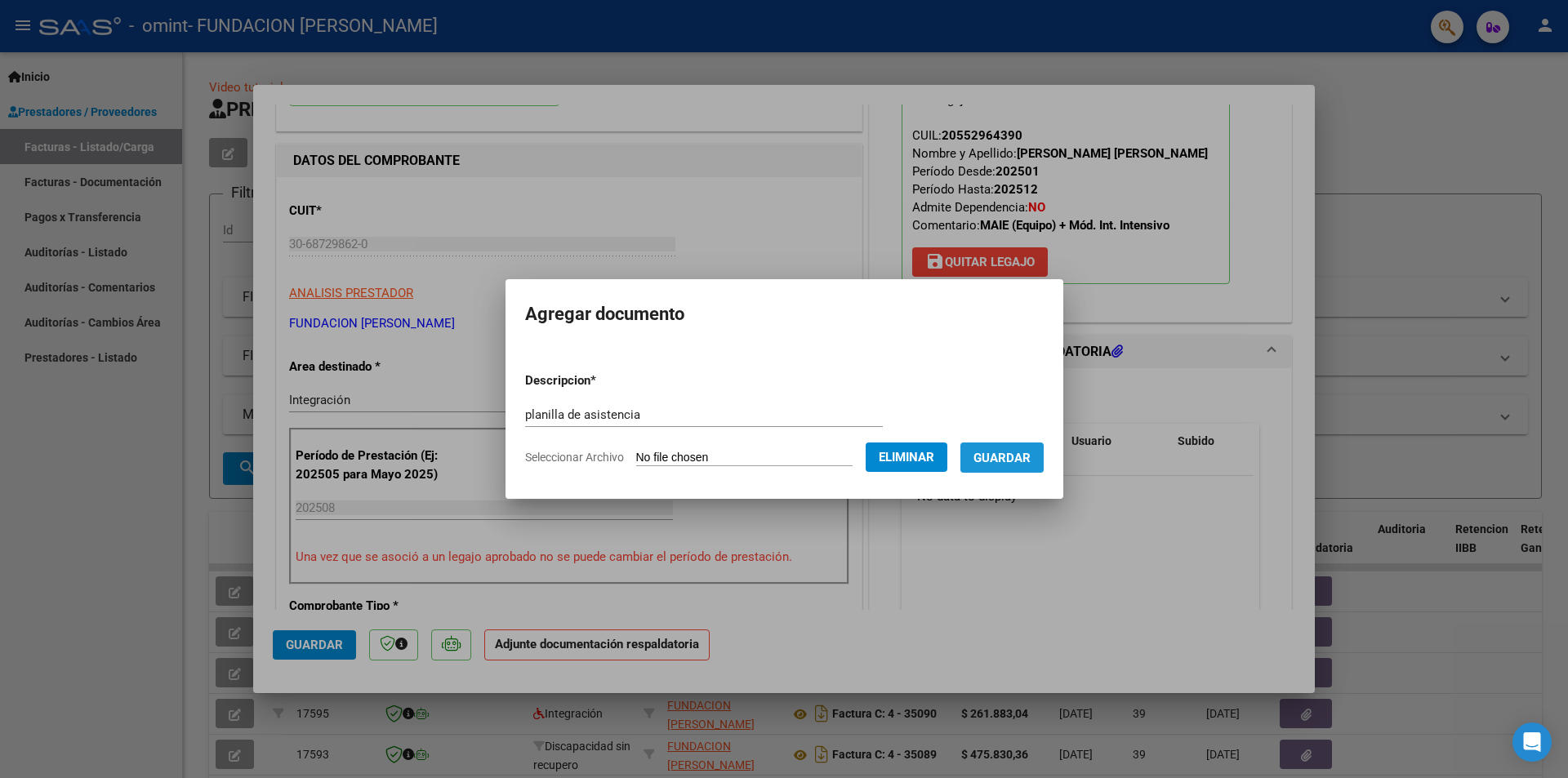
click at [1012, 454] on span "Guardar" at bounding box center [1001, 457] width 58 height 15
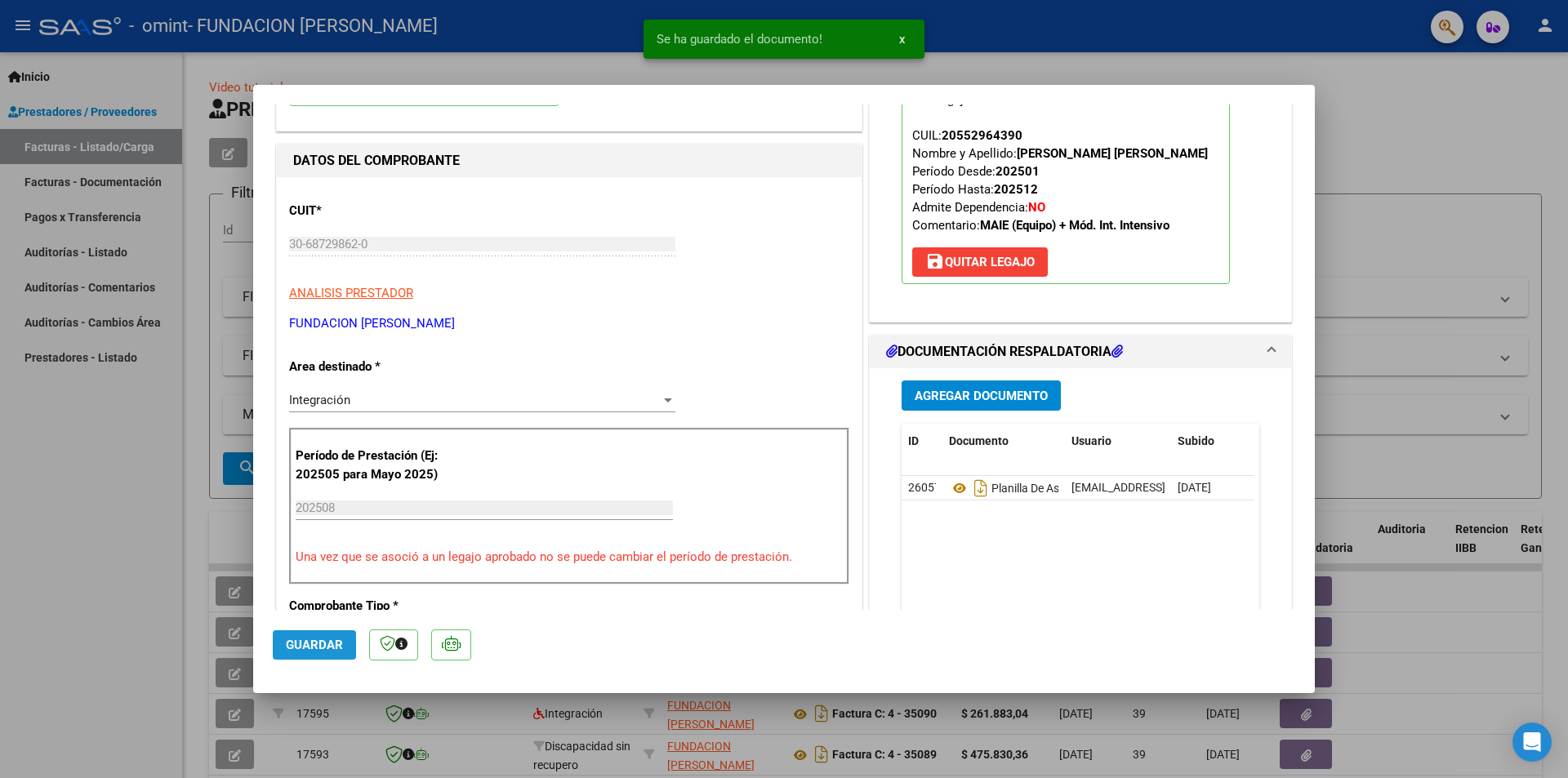
click at [306, 642] on span "Guardar" at bounding box center [314, 644] width 58 height 15
type input "$ 0,00"
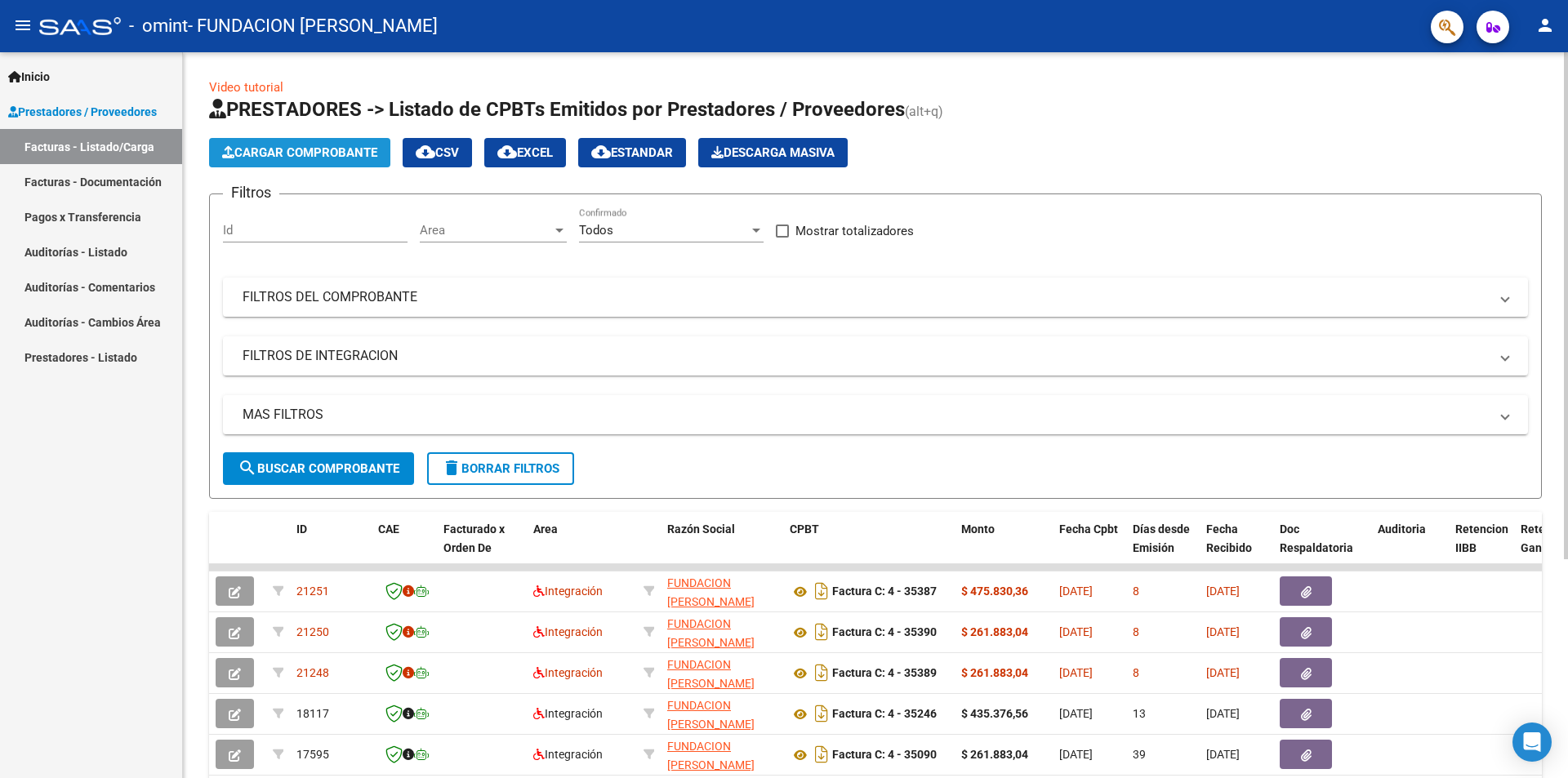
click at [294, 150] on span "Cargar Comprobante" at bounding box center [299, 152] width 155 height 15
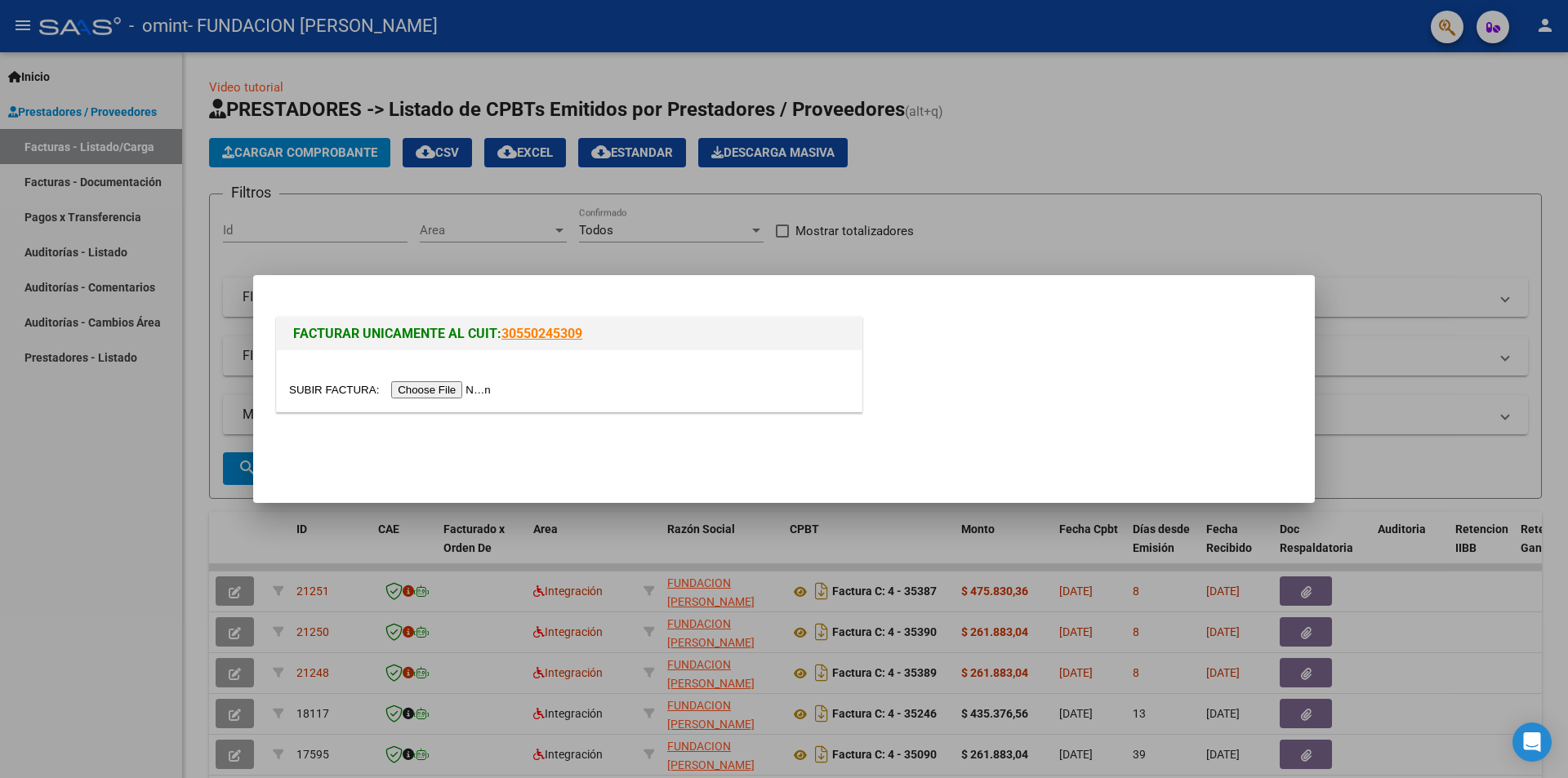
click at [451, 389] on input "file" at bounding box center [392, 390] width 207 height 18
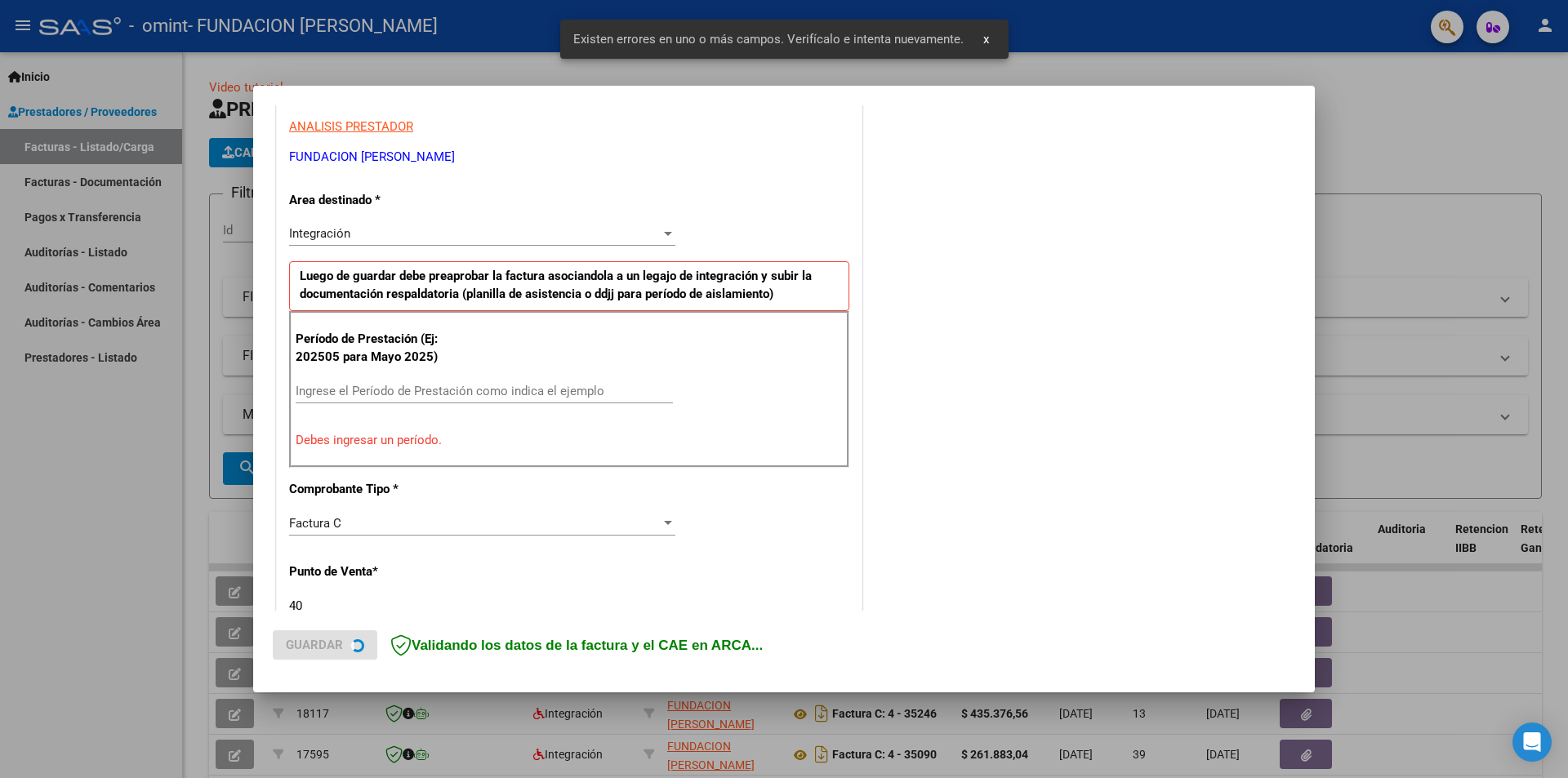
scroll to position [316, 0]
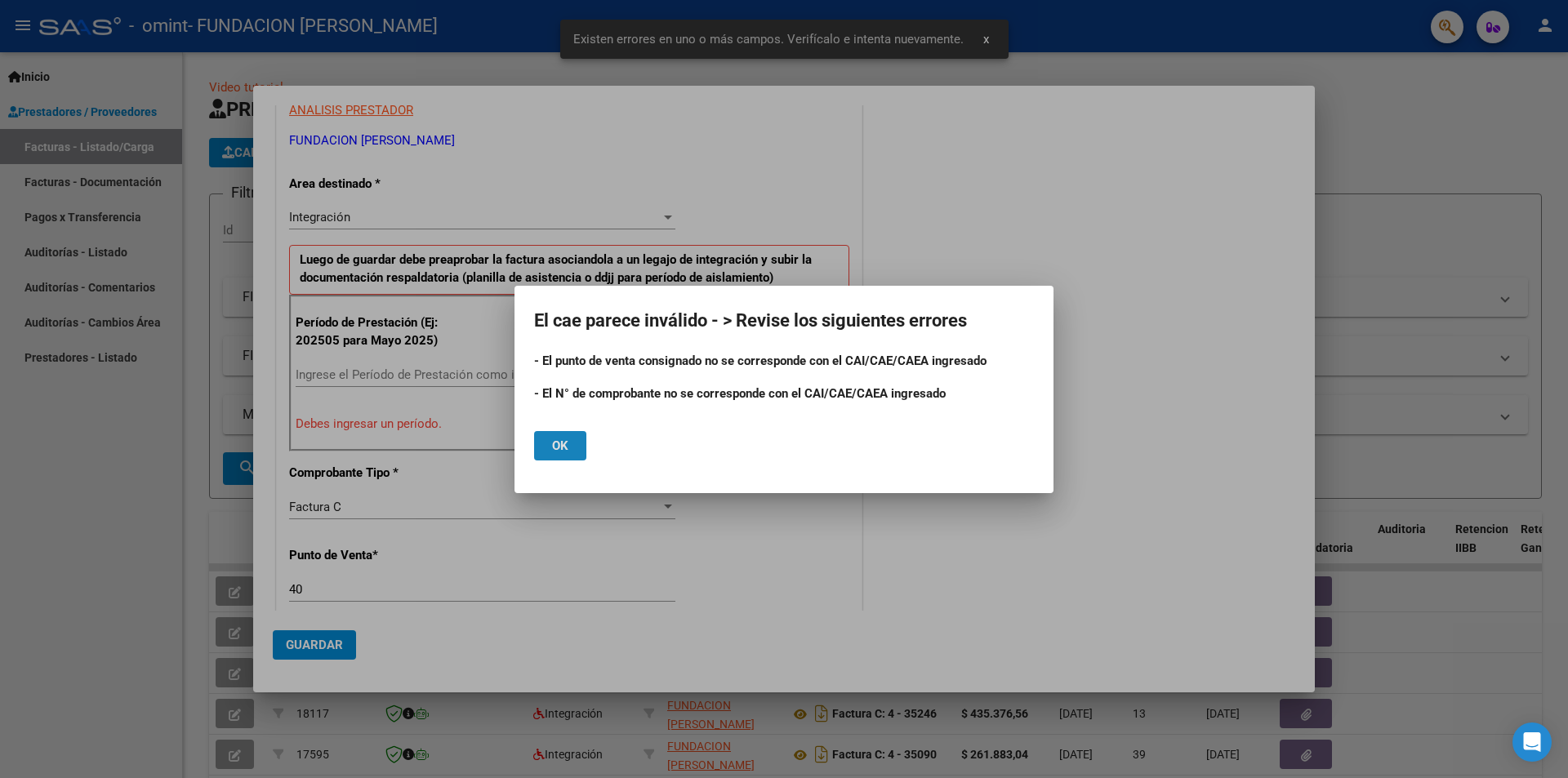
click at [564, 446] on span "Ok" at bounding box center [560, 446] width 17 height 15
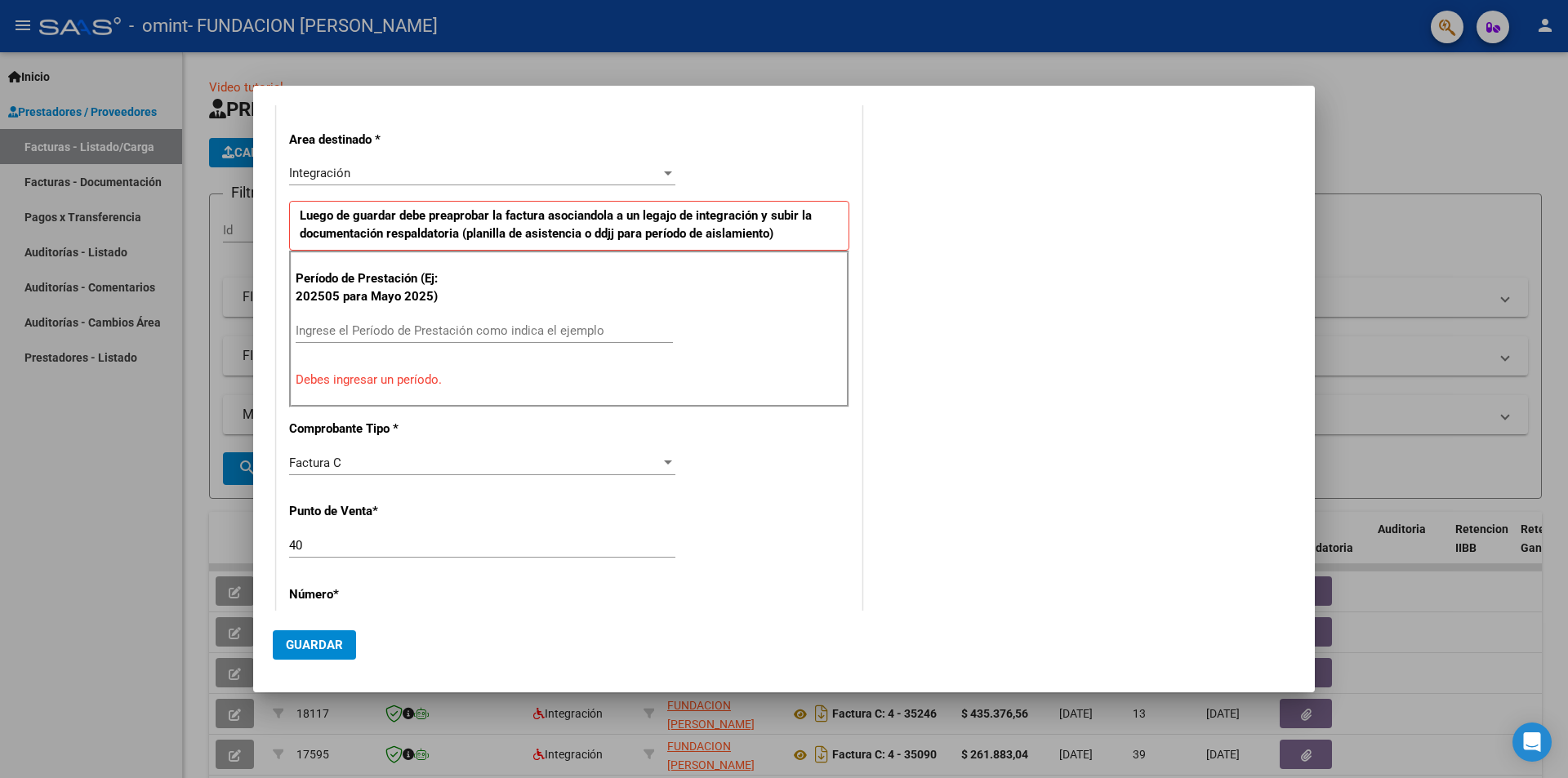
scroll to position [398, 0]
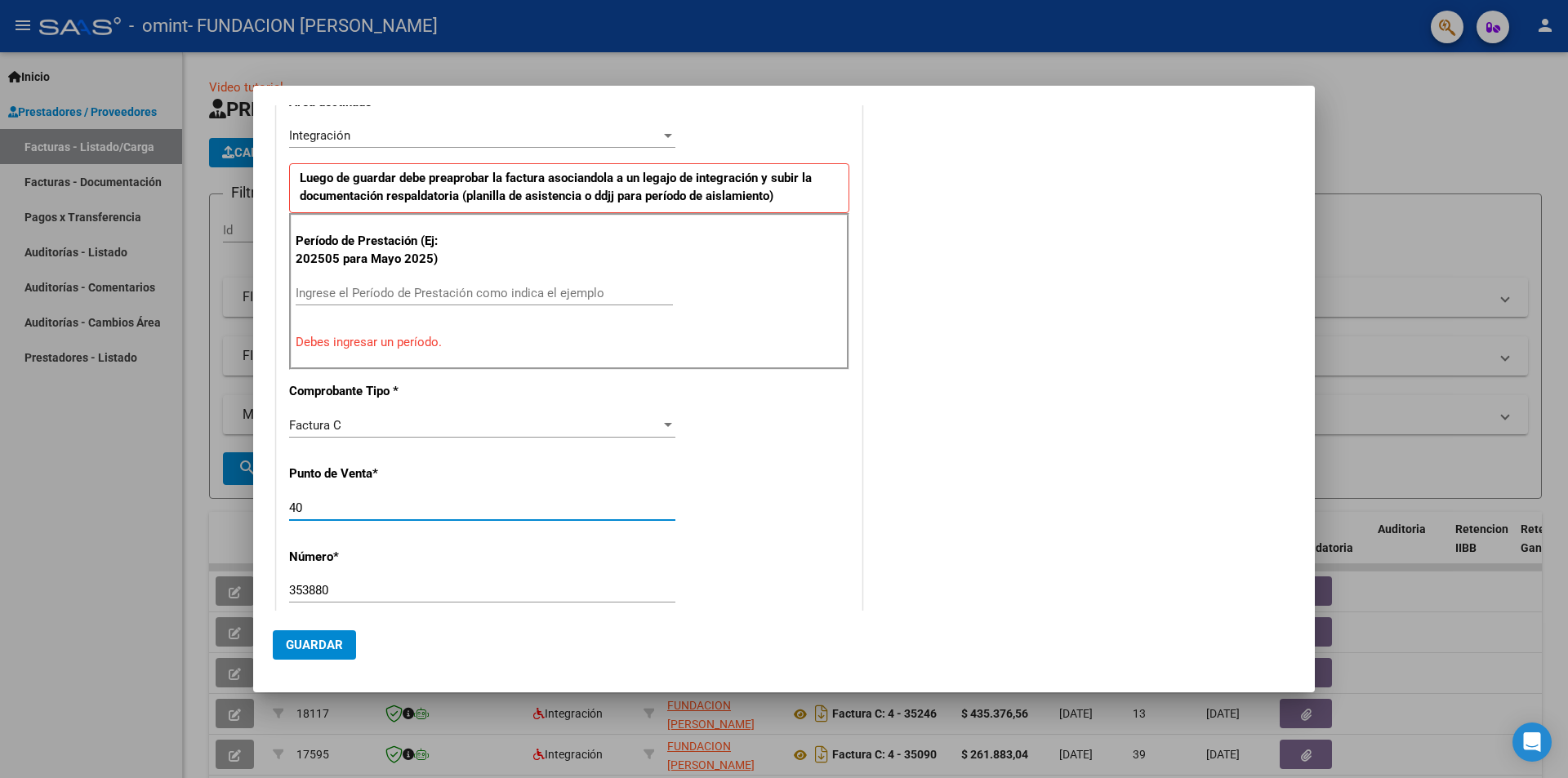
click at [310, 509] on input "40" at bounding box center [482, 507] width 386 height 15
type input "4"
click at [352, 594] on input "353880" at bounding box center [482, 590] width 386 height 15
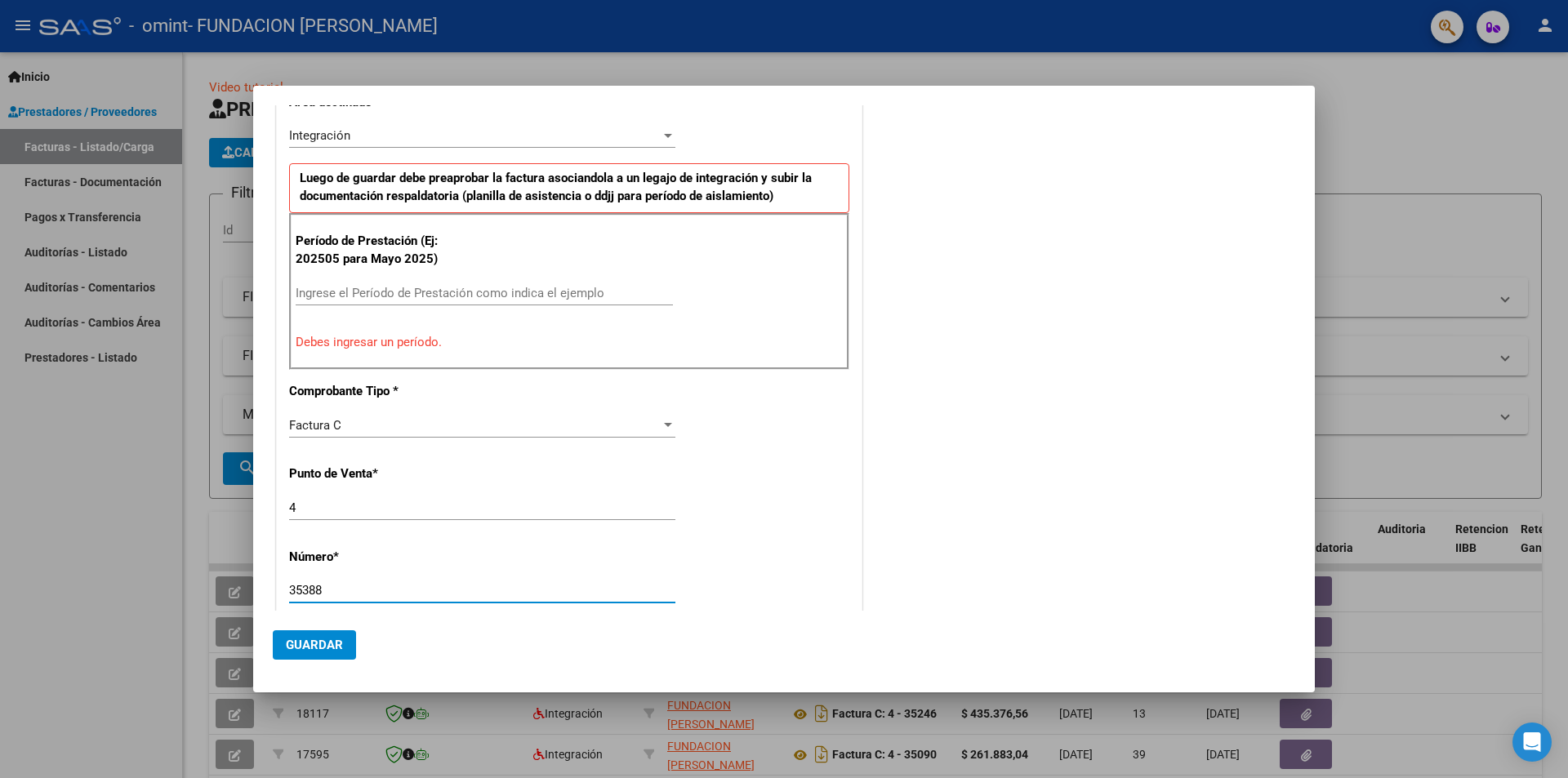
type input "35388"
click at [329, 292] on input "Ingrese el Período de Prestación como indica el ejemplo" at bounding box center [484, 292] width 377 height 15
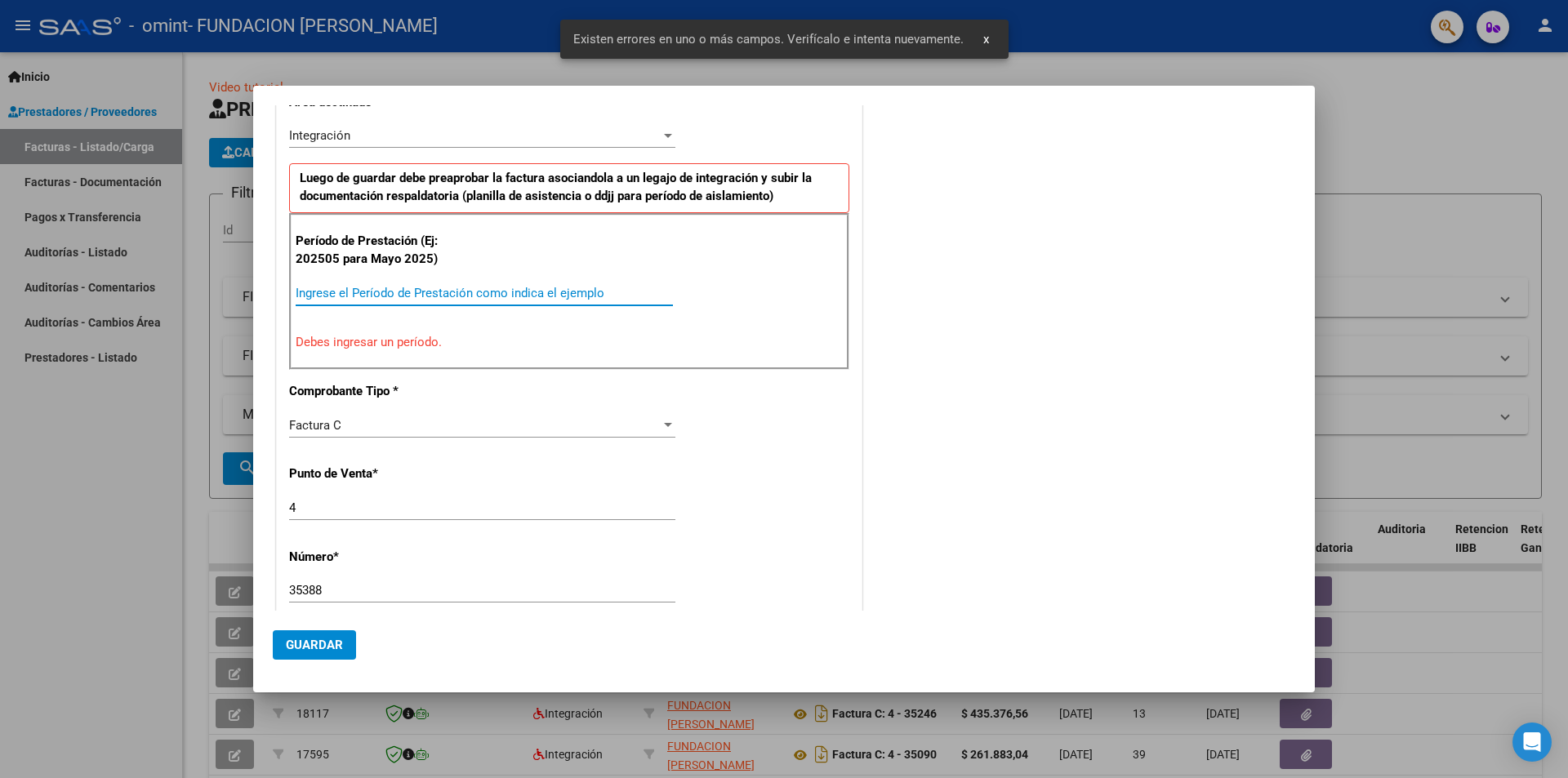
scroll to position [316, 0]
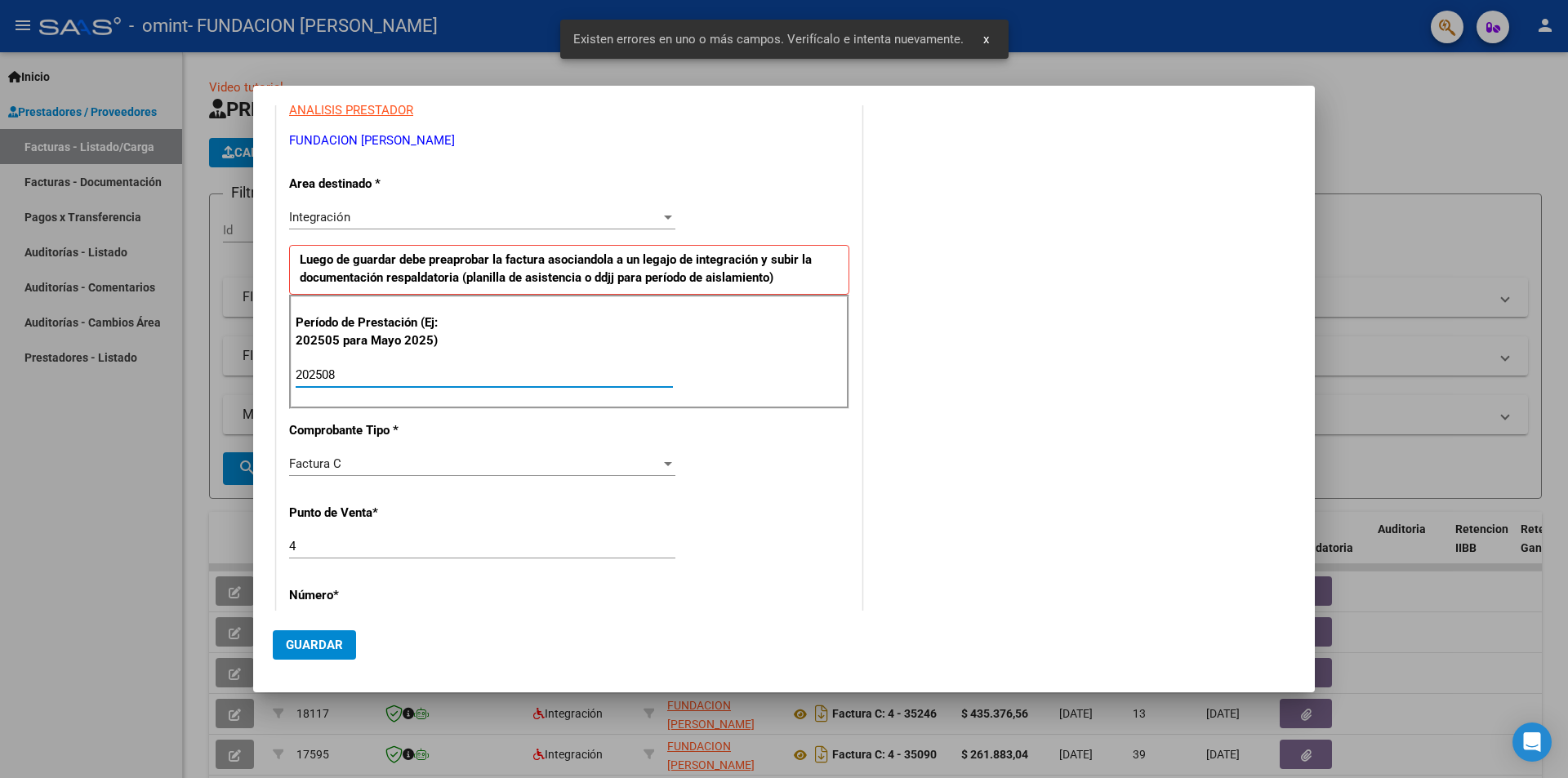
type input "202508"
click at [897, 354] on div "COMENTARIOS Comentarios del Prestador / Gerenciador:" at bounding box center [1080, 516] width 429 height 1419
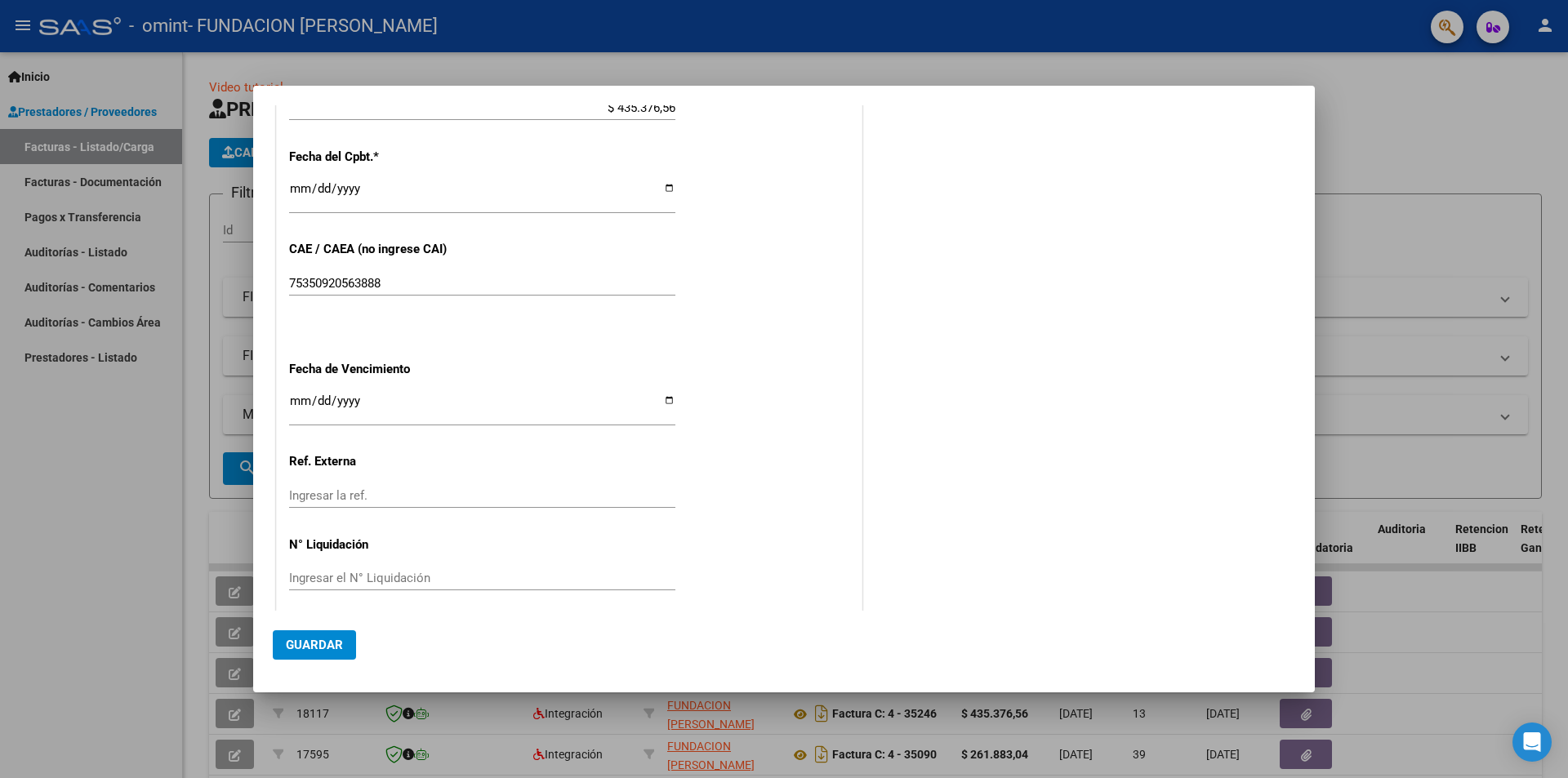
scroll to position [931, 0]
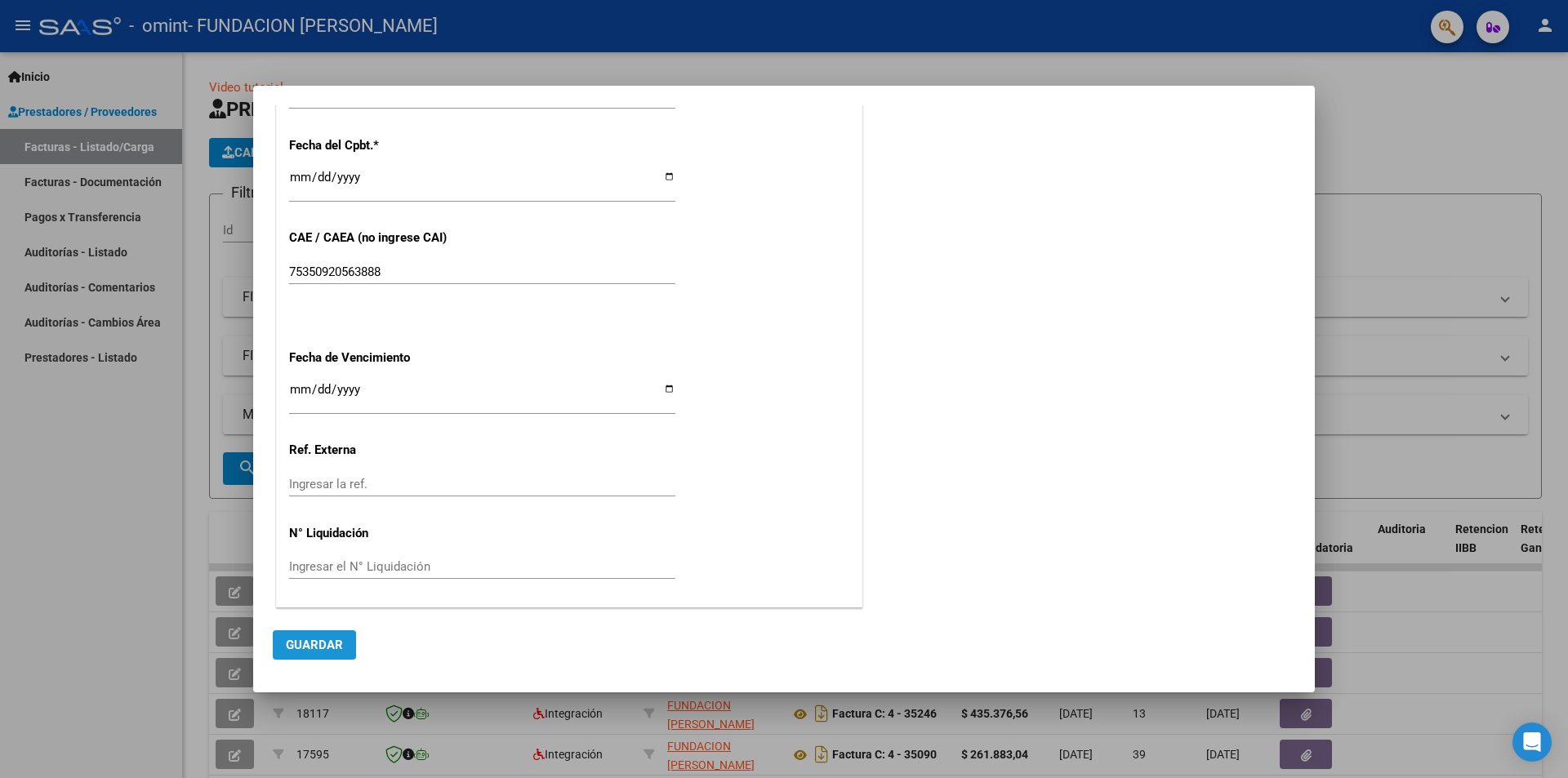
click at [314, 642] on span "Guardar" at bounding box center [314, 644] width 58 height 15
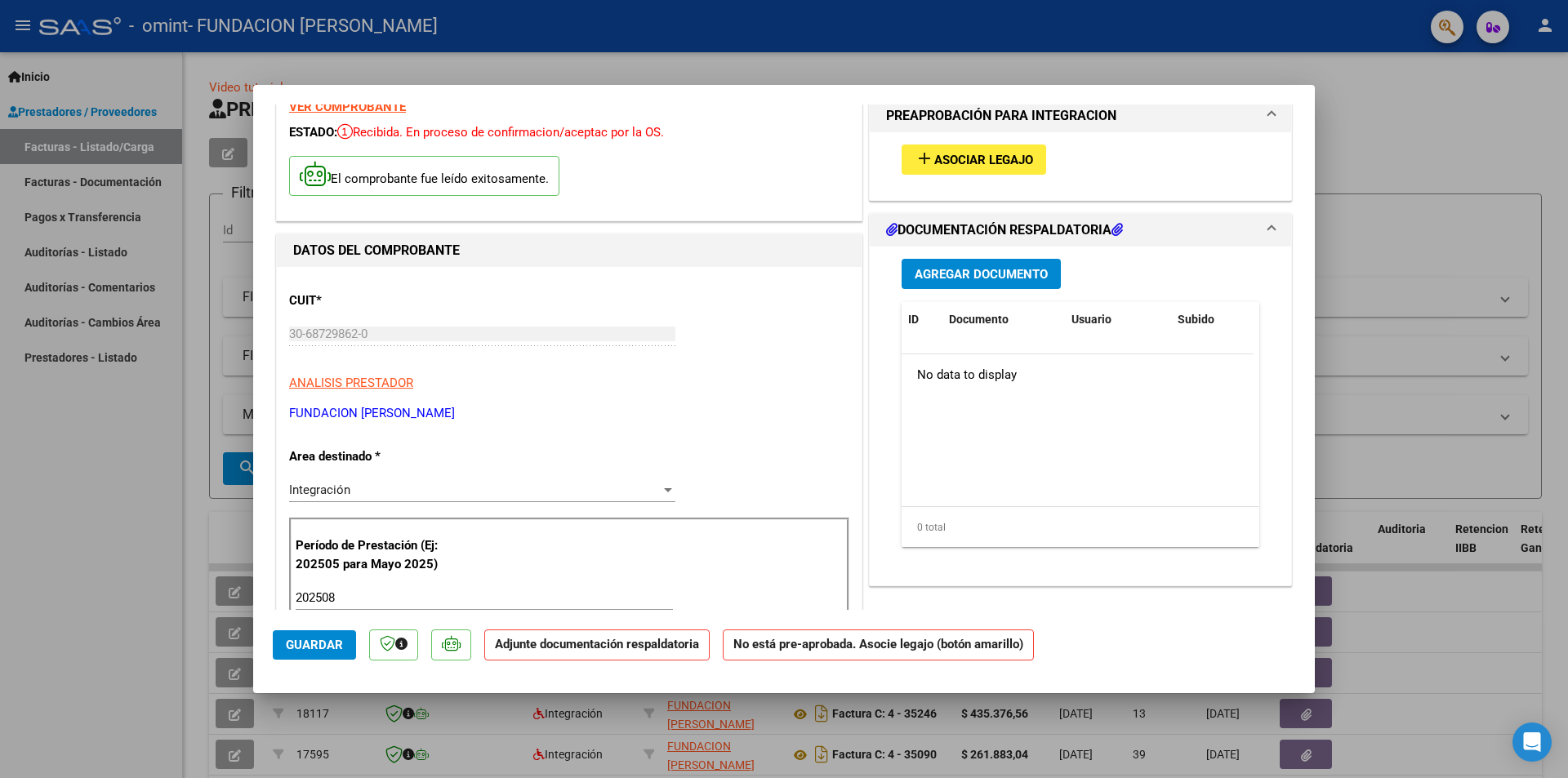
scroll to position [0, 0]
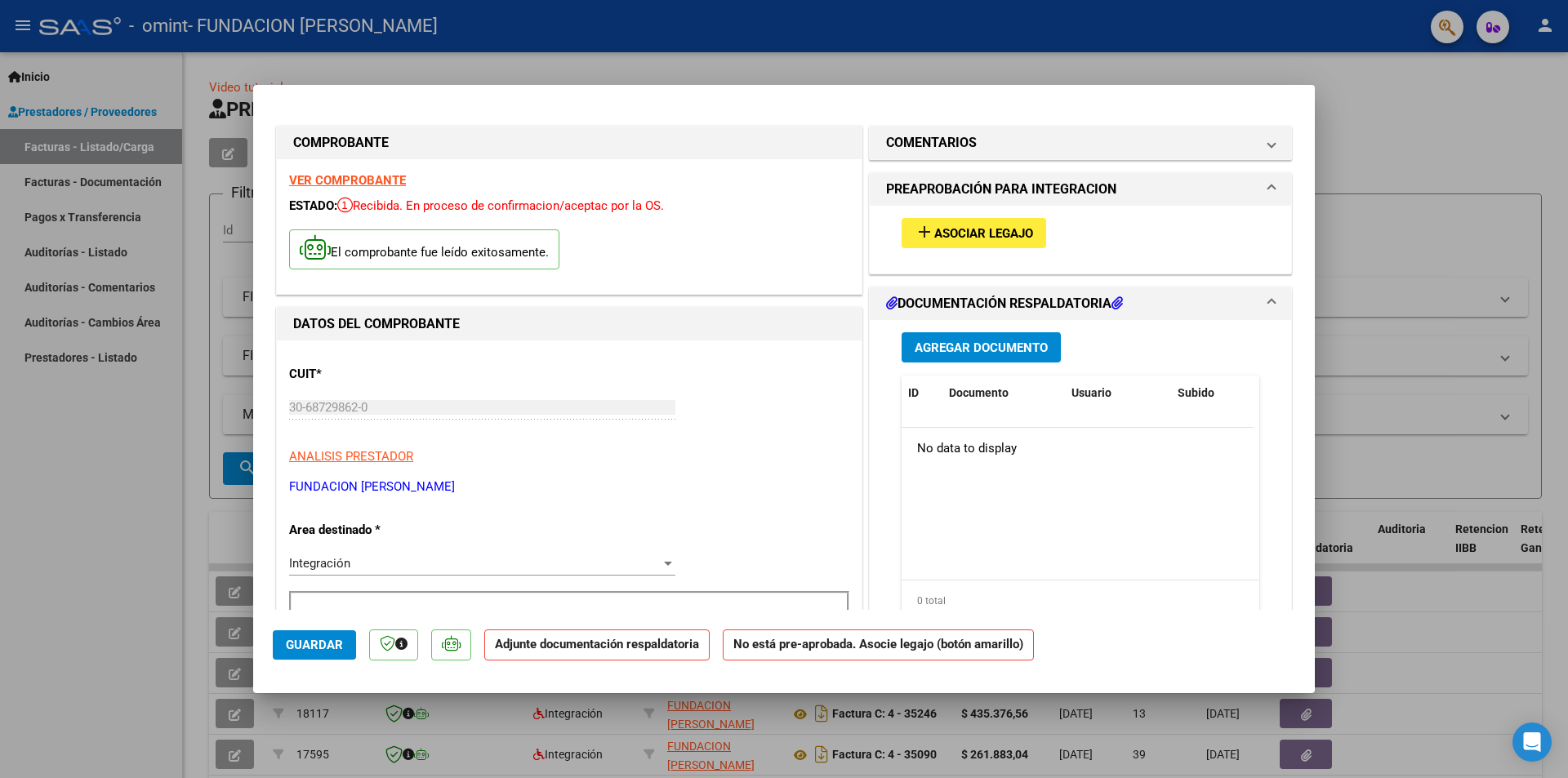
click at [986, 227] on span "Asociar Legajo" at bounding box center [983, 233] width 98 height 15
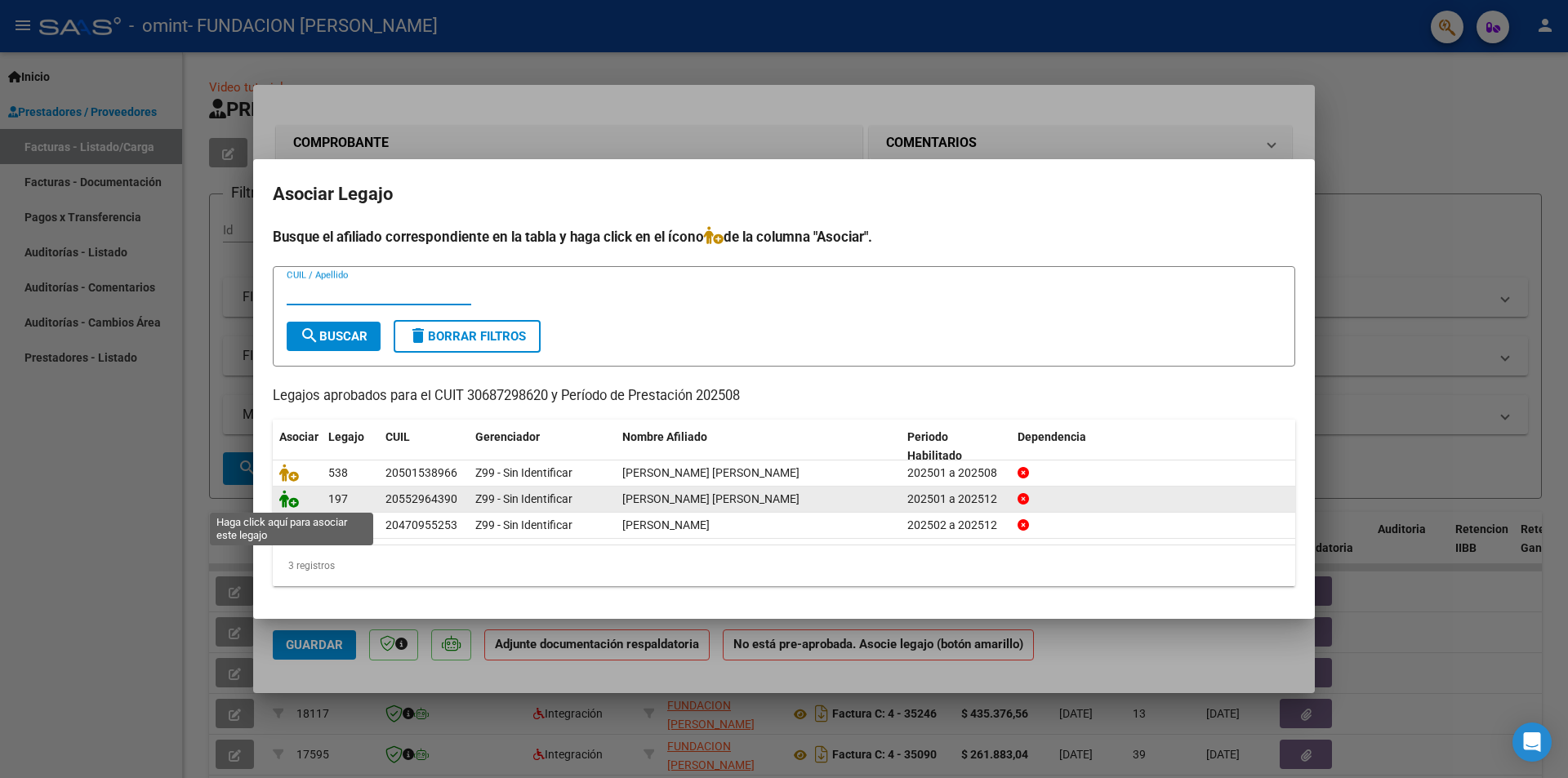
click at [291, 500] on icon at bounding box center [289, 498] width 20 height 18
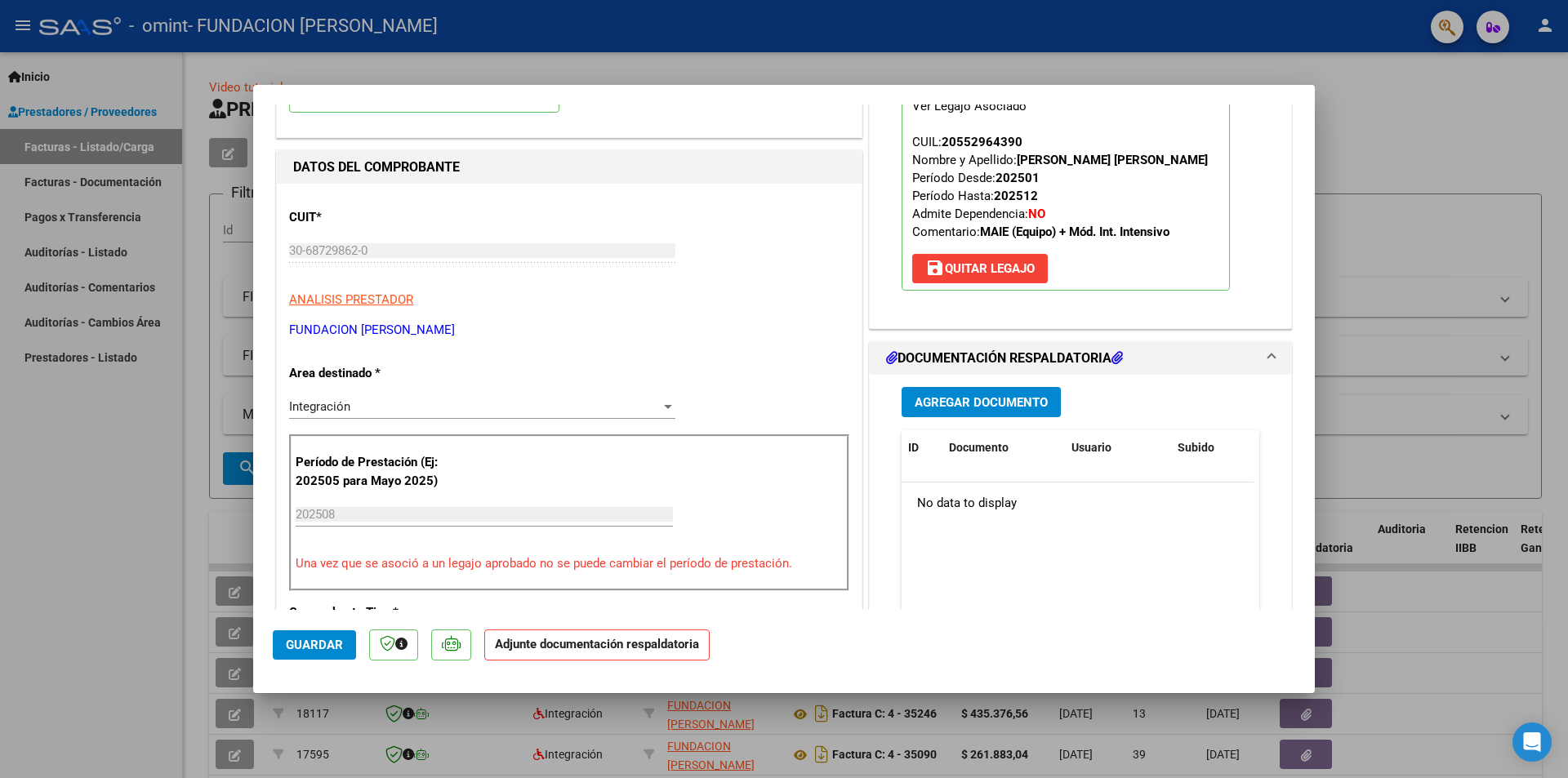
scroll to position [163, 0]
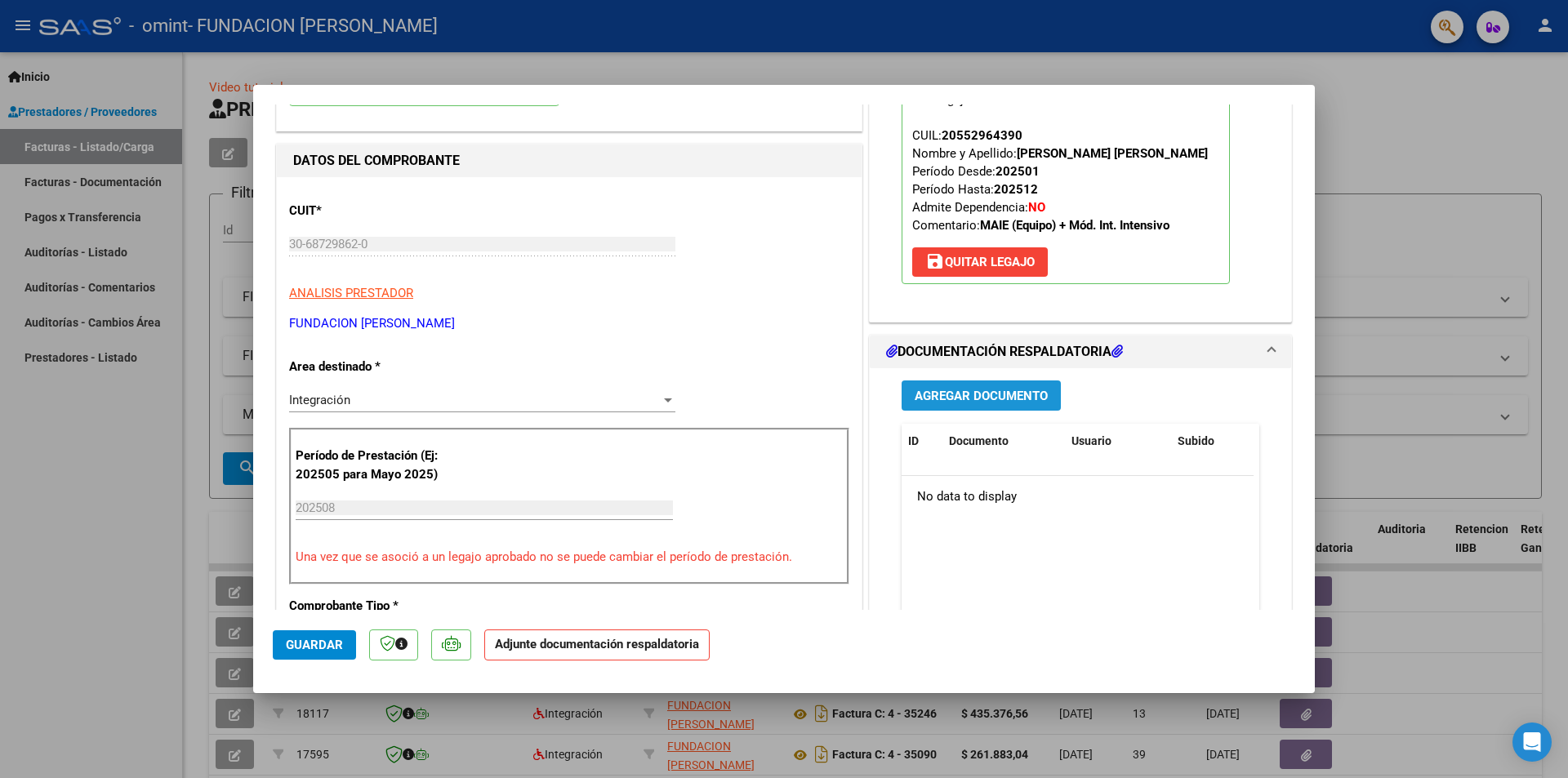
click at [963, 399] on span "Agregar Documento" at bounding box center [981, 396] width 133 height 15
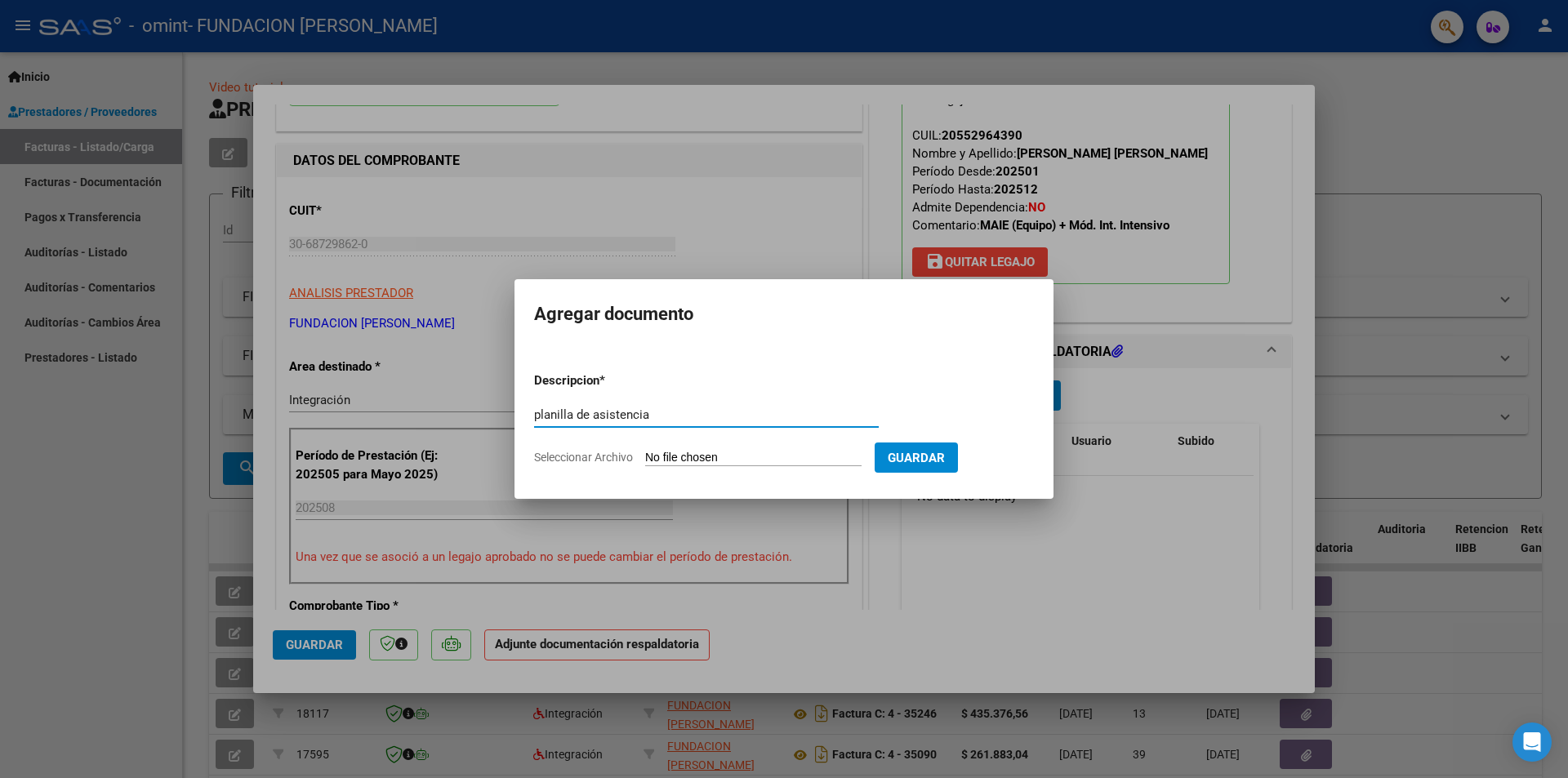
type input "planilla de asistencia"
click at [618, 454] on span "Seleccionar Archivo" at bounding box center [583, 456] width 98 height 13
click at [645, 454] on input "Seleccionar Archivo" at bounding box center [753, 458] width 216 height 16
type input "C:\fakepath\PA [PERSON_NAME][GEOGRAPHIC_DATA][PERSON_NAME][DATE].pdf"
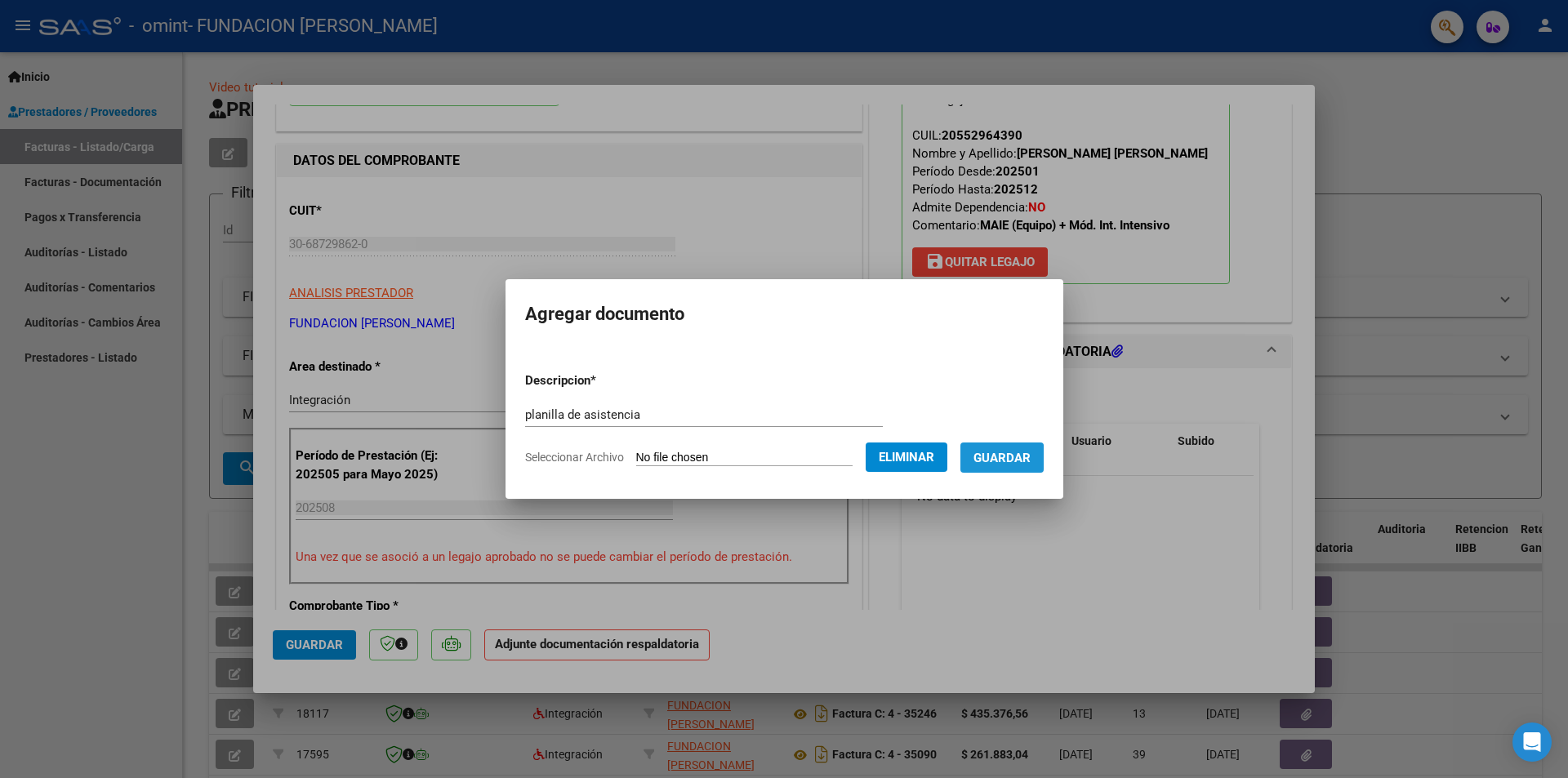
click at [1008, 463] on span "Guardar" at bounding box center [1001, 457] width 58 height 15
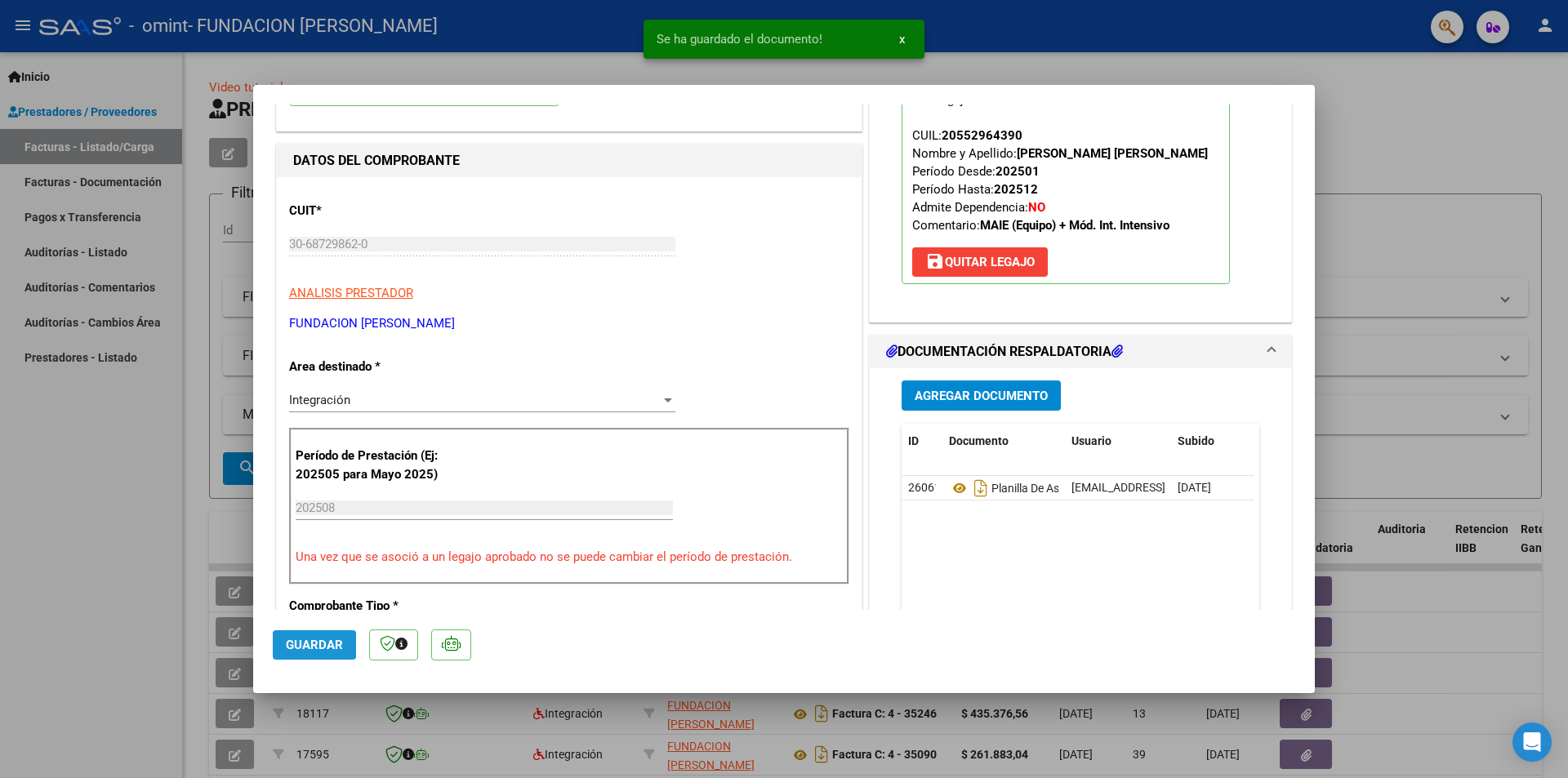
click at [303, 642] on span "Guardar" at bounding box center [314, 644] width 58 height 15
type input "$ 0,00"
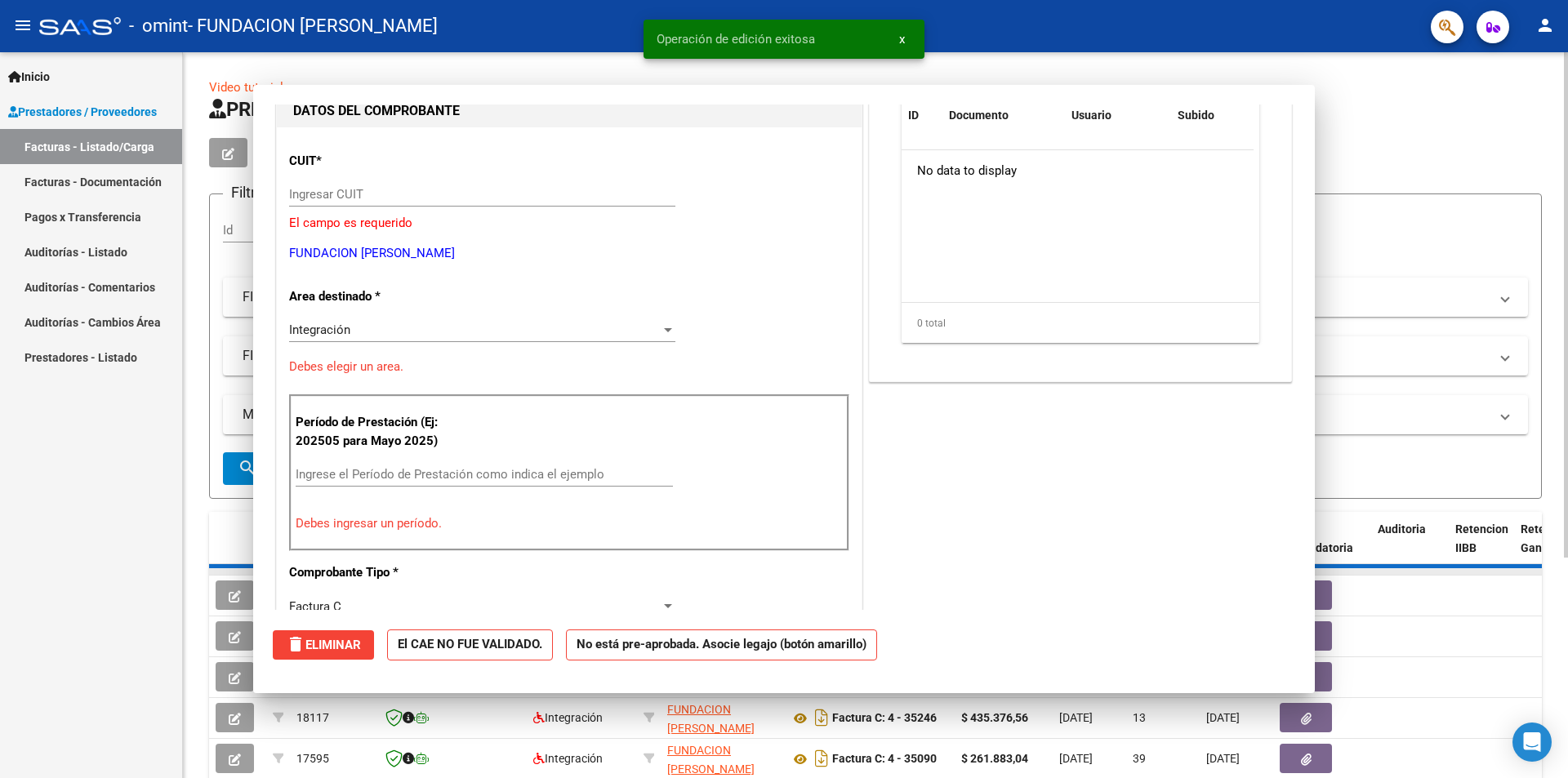
scroll to position [174, 0]
